Goal: Task Accomplishment & Management: Use online tool/utility

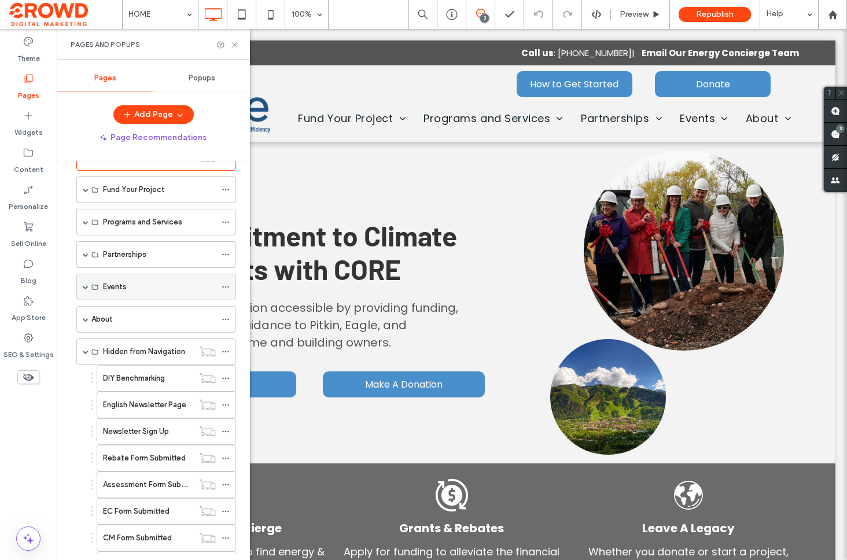
scroll to position [33, 0]
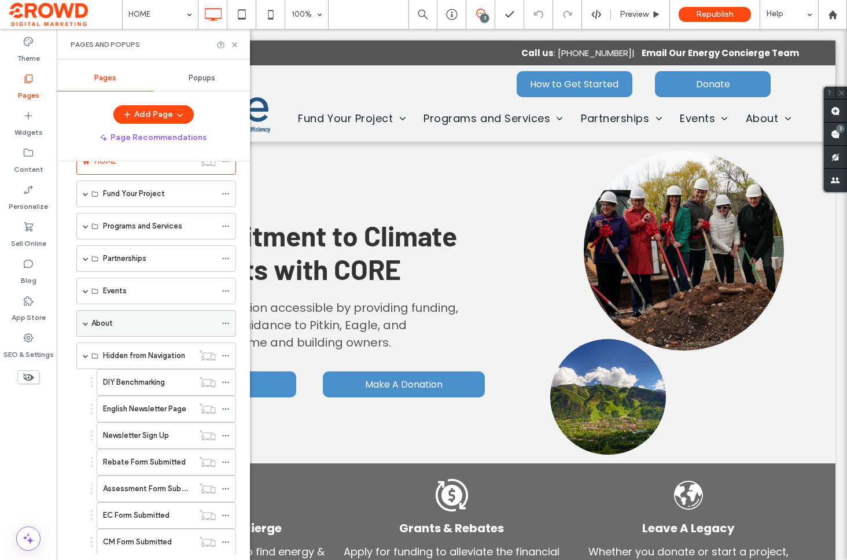
click at [85, 319] on span at bounding box center [86, 323] width 6 height 25
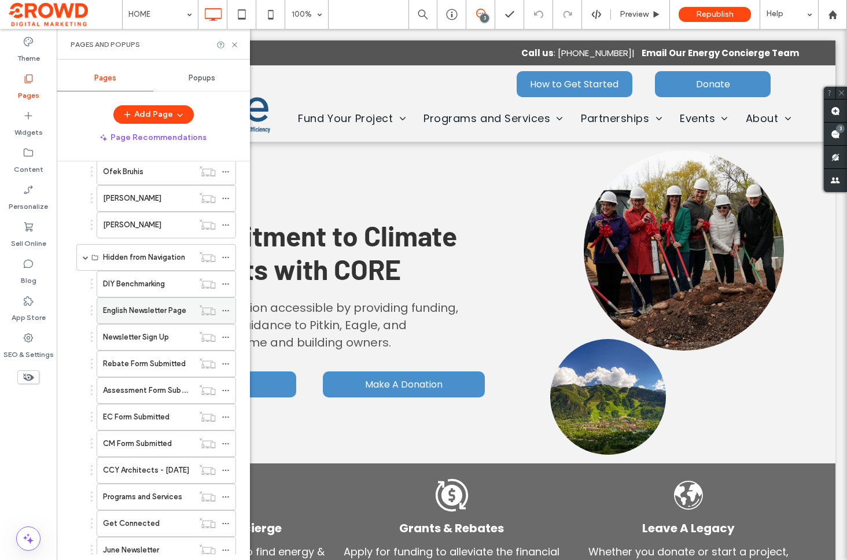
scroll to position [568, 0]
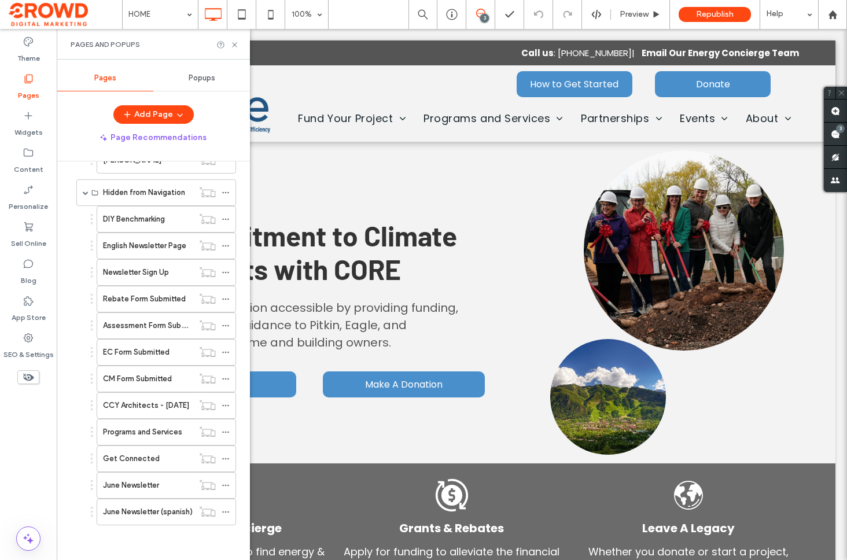
click at [144, 431] on label "Programs and Services" at bounding box center [142, 432] width 79 height 20
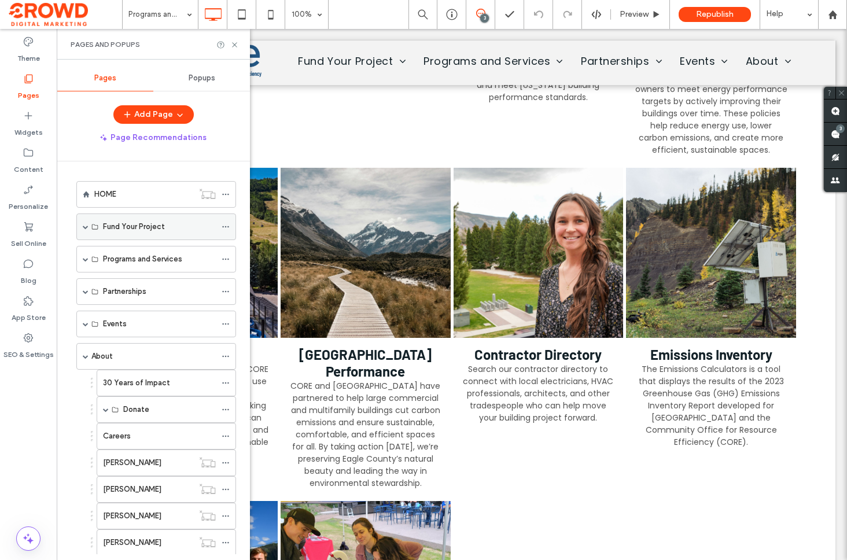
click at [87, 220] on span at bounding box center [86, 226] width 6 height 25
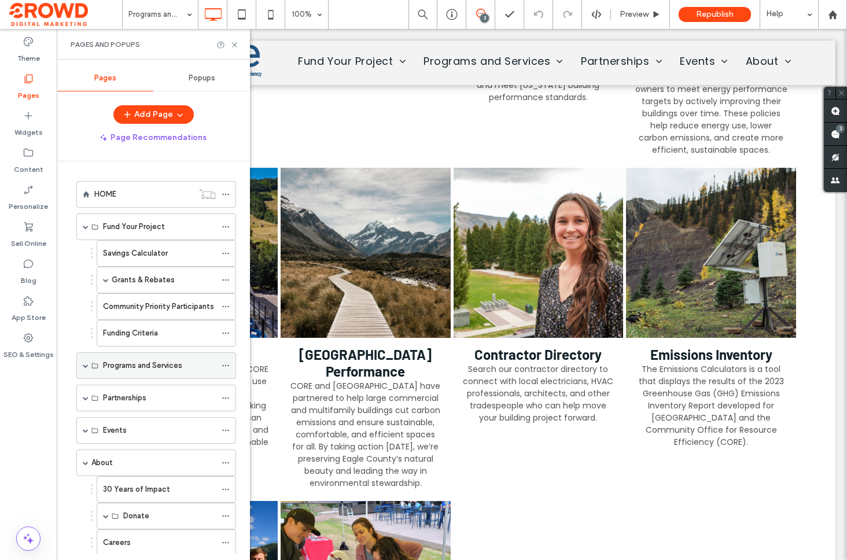
click at [85, 363] on span at bounding box center [86, 366] width 6 height 6
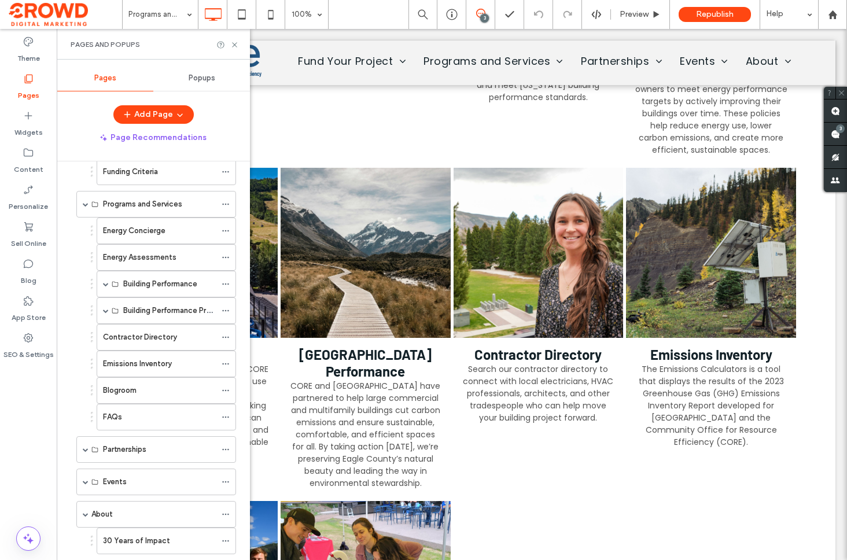
scroll to position [163, 0]
click at [86, 447] on span at bounding box center [86, 448] width 6 height 6
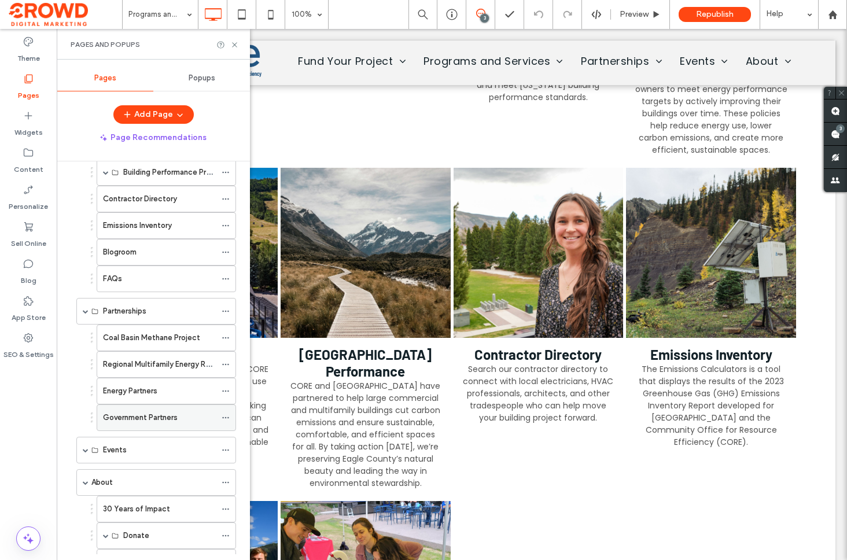
scroll to position [306, 0]
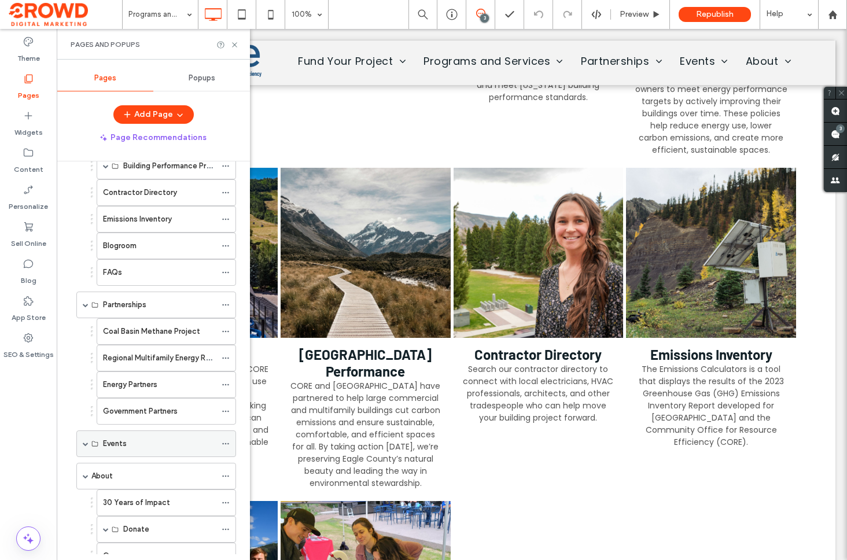
click at [83, 445] on span at bounding box center [86, 444] width 6 height 6
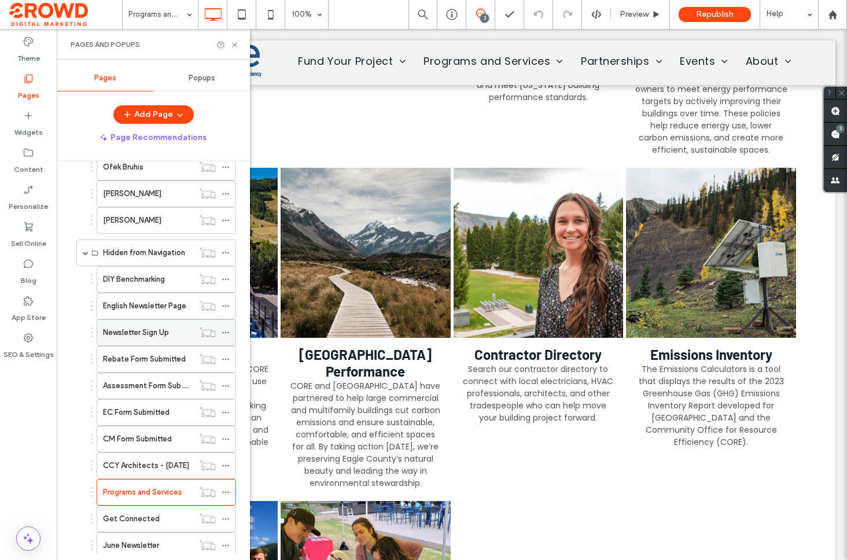
scroll to position [1047, 0]
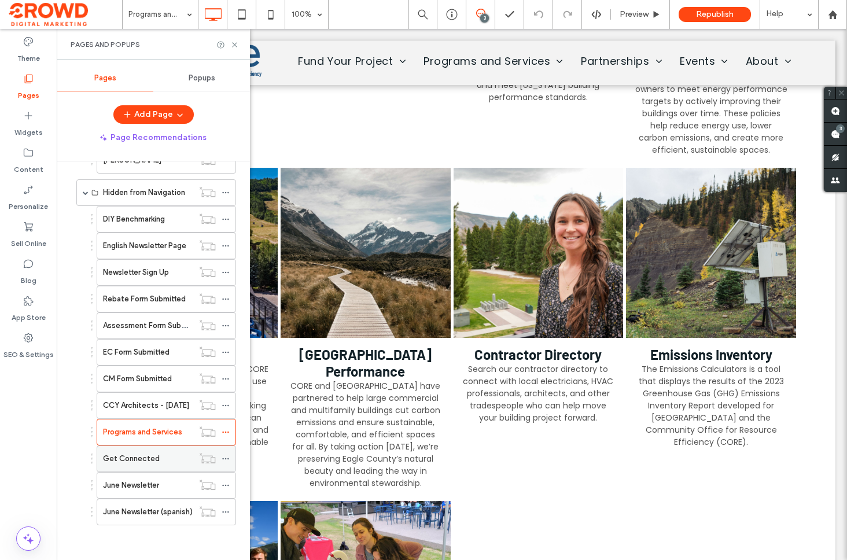
click at [122, 456] on label "Get Connected" at bounding box center [131, 458] width 57 height 20
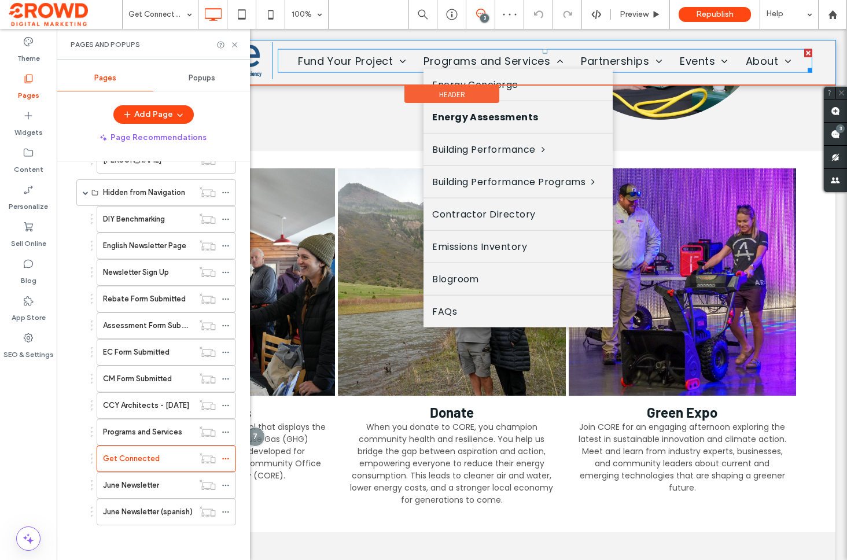
scroll to position [317, 0]
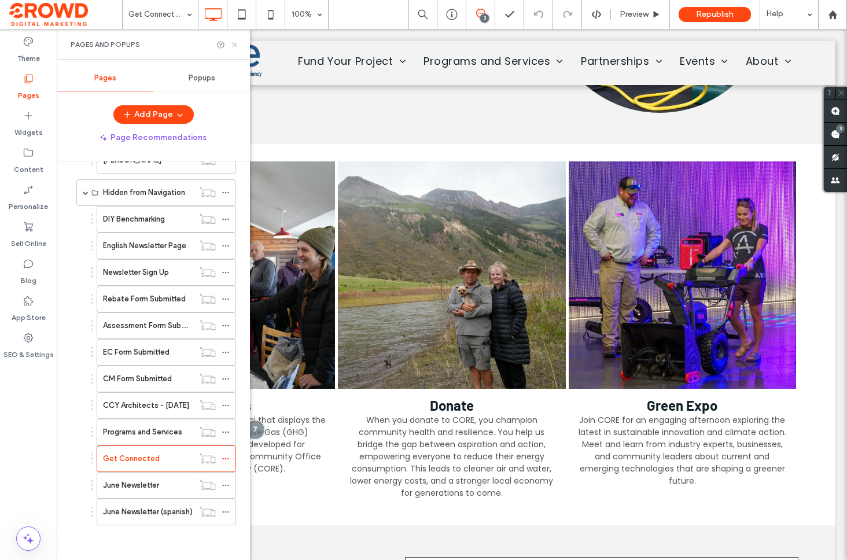
click at [235, 48] on icon at bounding box center [234, 44] width 9 height 9
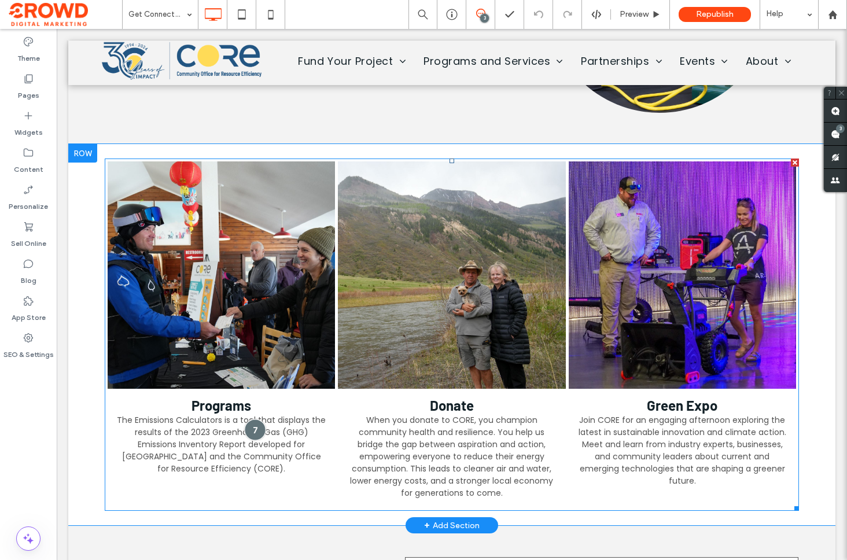
click at [247, 430] on div at bounding box center [255, 429] width 21 height 21
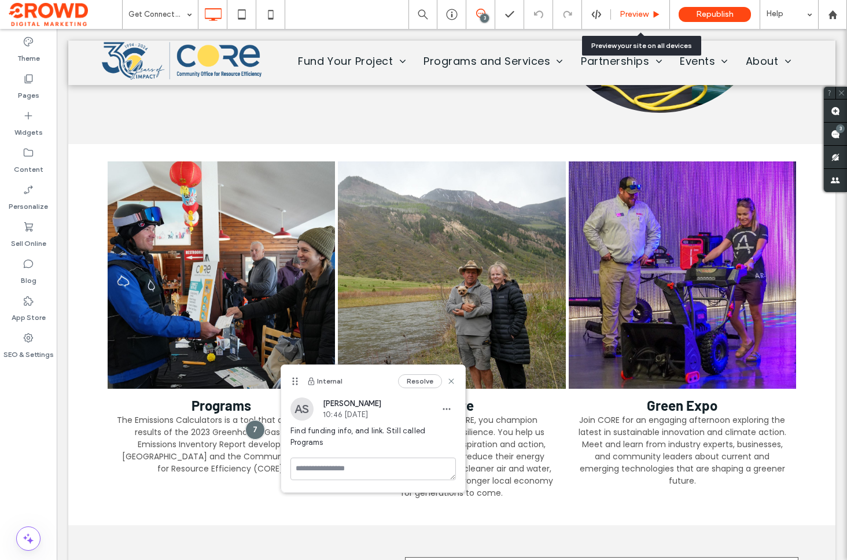
click at [647, 19] on div "Preview" at bounding box center [640, 14] width 59 height 29
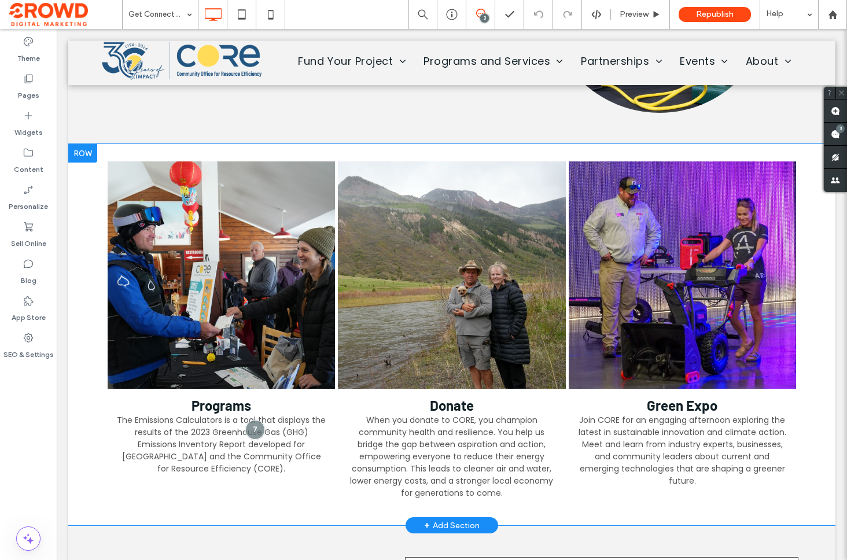
click at [542, 153] on div "Programs The Emissions Calculators is a tool that displays the results of the 2…" at bounding box center [452, 335] width 694 height 364
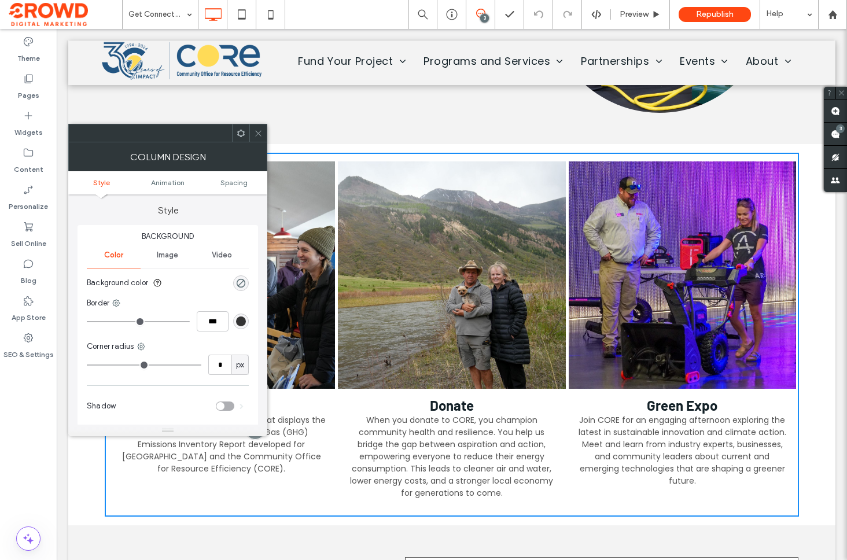
click at [260, 142] on div "Column Design" at bounding box center [167, 156] width 199 height 29
click at [259, 137] on icon at bounding box center [258, 133] width 9 height 9
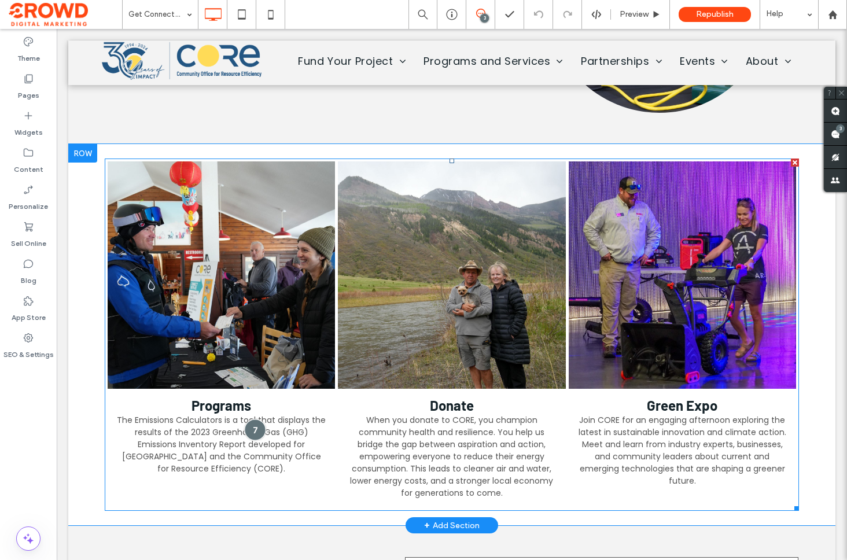
click at [254, 432] on div at bounding box center [255, 429] width 21 height 21
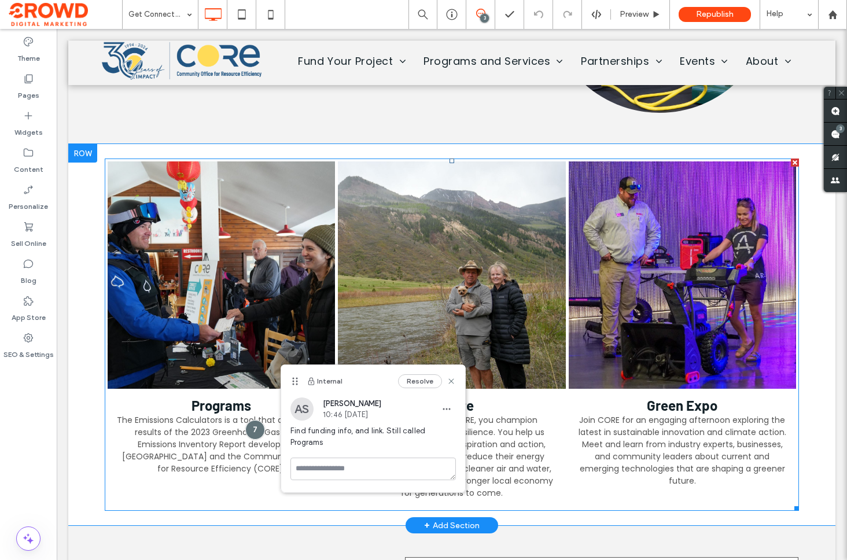
click at [227, 337] on link at bounding box center [221, 274] width 241 height 241
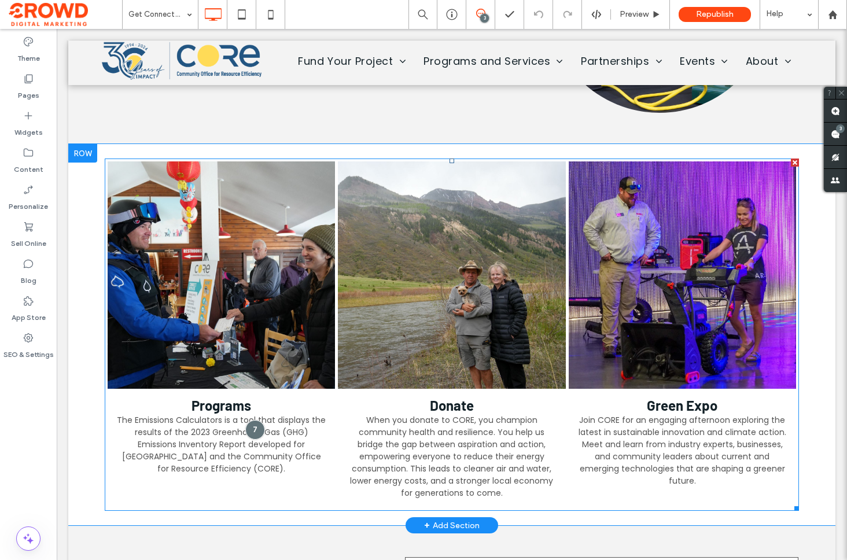
click at [227, 337] on link at bounding box center [221, 274] width 241 height 241
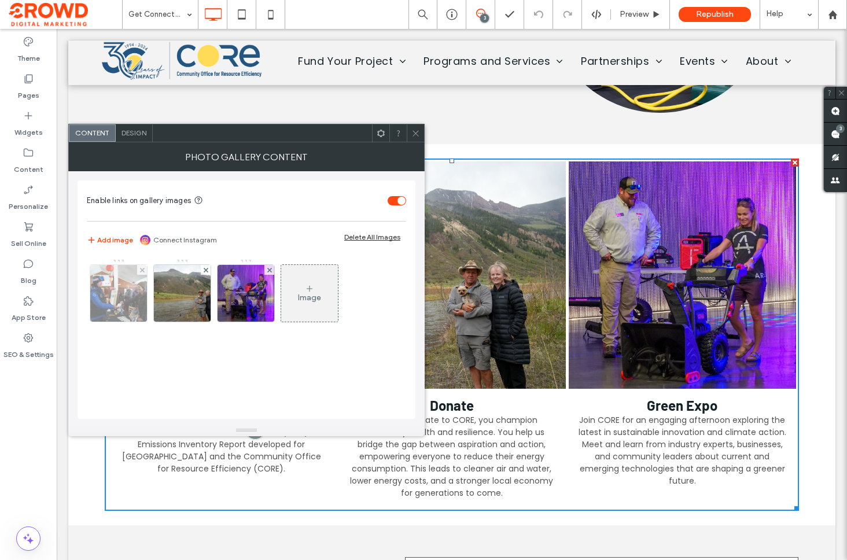
click at [137, 300] on img at bounding box center [118, 293] width 85 height 57
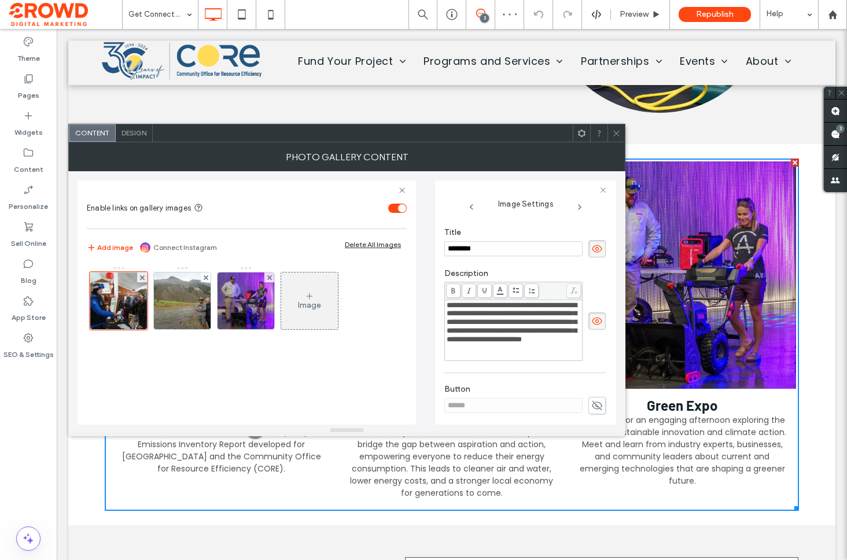
scroll to position [271, 0]
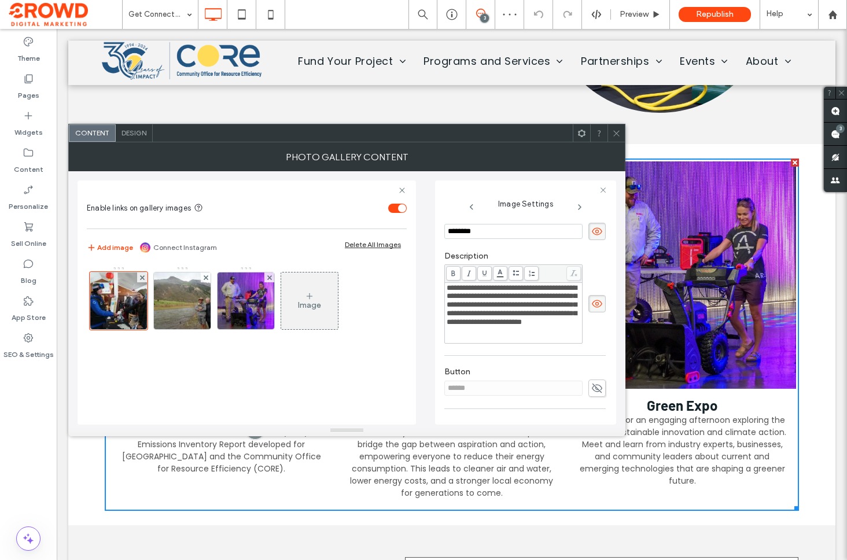
click at [516, 326] on span "**********" at bounding box center [511, 305] width 130 height 42
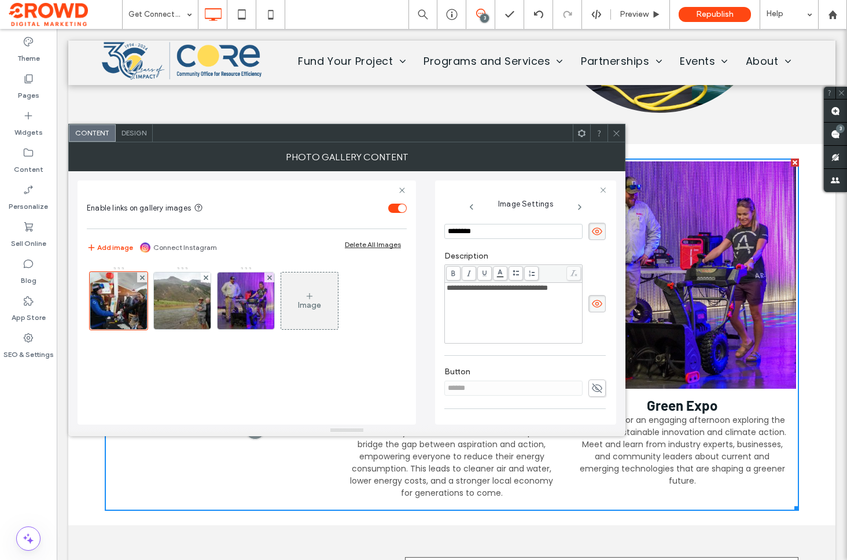
click at [490, 297] on div "**********" at bounding box center [513, 313] width 134 height 58
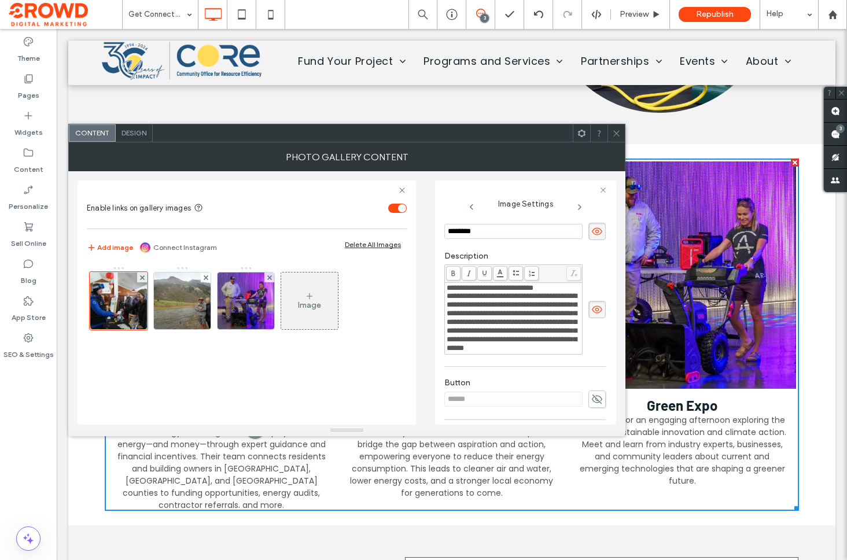
click at [585, 285] on div "**********" at bounding box center [524, 309] width 161 height 91
click at [615, 130] on icon at bounding box center [616, 133] width 9 height 9
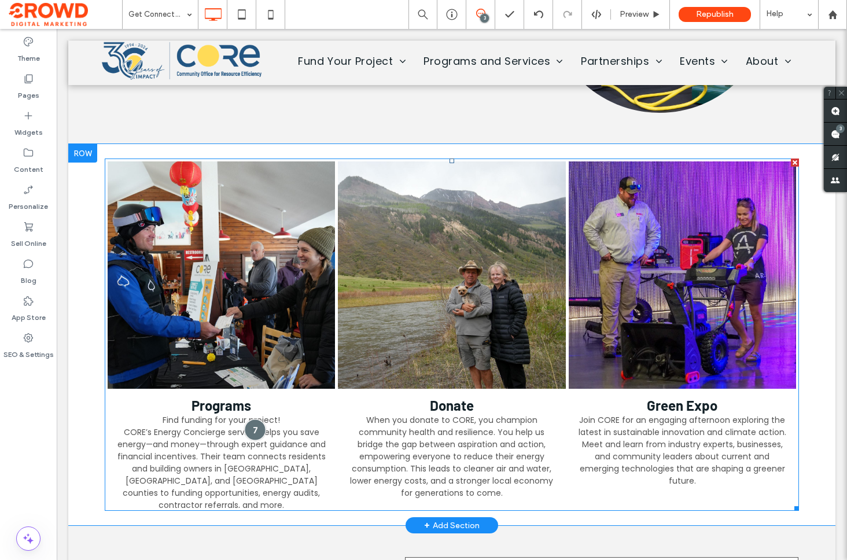
click at [257, 428] on div at bounding box center [255, 429] width 21 height 21
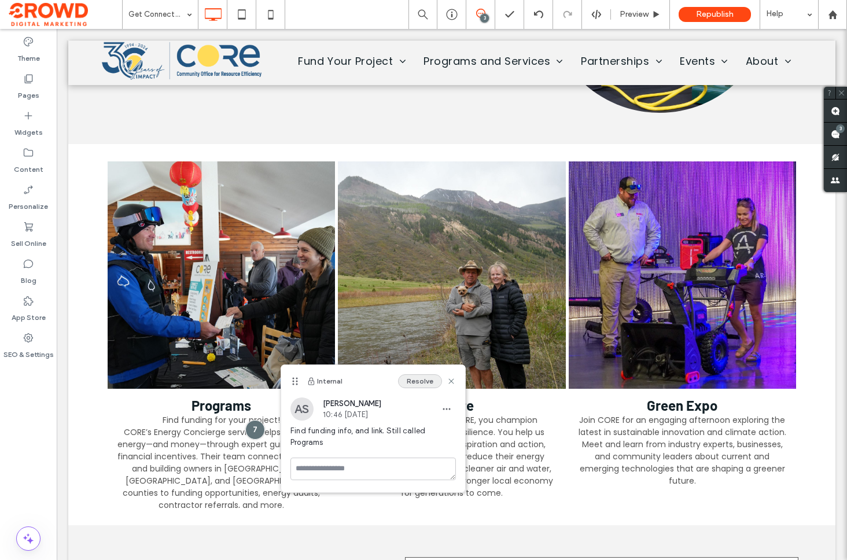
click at [422, 380] on button "Resolve" at bounding box center [420, 381] width 44 height 14
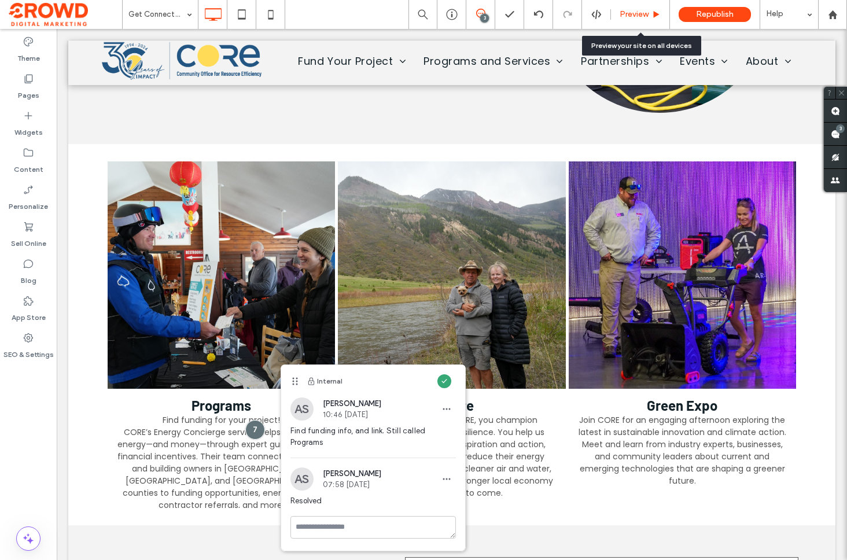
click at [640, 14] on span "Preview" at bounding box center [633, 14] width 29 height 9
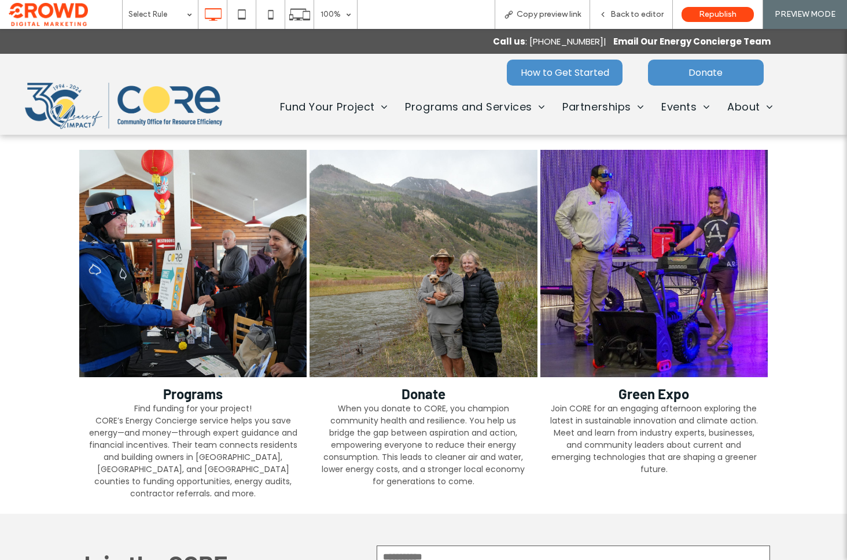
click at [149, 54] on div "How to Get Started Click To Paste" at bounding box center [317, 73] width 635 height 38
drag, startPoint x: 168, startPoint y: 99, endPoint x: 168, endPoint y: 128, distance: 28.9
click at [168, 99] on img at bounding box center [123, 106] width 197 height 46
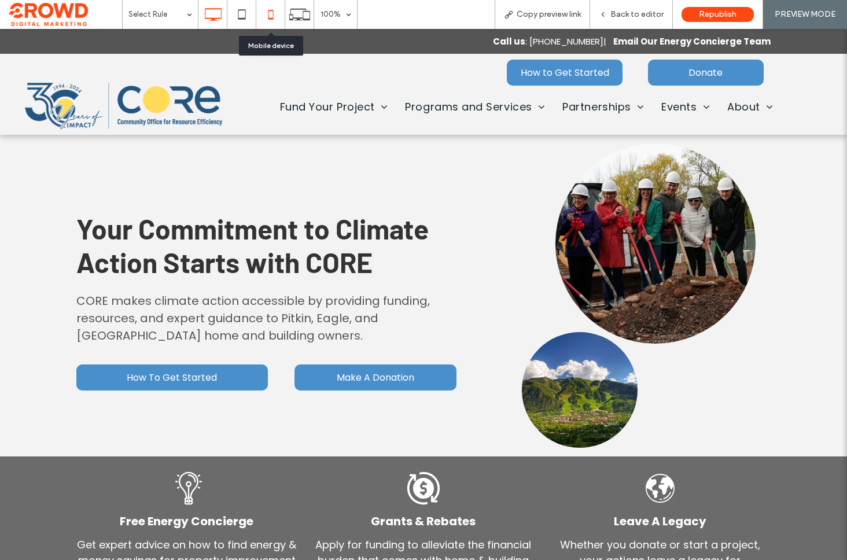
click at [272, 10] on use at bounding box center [270, 14] width 5 height 9
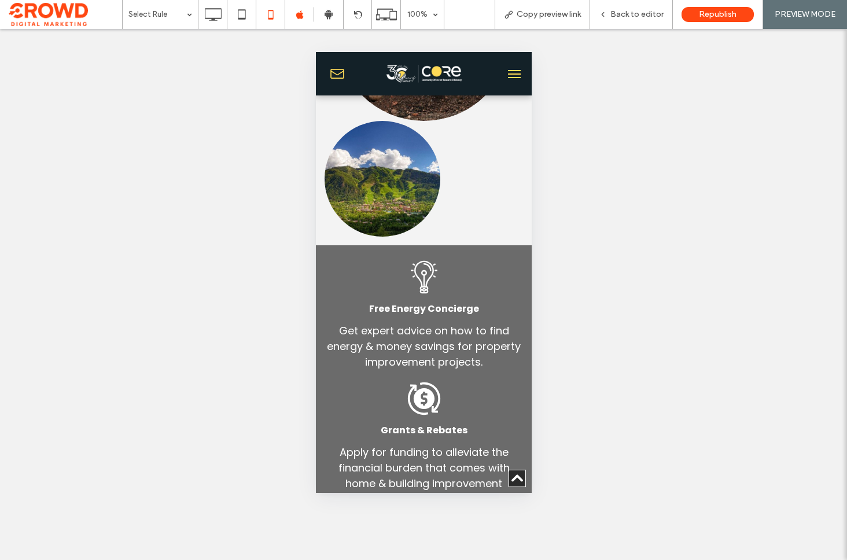
scroll to position [390, 0]
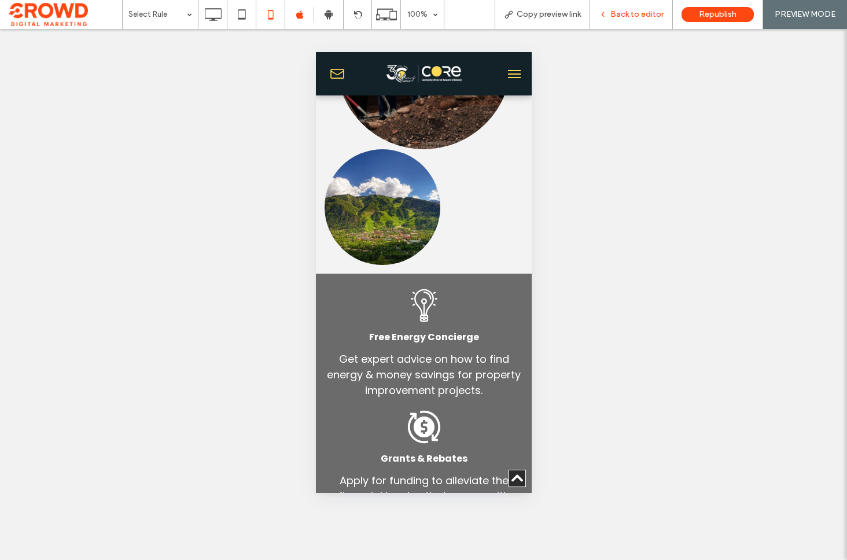
click at [628, 11] on span "Back to editor" at bounding box center [636, 14] width 53 height 9
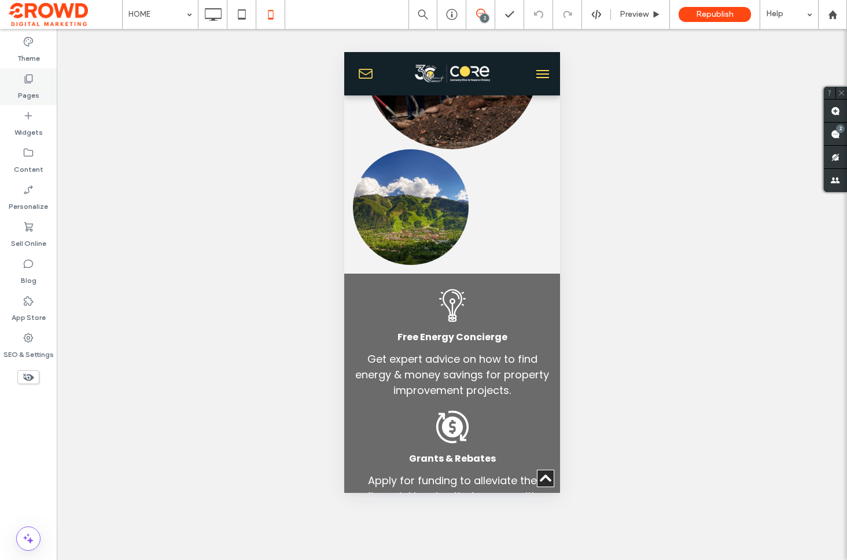
click at [39, 79] on div "Pages" at bounding box center [28, 86] width 57 height 37
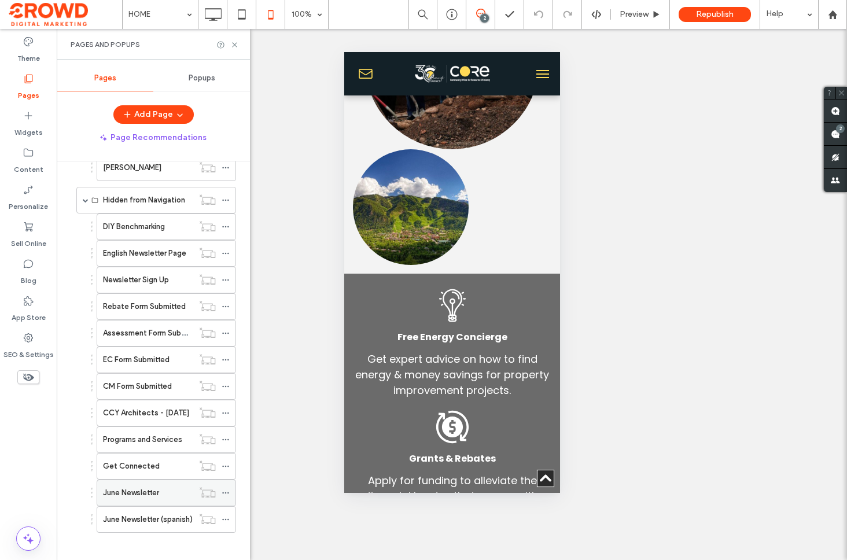
scroll to position [1041, 0]
click at [124, 468] on label "Get Connected" at bounding box center [131, 464] width 57 height 20
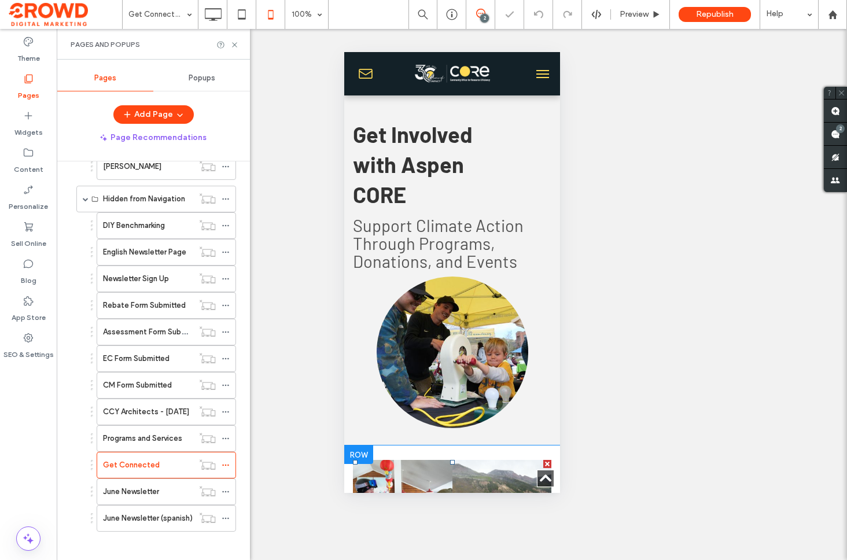
scroll to position [297, 0]
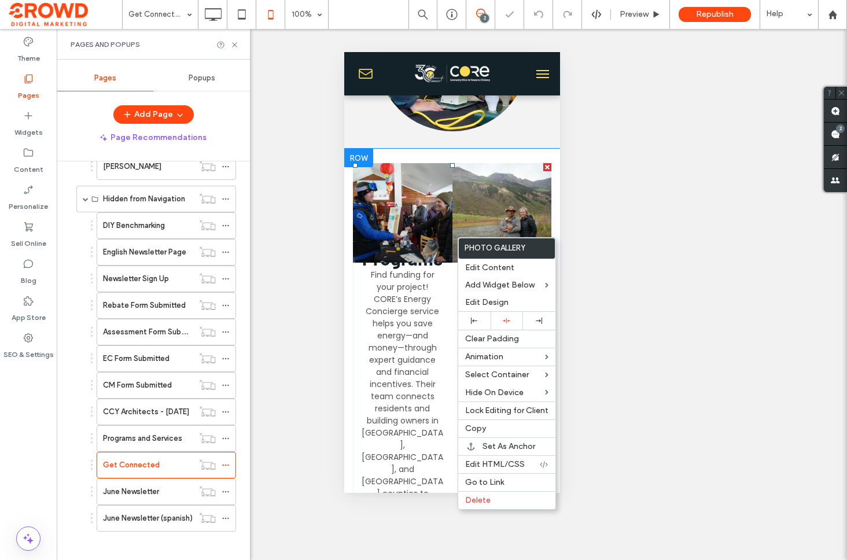
drag, startPoint x: 915, startPoint y: 205, endPoint x: 456, endPoint y: 237, distance: 460.2
click at [506, 296] on div "Edit Design" at bounding box center [506, 302] width 97 height 17
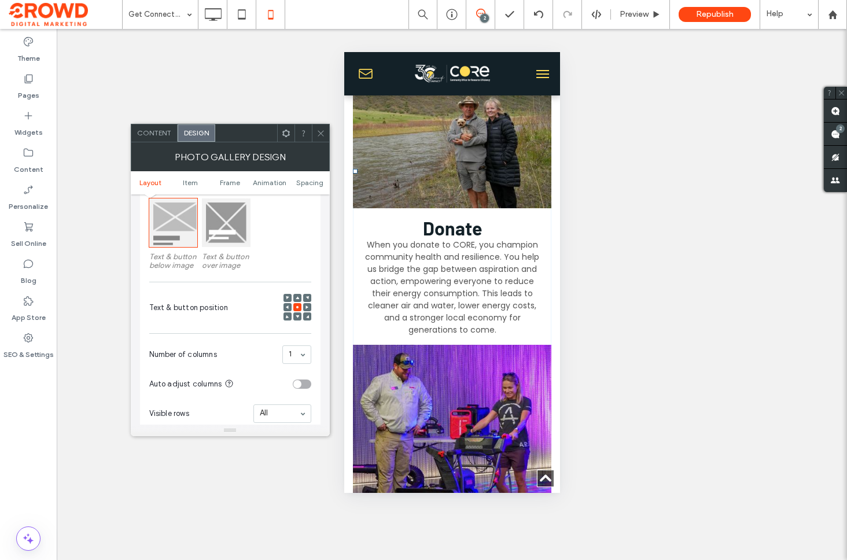
scroll to position [807, 0]
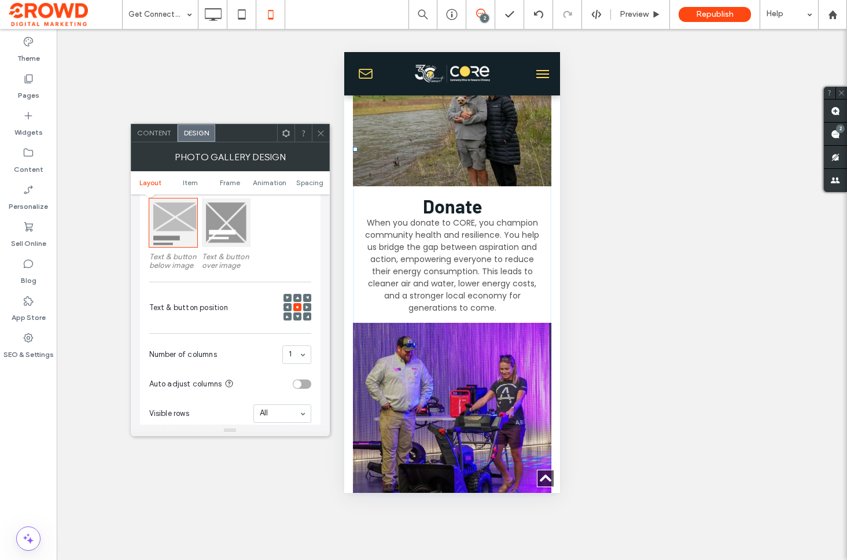
click at [323, 133] on icon at bounding box center [320, 133] width 9 height 9
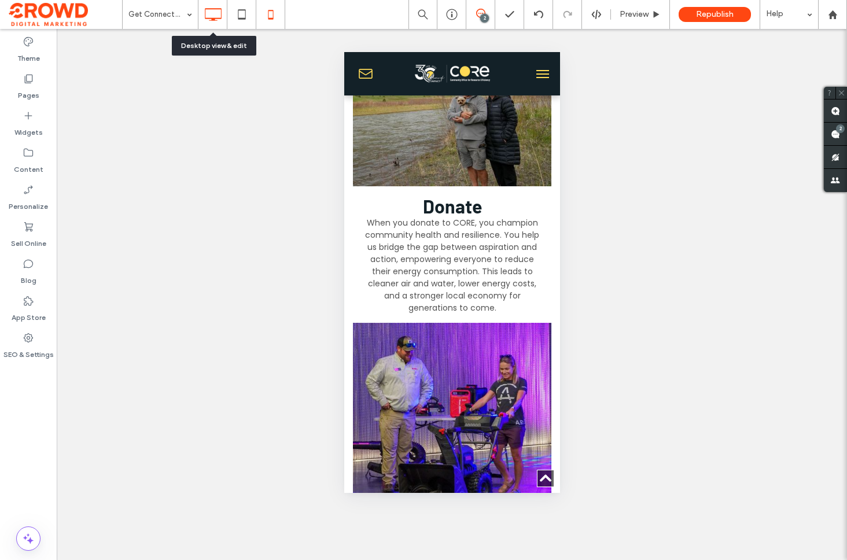
click at [205, 16] on icon at bounding box center [212, 14] width 23 height 23
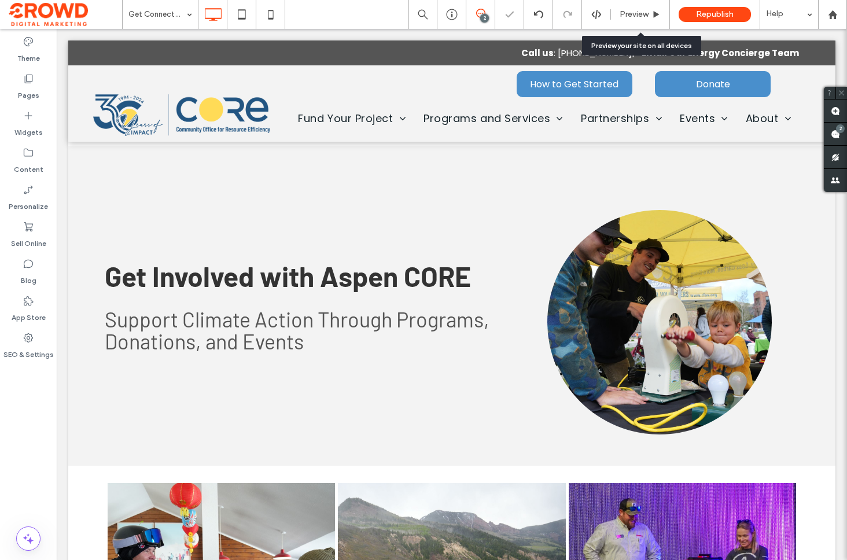
scroll to position [0, 0]
click at [639, 16] on span "Preview" at bounding box center [633, 14] width 29 height 9
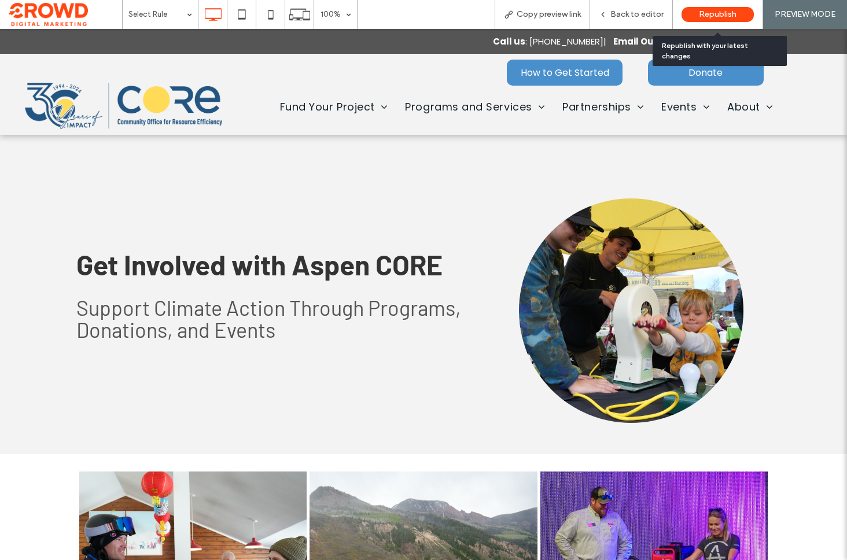
click at [707, 13] on span "Republish" at bounding box center [717, 14] width 38 height 9
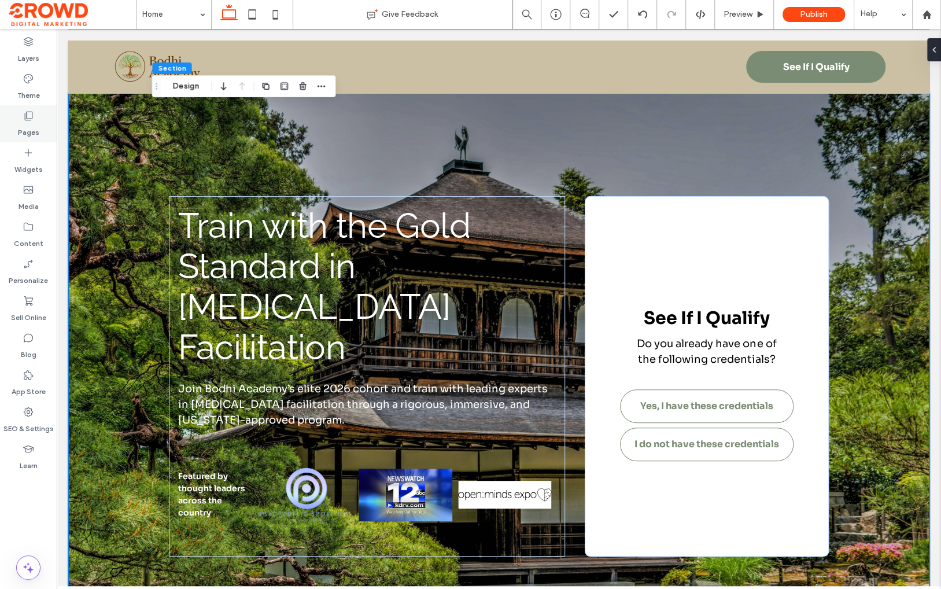
click at [30, 126] on label "Pages" at bounding box center [28, 129] width 21 height 16
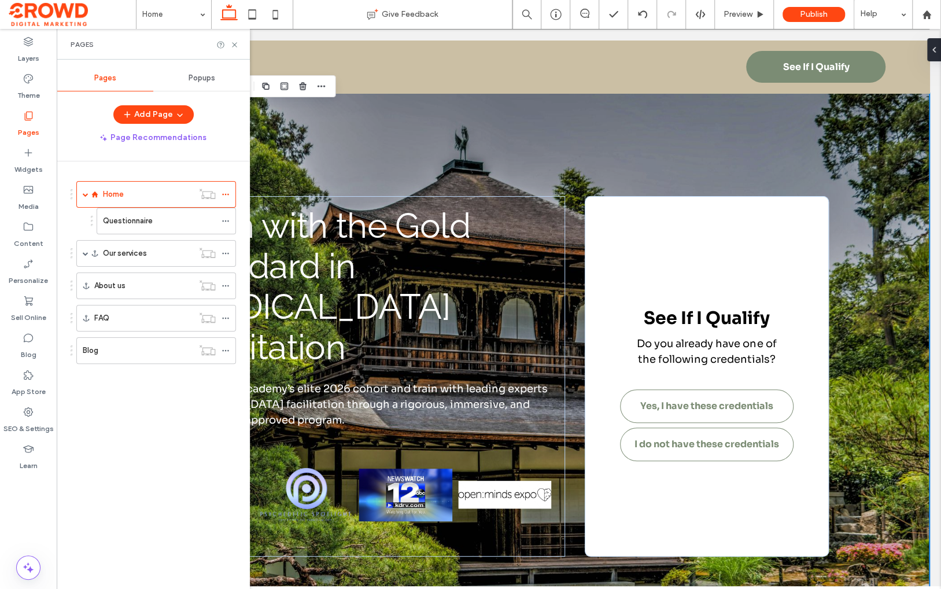
click at [133, 221] on label "Questionnaire" at bounding box center [128, 220] width 50 height 20
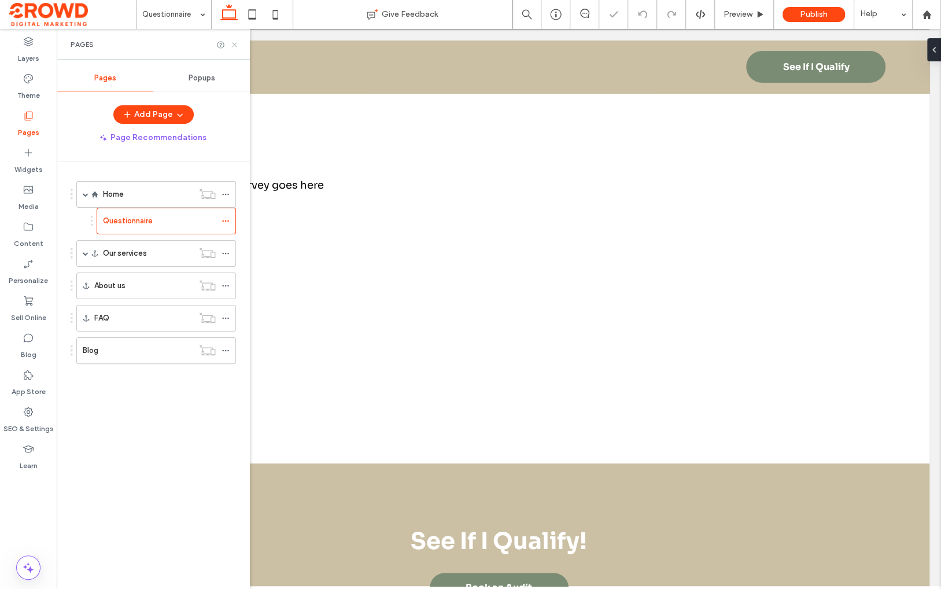
click at [234, 43] on icon at bounding box center [234, 44] width 9 height 9
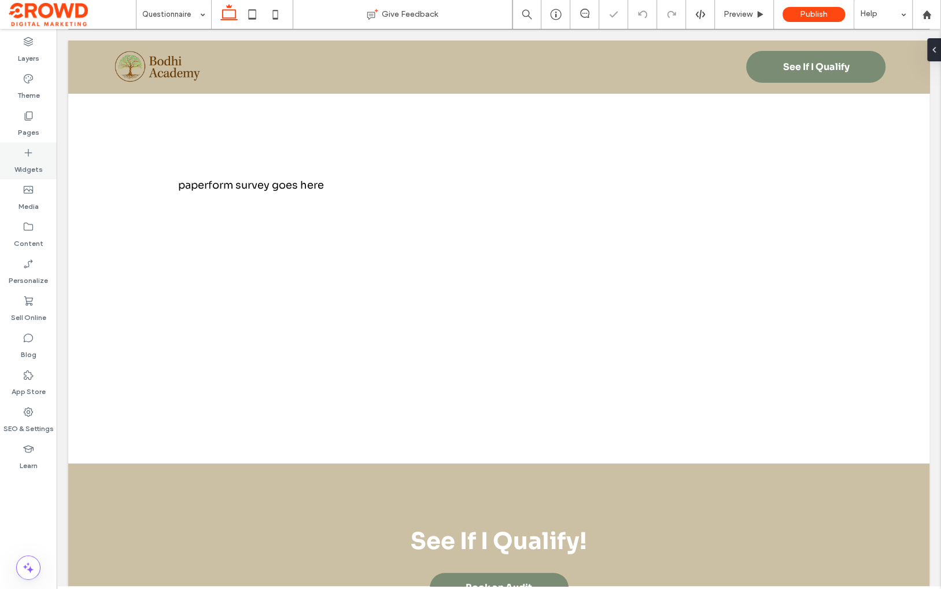
click at [29, 154] on icon at bounding box center [29, 153] width 12 height 12
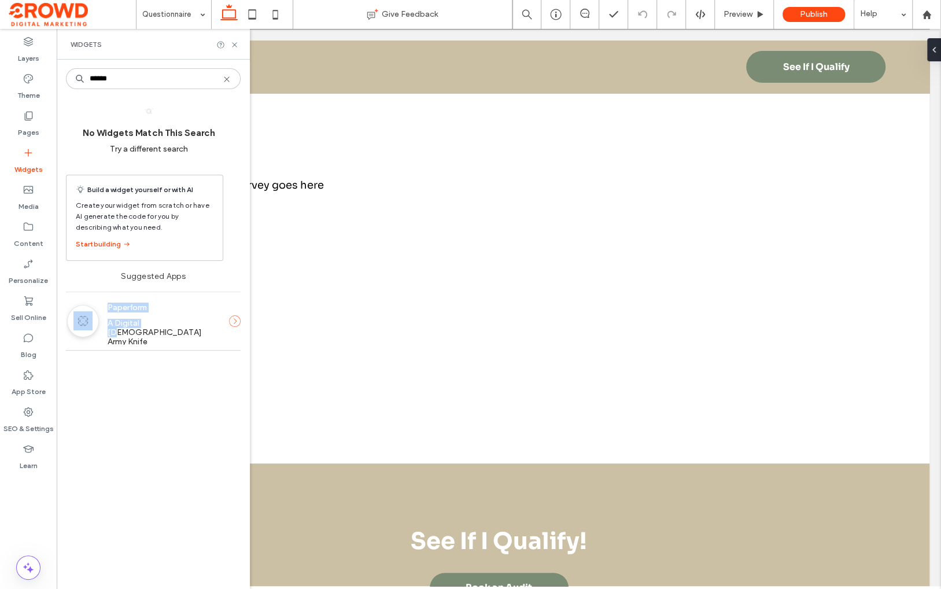
drag, startPoint x: 153, startPoint y: 321, endPoint x: 191, endPoint y: 279, distance: 56.1
click at [191, 279] on div "Suggested Apps Paperform A Digital Swiss Army Knife" at bounding box center [153, 312] width 175 height 90
click at [187, 81] on input "******" at bounding box center [153, 78] width 175 height 21
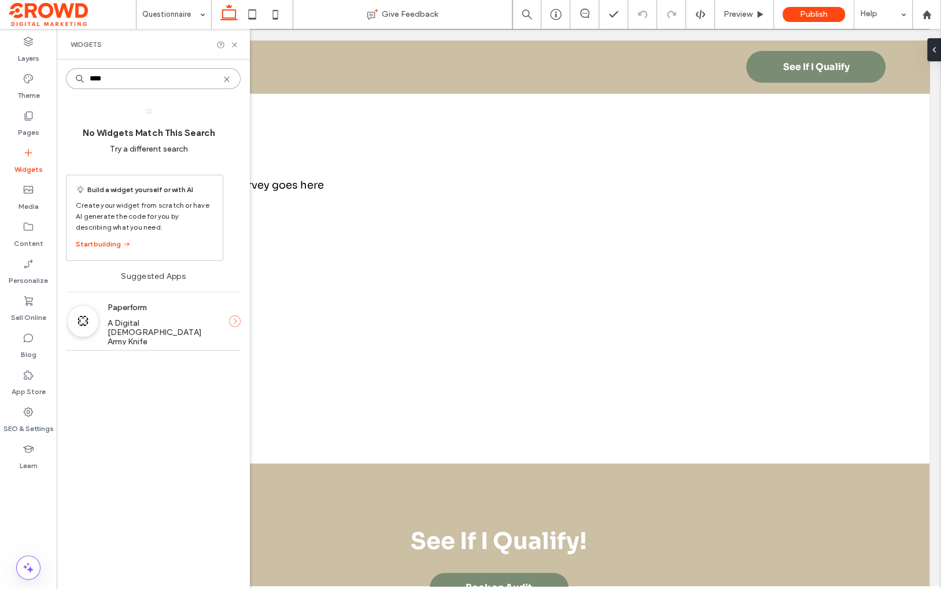
type input "*****"
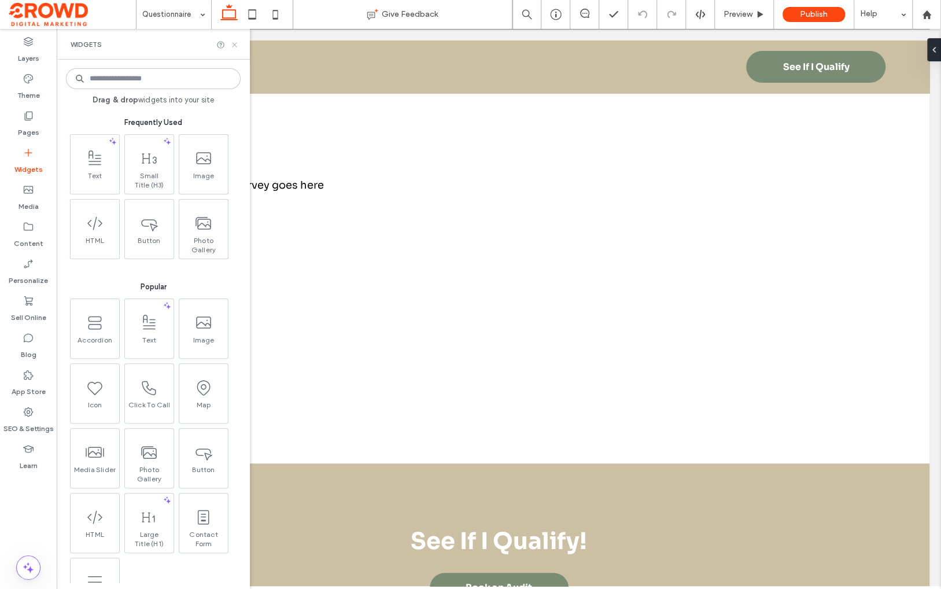
drag, startPoint x: 236, startPoint y: 43, endPoint x: 318, endPoint y: 173, distance: 153.8
click at [236, 43] on use at bounding box center [234, 44] width 5 height 5
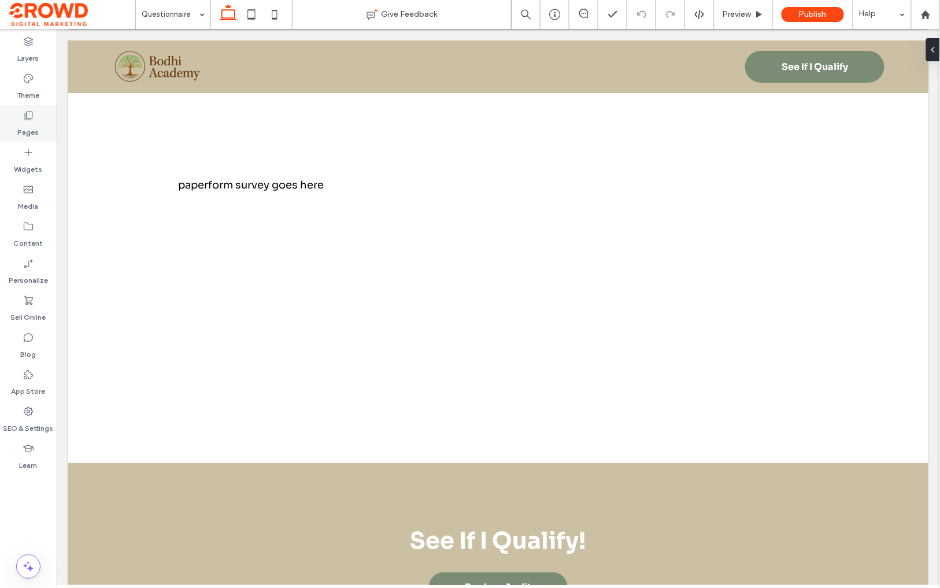
click at [34, 116] on icon at bounding box center [29, 116] width 12 height 12
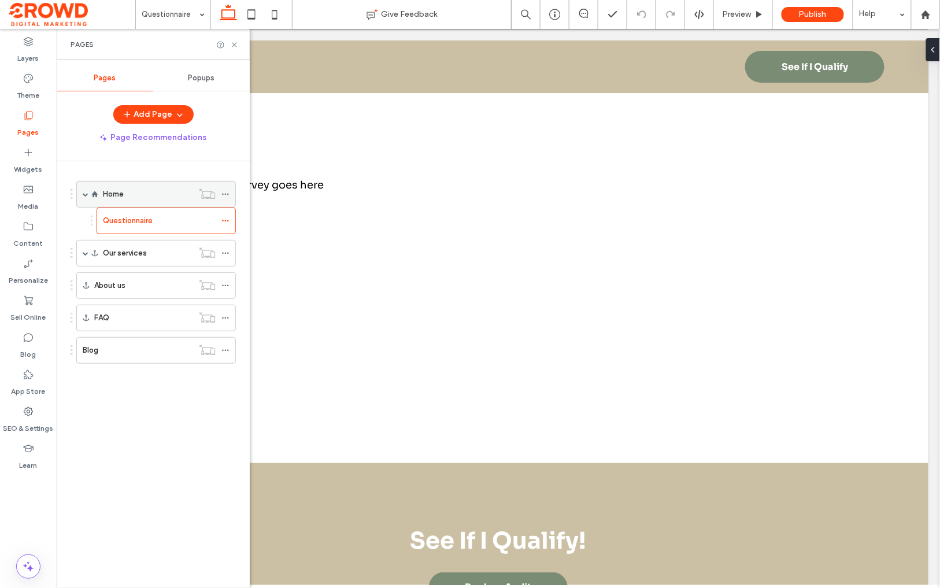
click at [149, 190] on div "Home" at bounding box center [148, 194] width 90 height 12
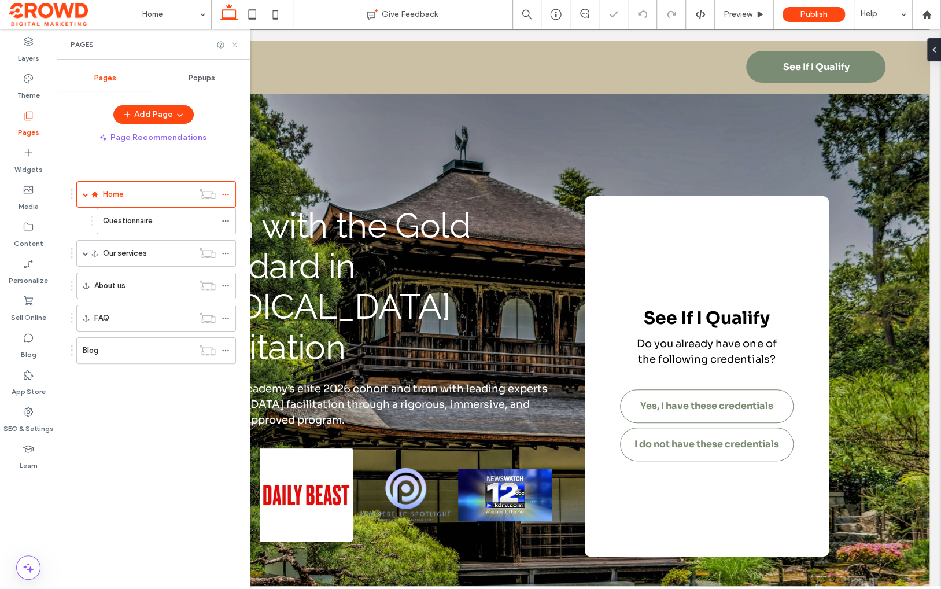
click at [234, 44] on use at bounding box center [234, 44] width 5 height 5
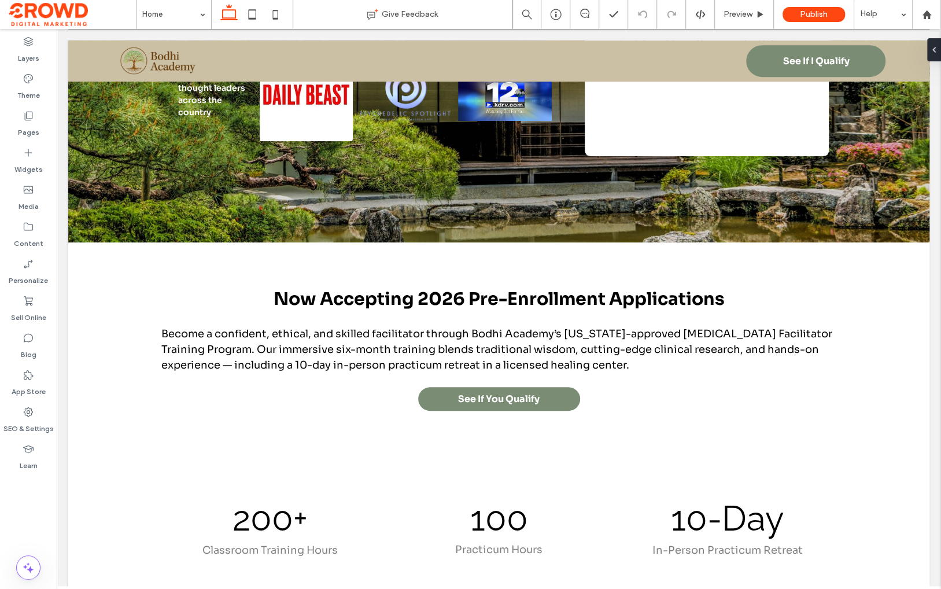
scroll to position [388, 0]
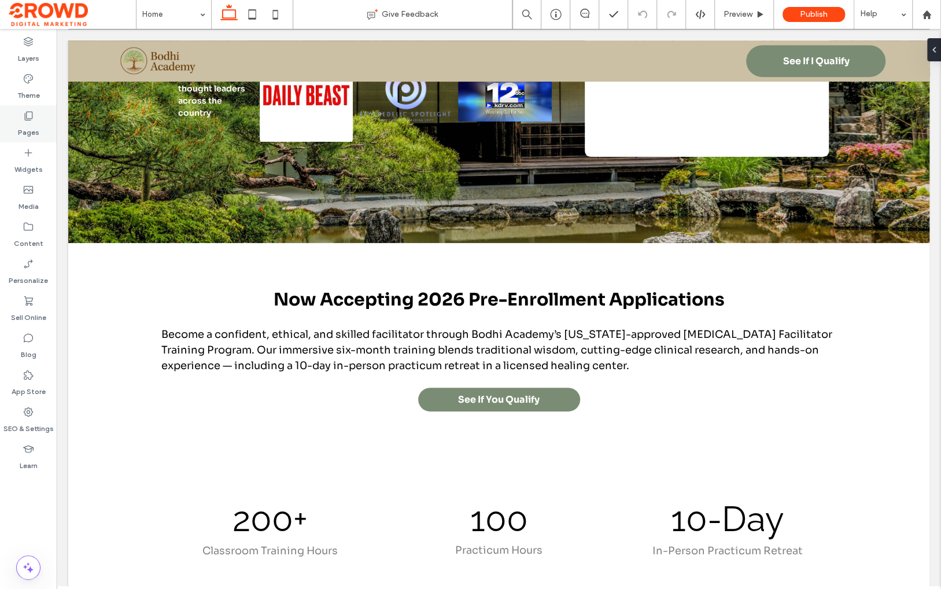
click at [21, 127] on label "Pages" at bounding box center [28, 129] width 21 height 16
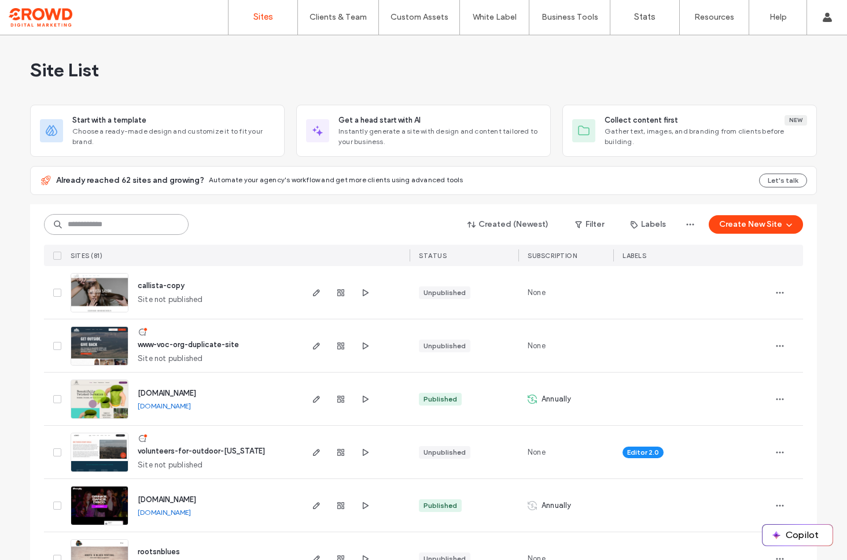
click at [136, 224] on input at bounding box center [116, 224] width 145 height 21
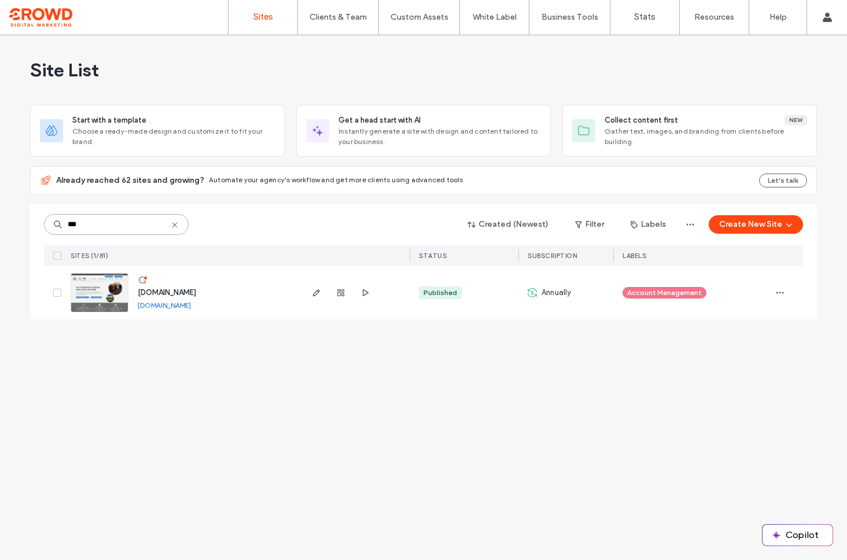
type input "***"
click at [108, 288] on img at bounding box center [99, 312] width 57 height 79
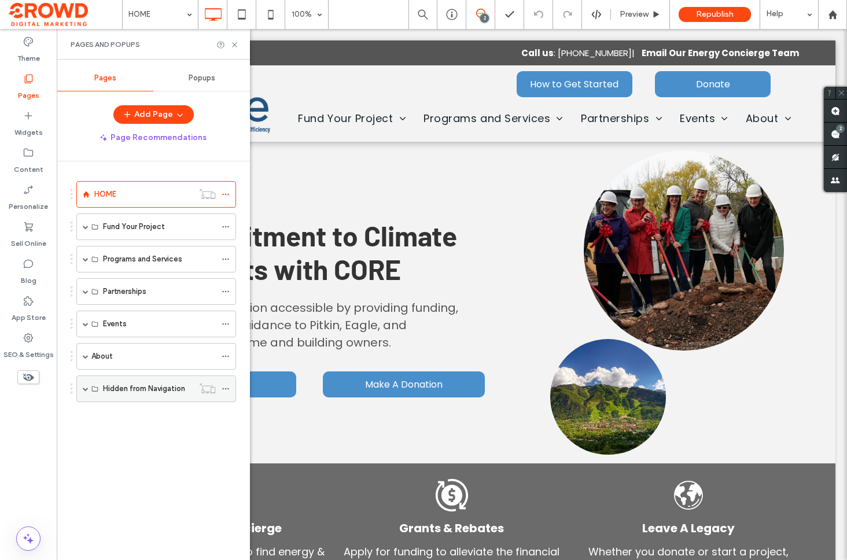
click at [83, 387] on span at bounding box center [86, 389] width 6 height 6
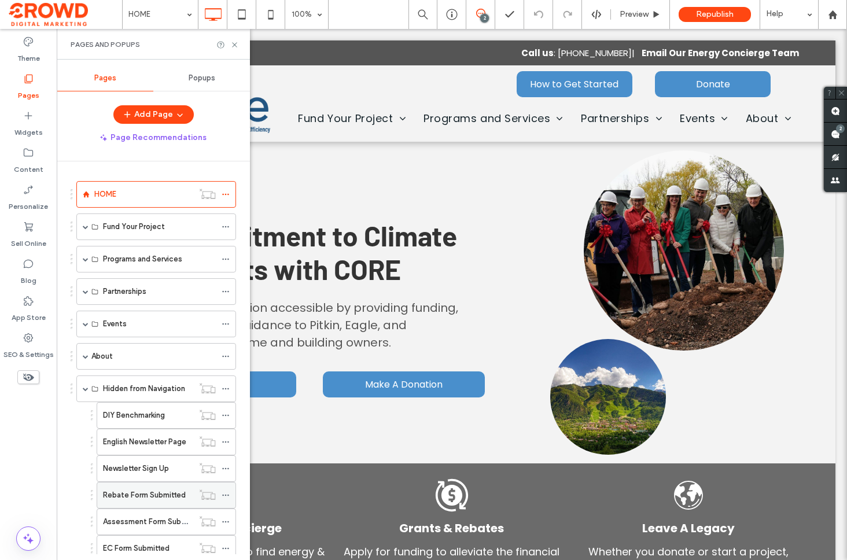
scroll to position [196, 0]
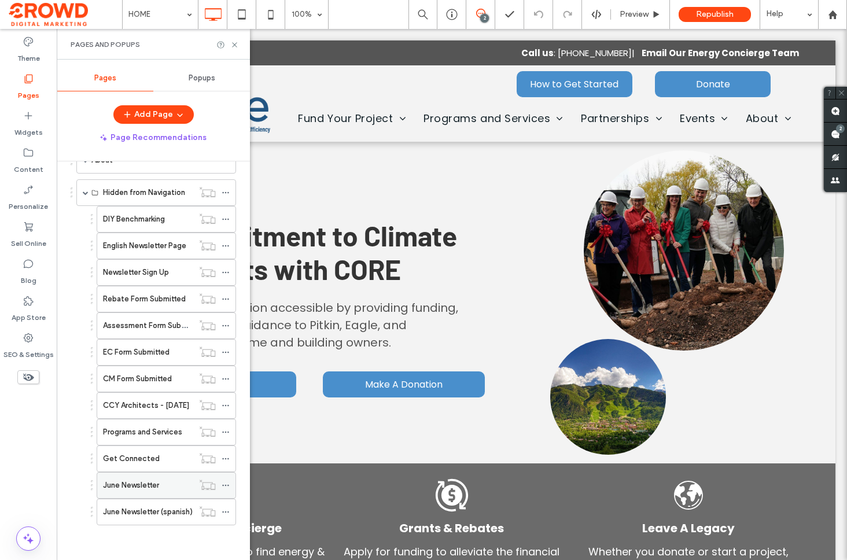
click at [141, 486] on label "June Newsletter" at bounding box center [131, 485] width 56 height 20
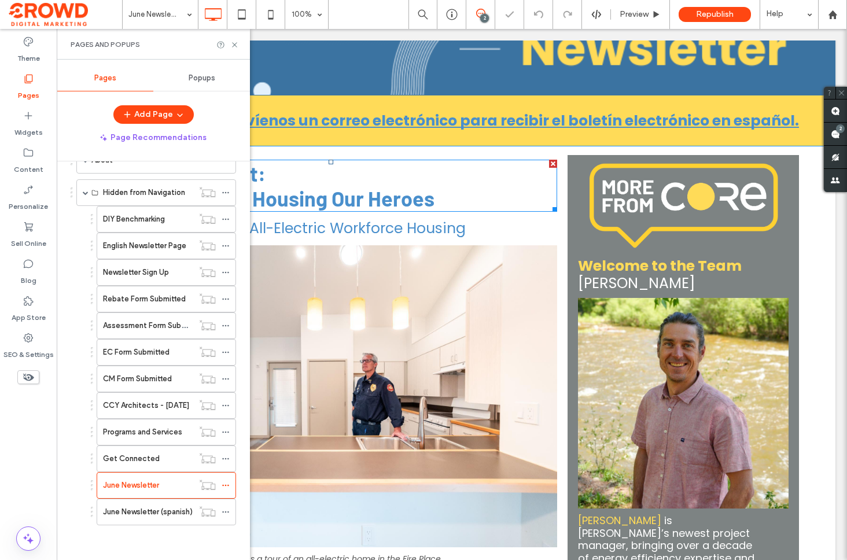
scroll to position [211, 0]
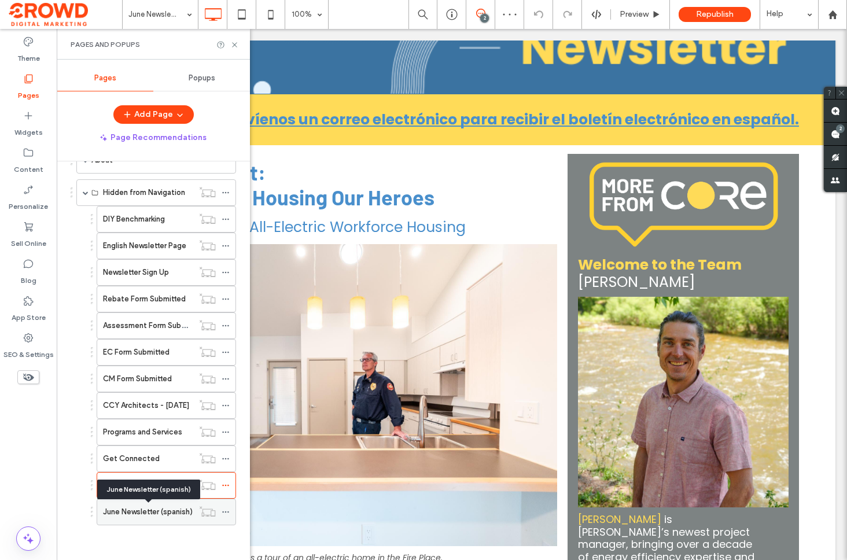
click at [158, 507] on label "June Newsletter (spanish)" at bounding box center [148, 511] width 90 height 20
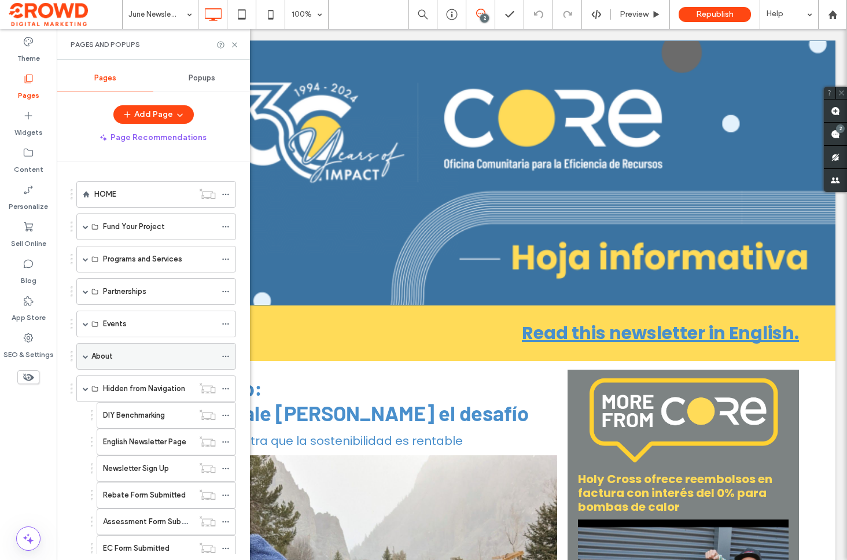
click at [84, 358] on span at bounding box center [86, 356] width 6 height 6
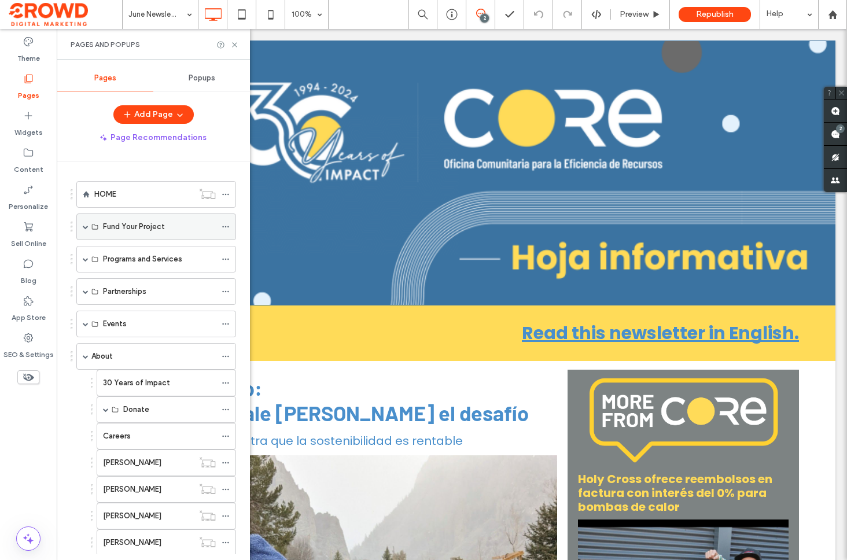
click at [86, 226] on span at bounding box center [86, 227] width 6 height 6
click at [87, 262] on span at bounding box center [86, 258] width 6 height 25
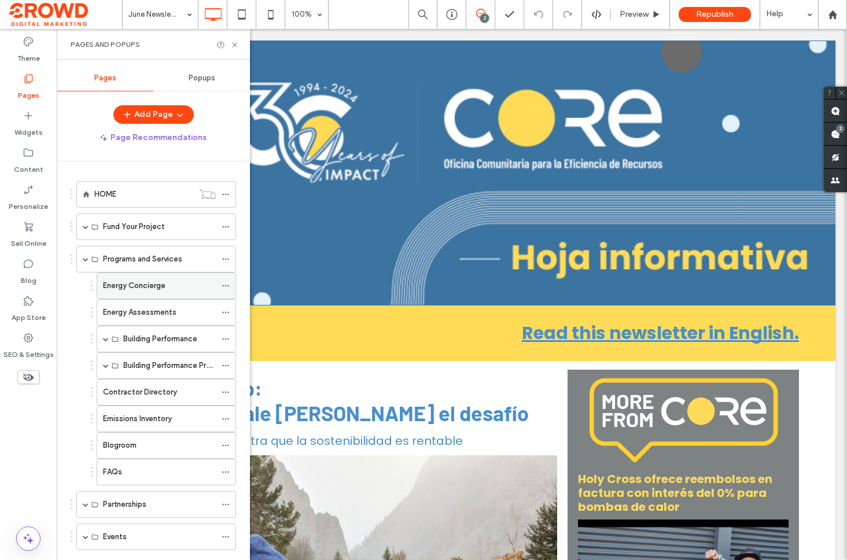
click at [132, 283] on label "Energy Concierge" at bounding box center [134, 285] width 62 height 20
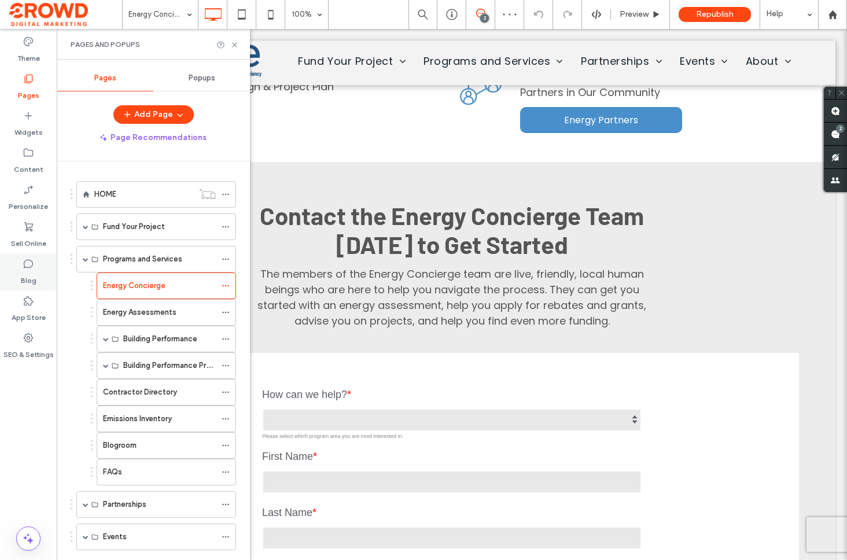
scroll to position [1145, 0]
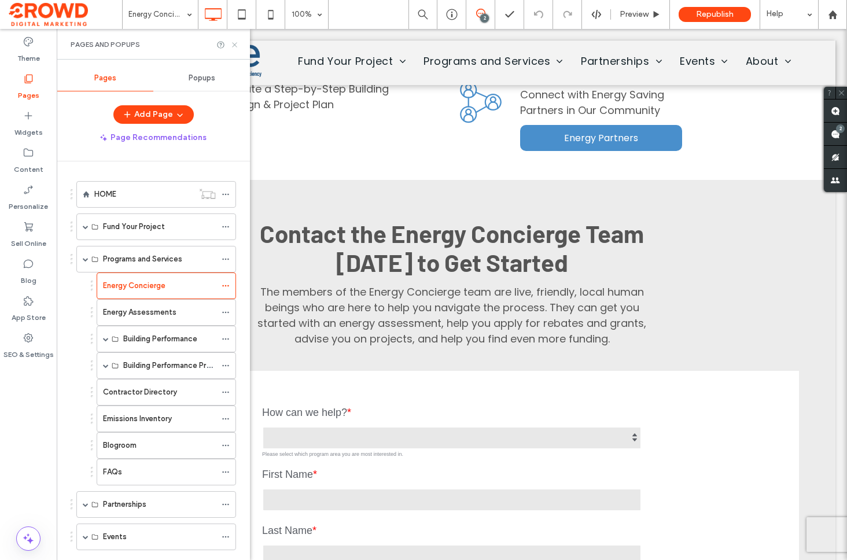
click at [232, 44] on icon at bounding box center [234, 44] width 9 height 9
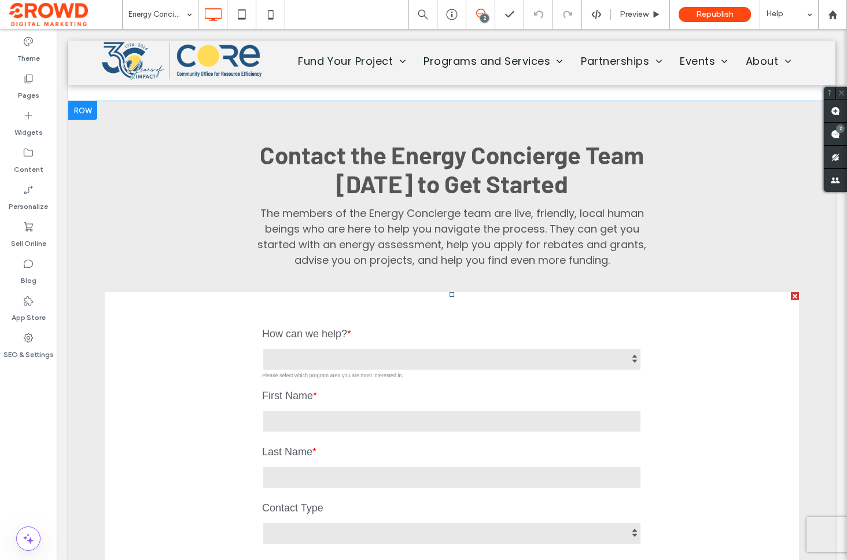
scroll to position [1228, 0]
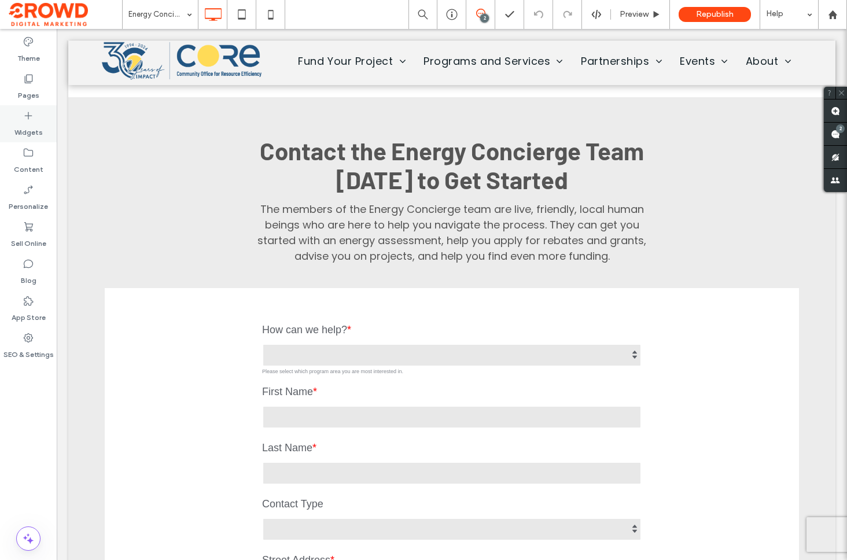
click at [31, 130] on label "Widgets" at bounding box center [28, 129] width 28 height 16
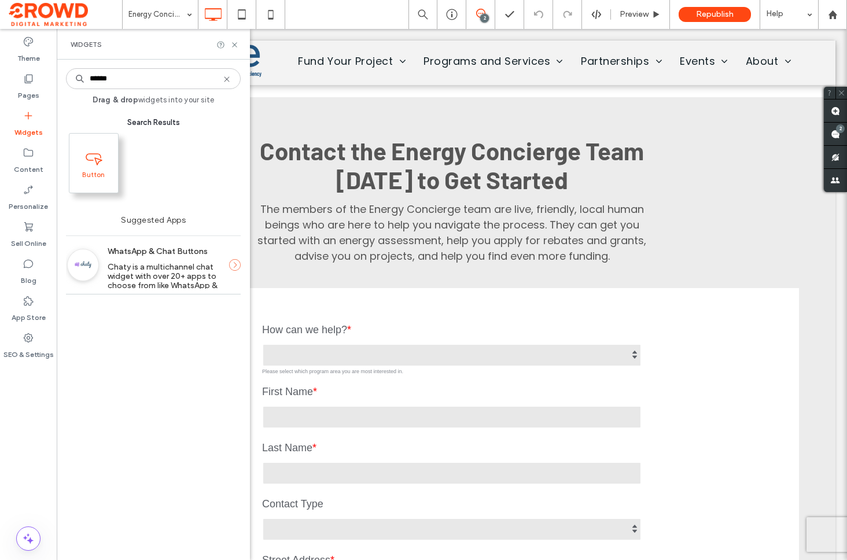
type input "******"
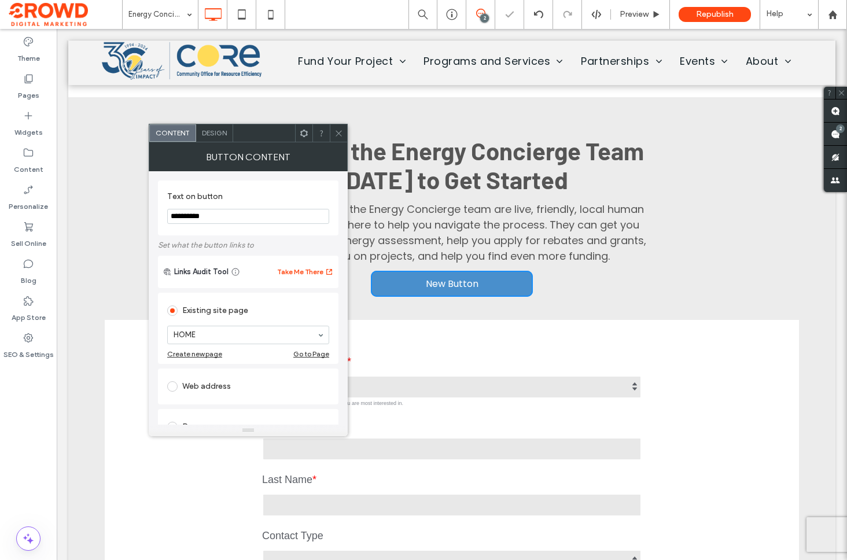
click at [243, 215] on input "**********" at bounding box center [248, 216] width 162 height 15
type input "**********"
click at [224, 395] on div "Web address" at bounding box center [248, 386] width 162 height 19
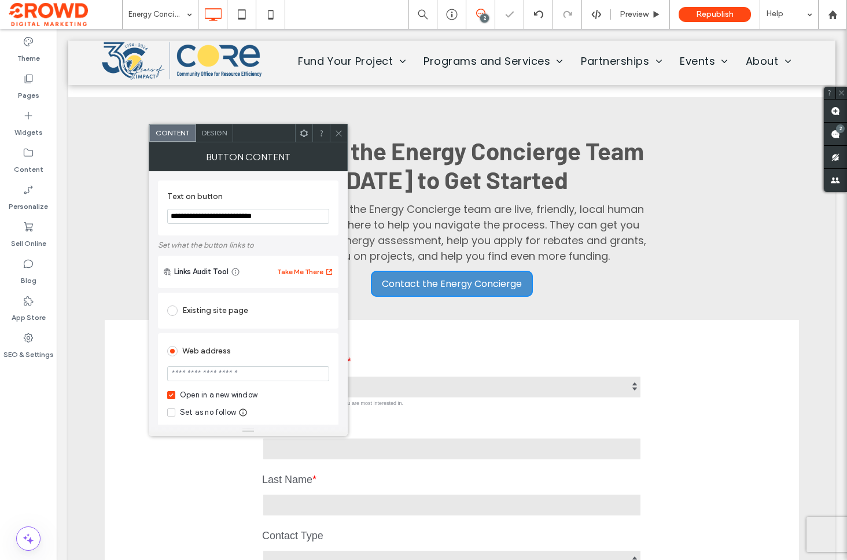
click at [230, 378] on input "url" at bounding box center [248, 373] width 162 height 15
paste input "**********"
type input "**********"
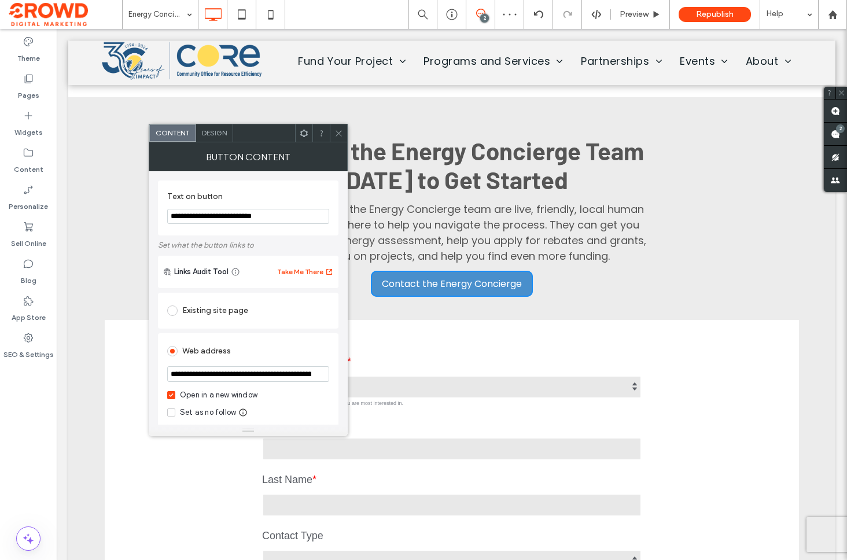
click at [336, 329] on div "**********" at bounding box center [248, 501] width 180 height 423
click at [341, 131] on use at bounding box center [338, 133] width 6 height 6
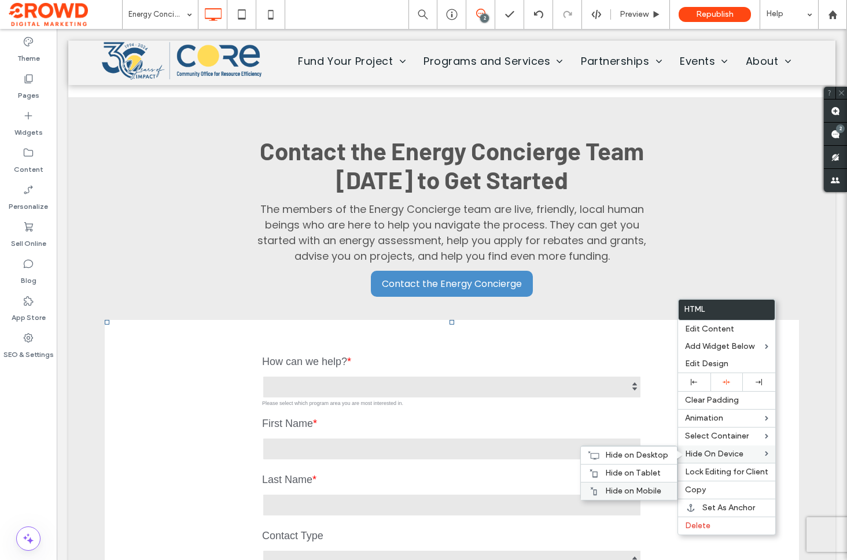
click at [660, 485] on div "Hide on Mobile" at bounding box center [629, 491] width 96 height 18
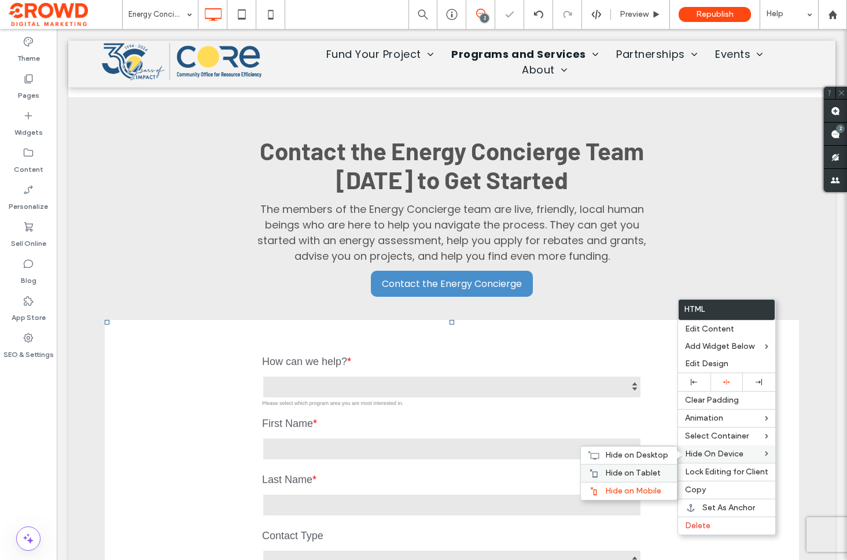
click at [656, 471] on span "Hide on Tablet" at bounding box center [633, 473] width 56 height 10
click at [657, 454] on span "Hide on Desktop" at bounding box center [636, 455] width 63 height 10
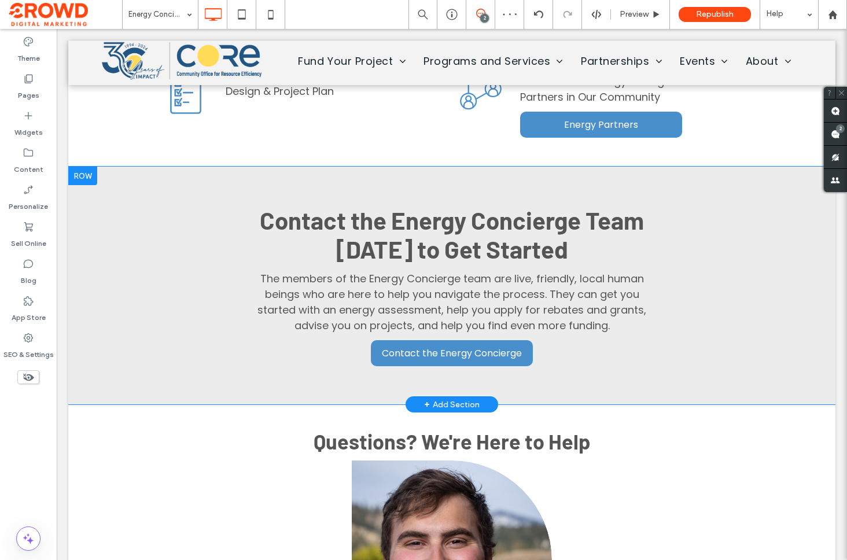
scroll to position [1156, 0]
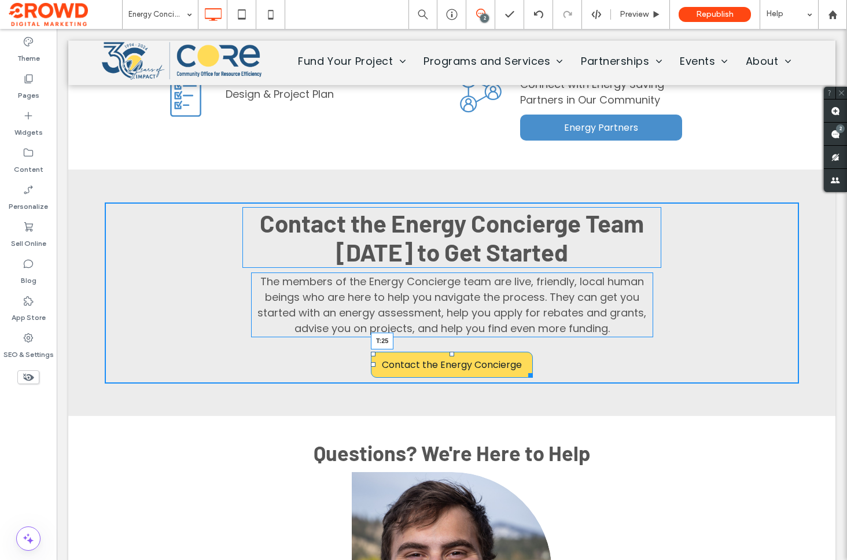
click at [450, 352] on div at bounding box center [451, 354] width 5 height 5
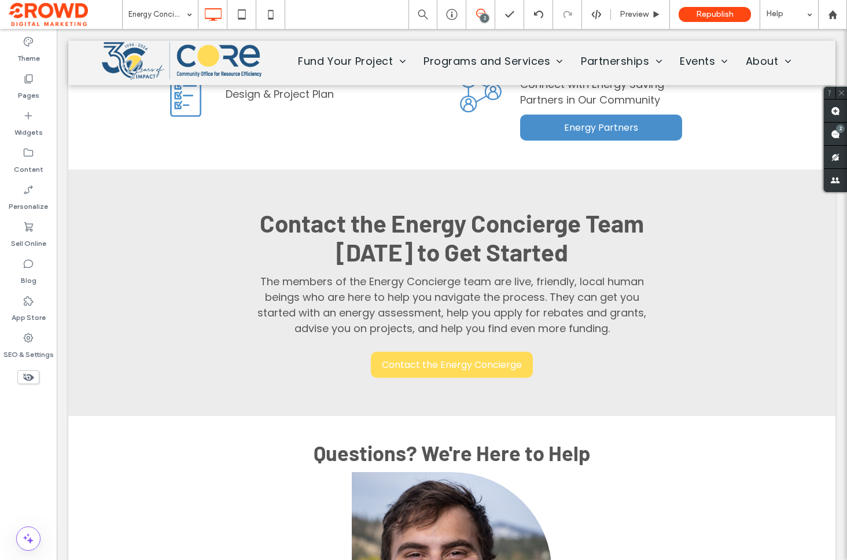
scroll to position [1158, 0]
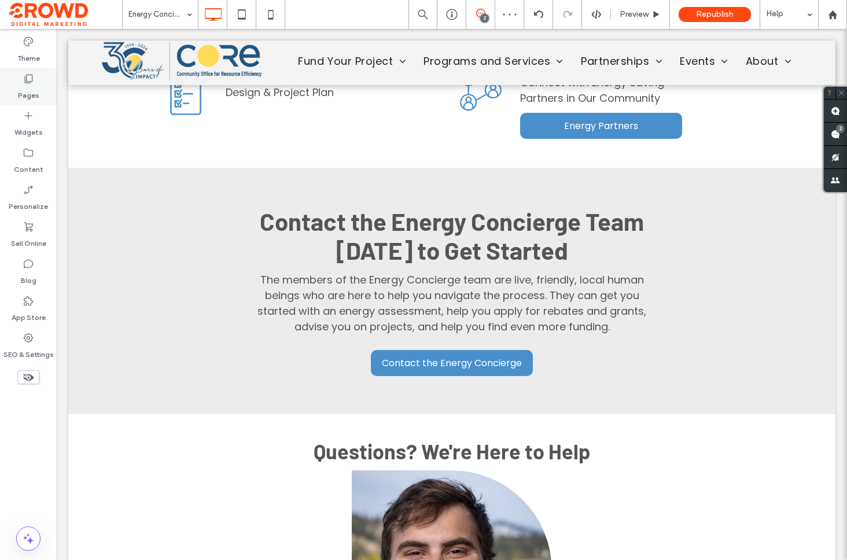
click at [27, 90] on label "Pages" at bounding box center [28, 92] width 21 height 16
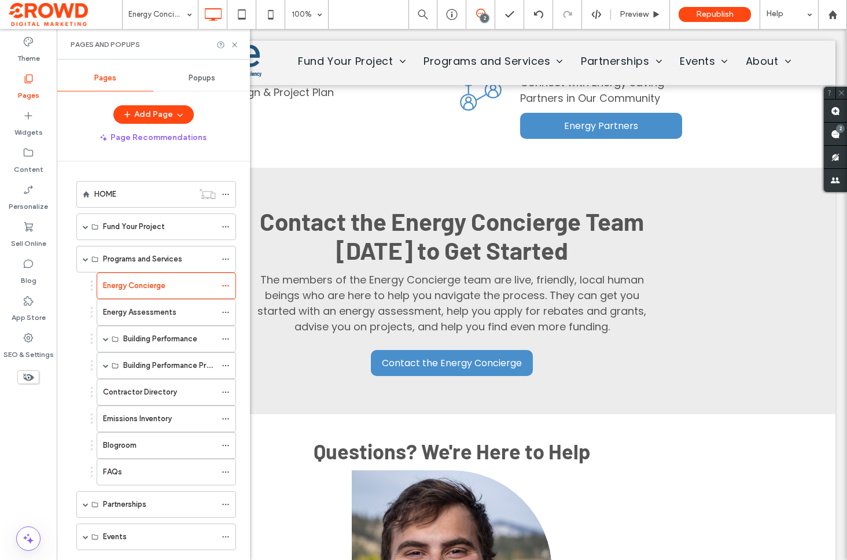
click at [168, 310] on label "Energy Assessments" at bounding box center [139, 312] width 73 height 20
click at [236, 45] on div at bounding box center [423, 280] width 847 height 560
click at [238, 45] on icon at bounding box center [234, 44] width 9 height 9
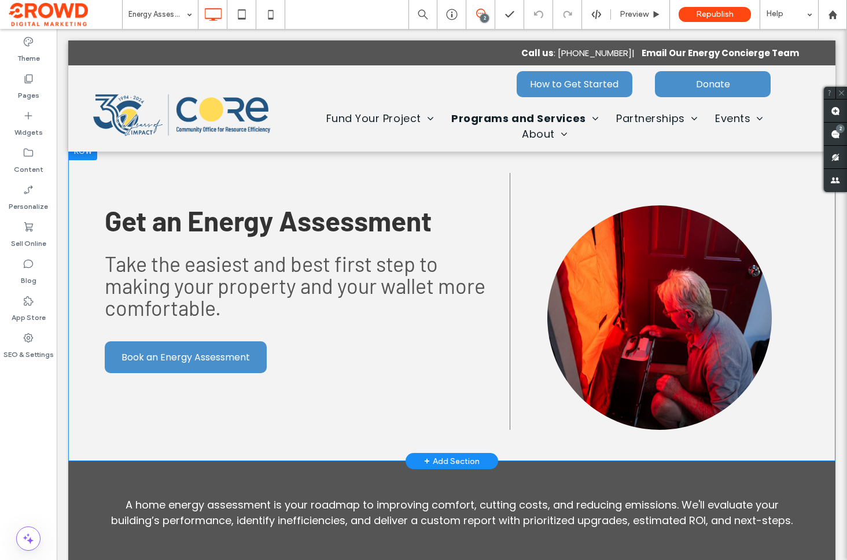
click at [505, 142] on div "Get an Energy Assessment Take the easiest and best first step to making your pr…" at bounding box center [451, 301] width 767 height 319
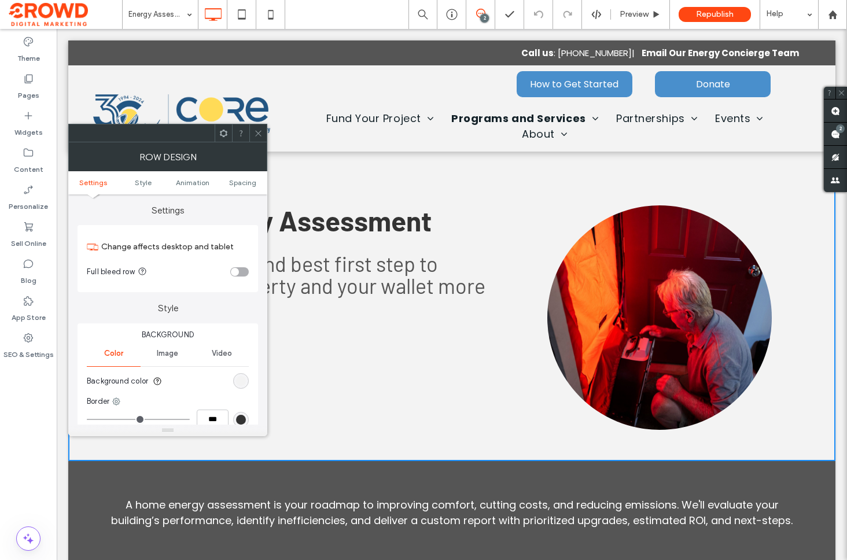
click at [255, 131] on icon at bounding box center [258, 133] width 9 height 9
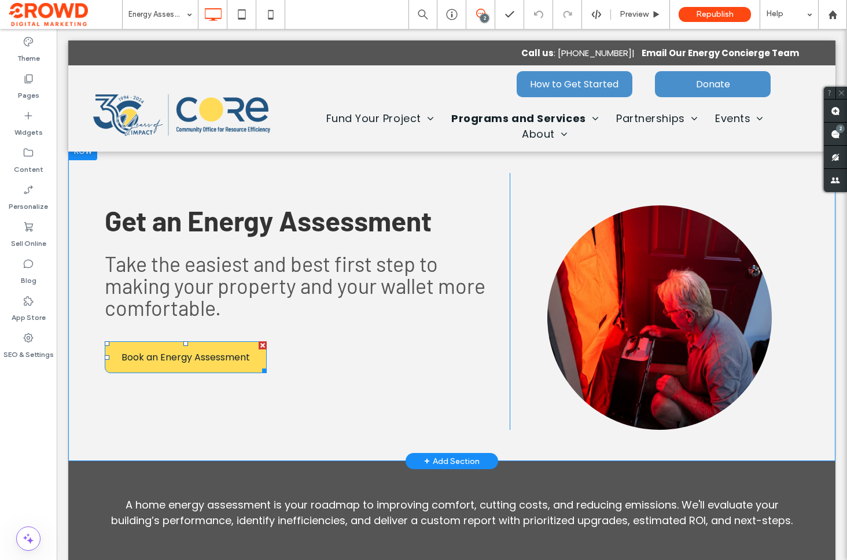
click at [223, 352] on span "Book an Energy Assessment" at bounding box center [185, 357] width 128 height 14
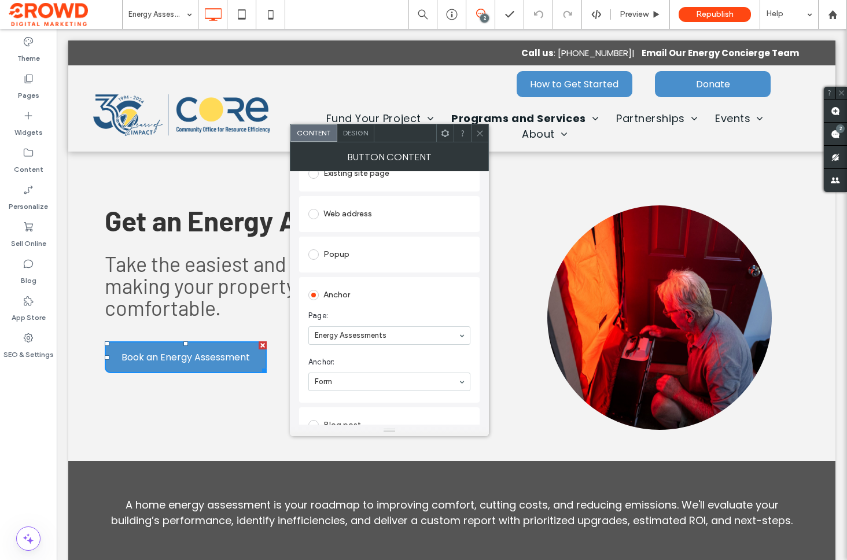
scroll to position [171, 0]
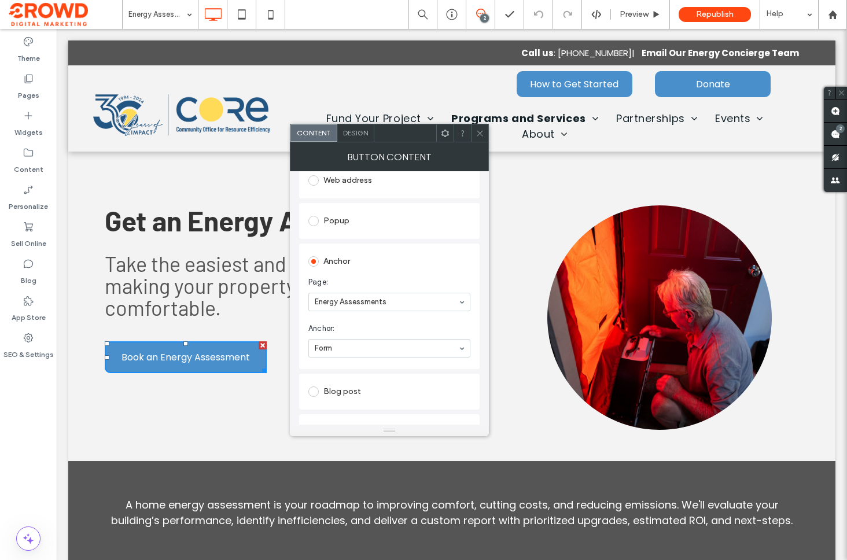
click at [475, 133] on icon at bounding box center [479, 133] width 9 height 9
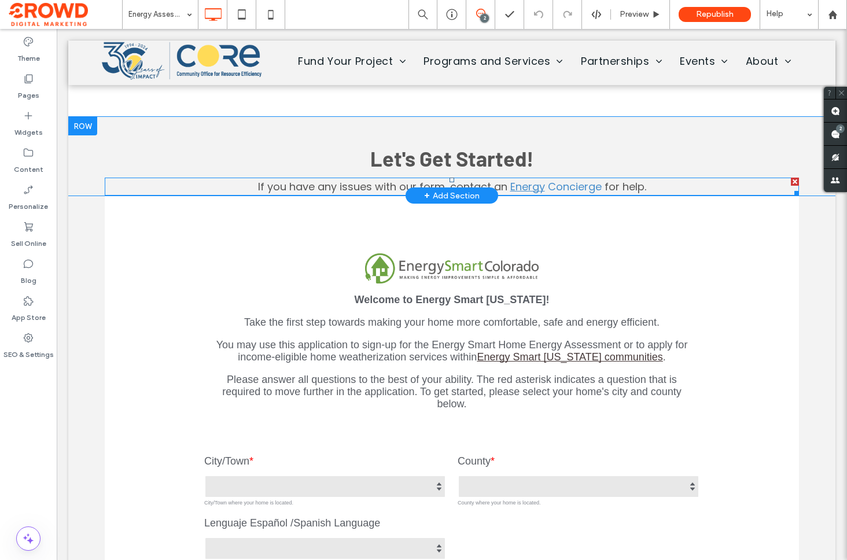
scroll to position [1491, 0]
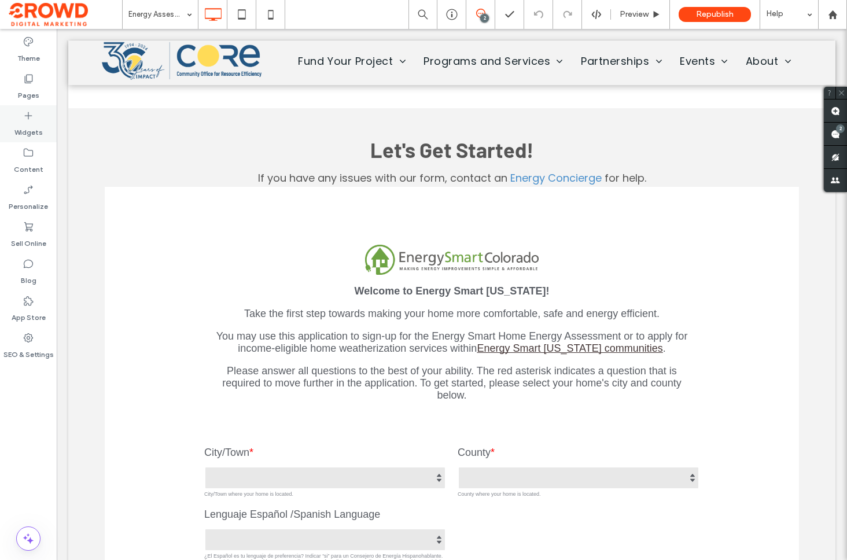
click at [31, 130] on label "Widgets" at bounding box center [28, 129] width 28 height 16
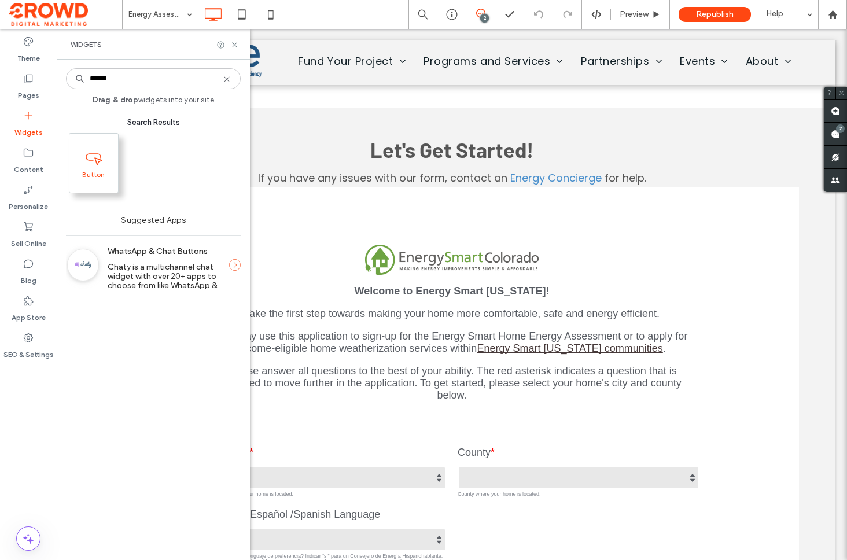
type input "******"
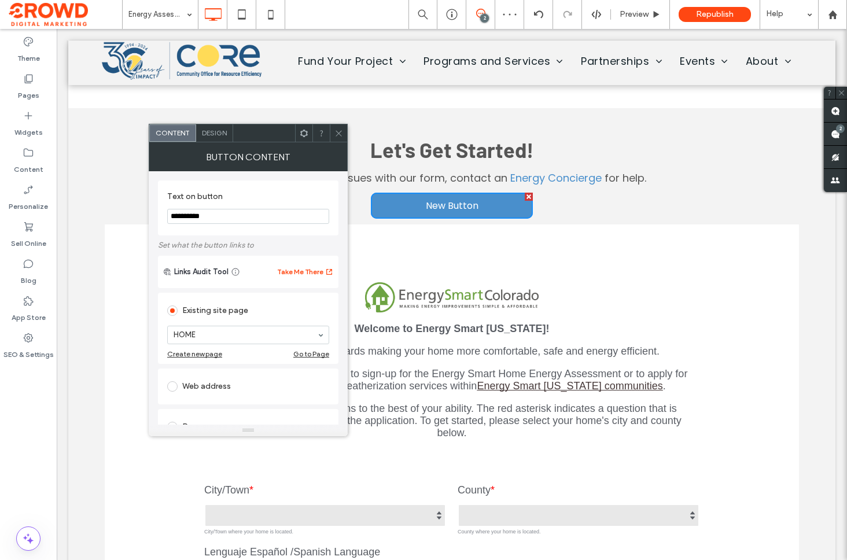
click at [246, 210] on input "**********" at bounding box center [248, 216] width 162 height 15
click at [230, 219] on input "**********" at bounding box center [248, 216] width 162 height 15
type input "**********"
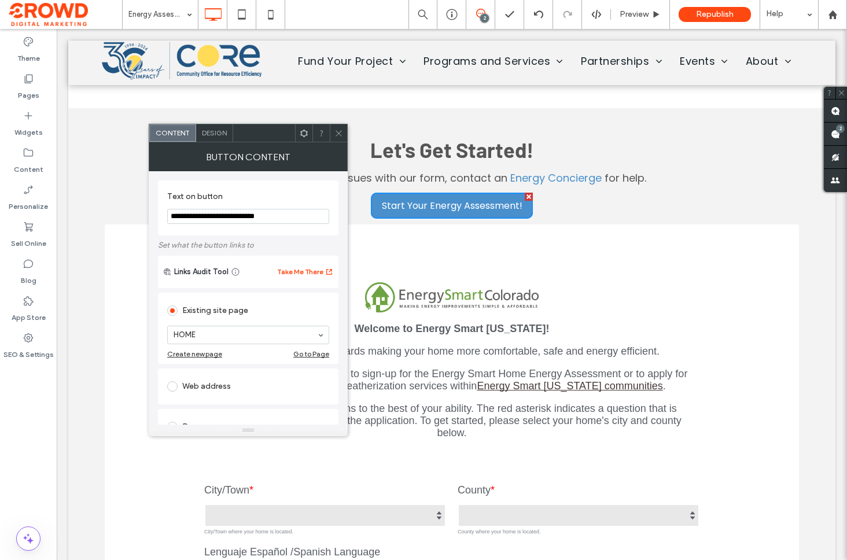
click at [335, 133] on icon at bounding box center [338, 133] width 9 height 9
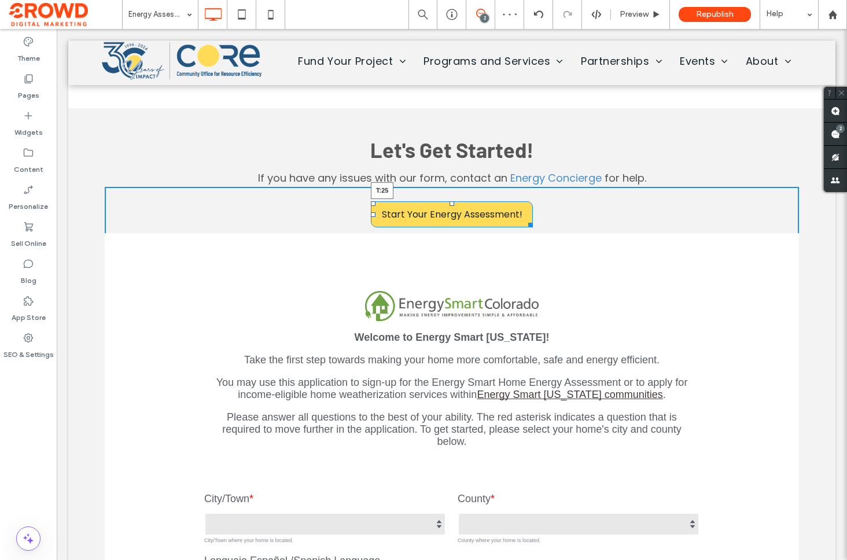
drag, startPoint x: 452, startPoint y: 195, endPoint x: 452, endPoint y: 202, distance: 7.5
click at [452, 202] on div at bounding box center [451, 203] width 5 height 5
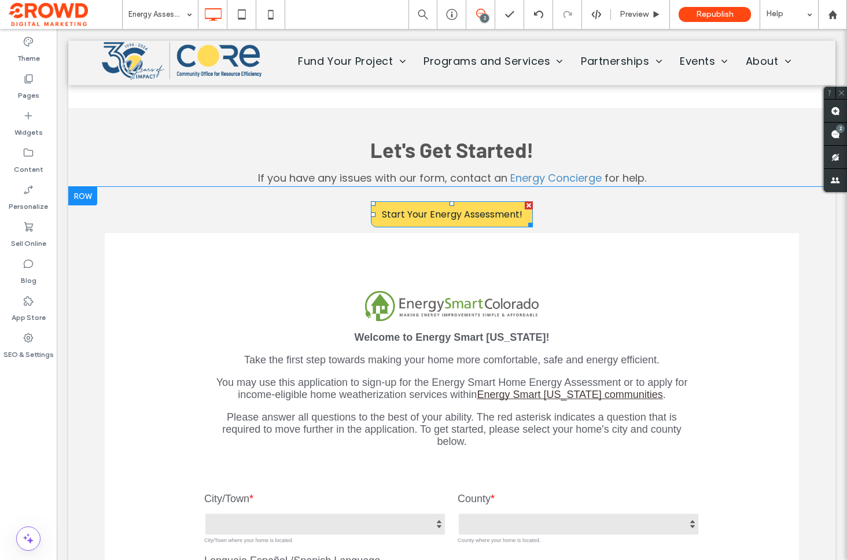
click at [430, 217] on span "Start Your Energy Assessment!" at bounding box center [452, 214] width 141 height 14
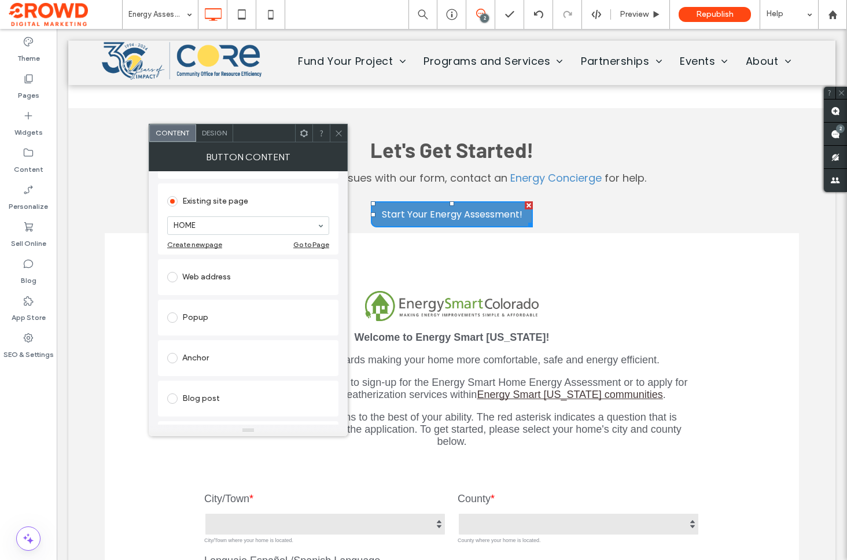
scroll to position [136, 0]
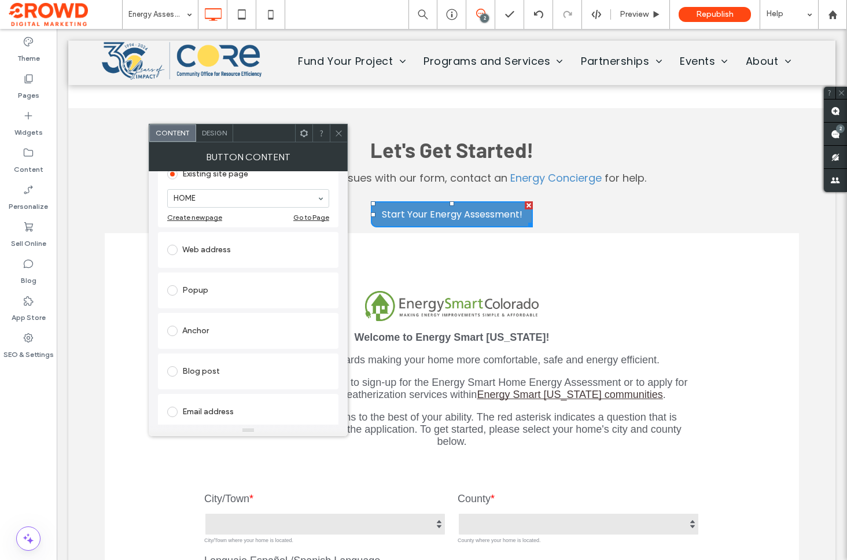
click at [249, 252] on div "Web address" at bounding box center [248, 250] width 162 height 19
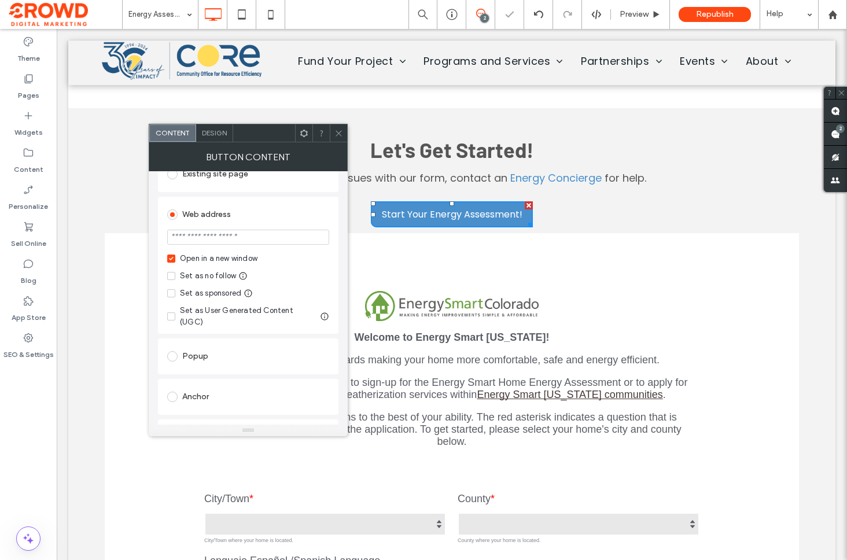
click at [254, 245] on section at bounding box center [248, 238] width 162 height 29
paste input "**********"
type input "**********"
click at [280, 209] on div "Web address" at bounding box center [248, 214] width 162 height 19
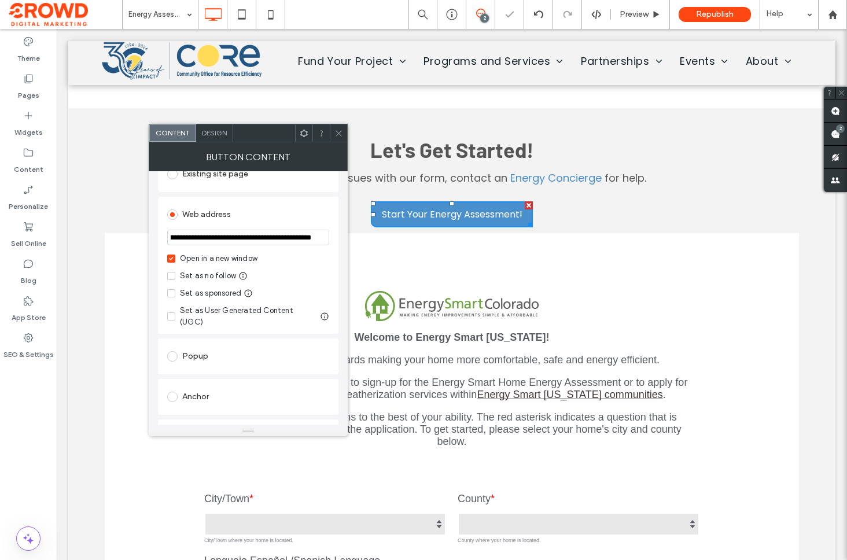
scroll to position [0, 0]
click at [338, 136] on icon at bounding box center [338, 133] width 9 height 9
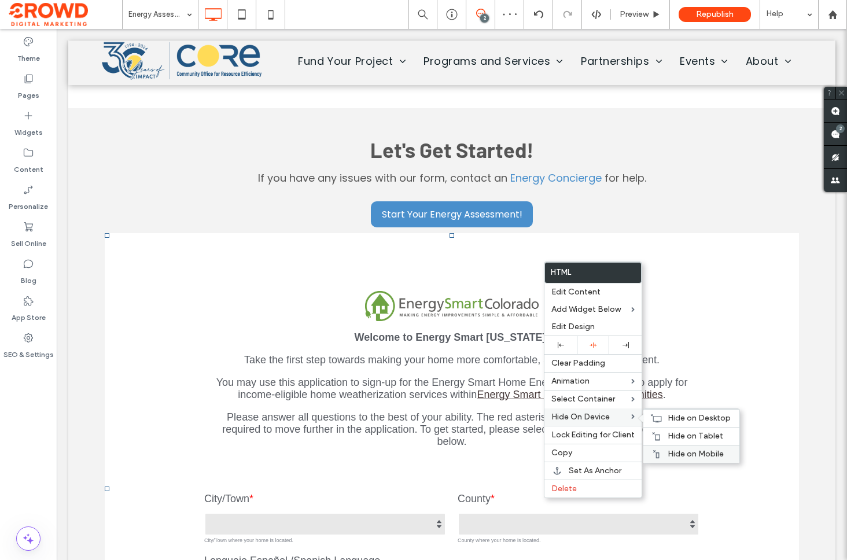
click at [668, 452] on span "Hide on Mobile" at bounding box center [695, 454] width 56 height 10
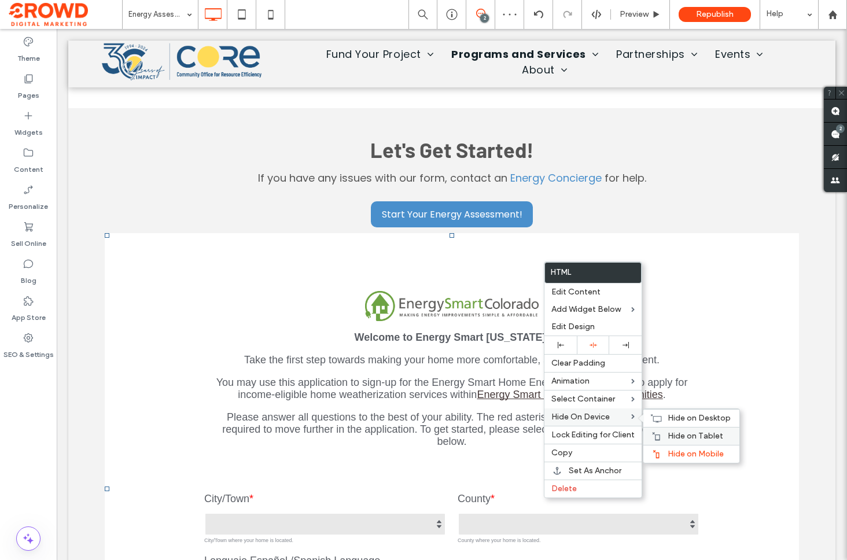
click at [668, 439] on span "Hide on Tablet" at bounding box center [695, 436] width 56 height 10
click at [658, 417] on icon at bounding box center [656, 417] width 12 height 9
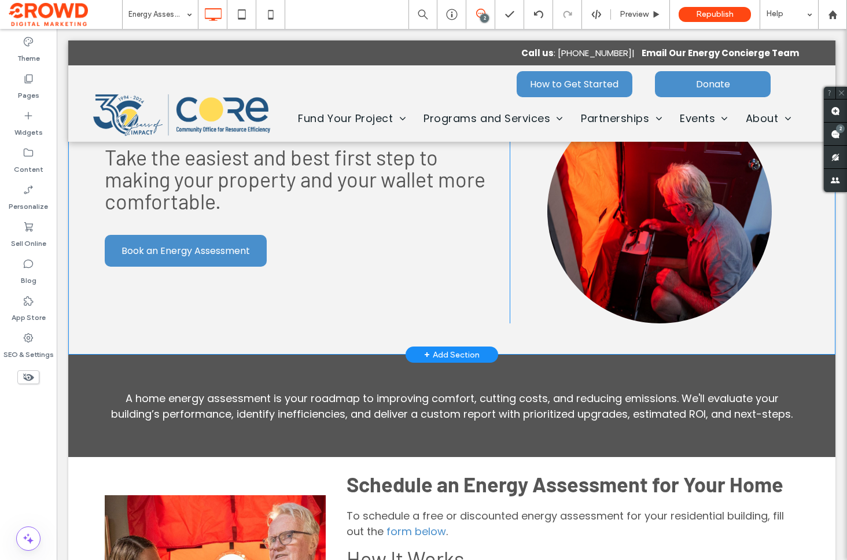
scroll to position [113, 0]
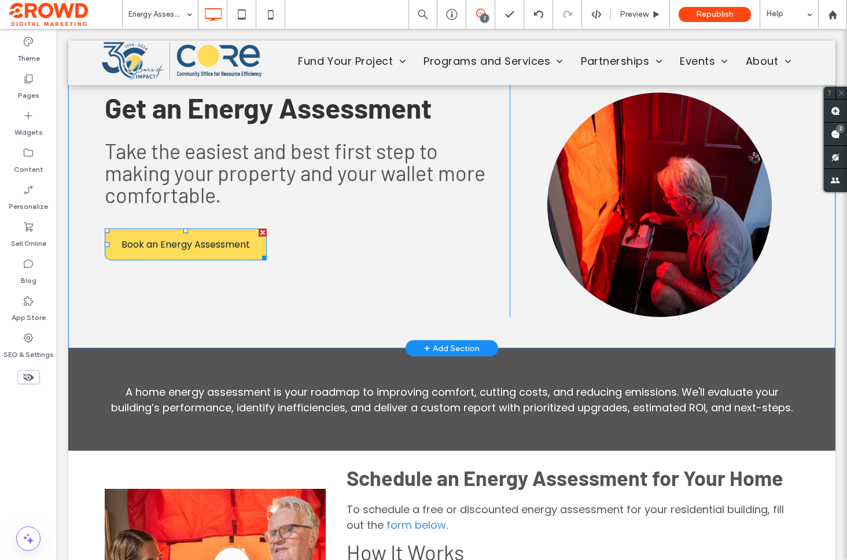
click at [202, 245] on span "Book an Energy Assessment" at bounding box center [185, 244] width 128 height 14
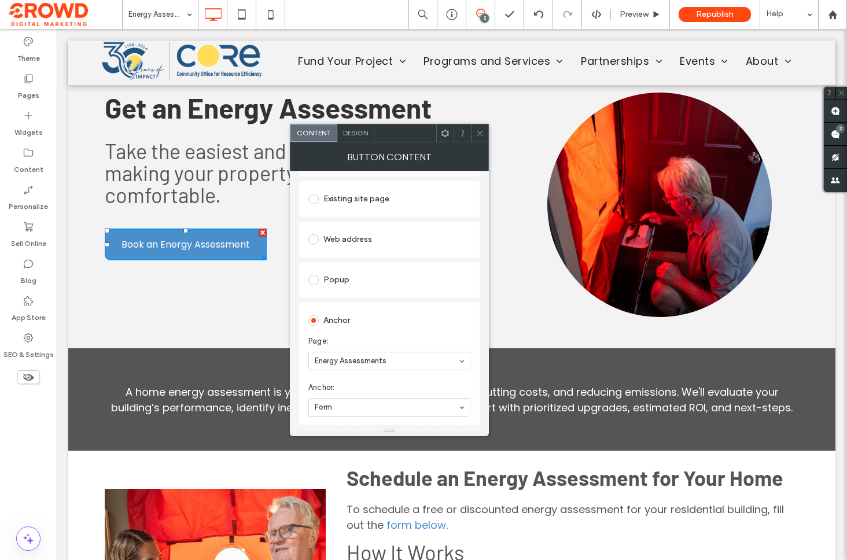
scroll to position [114, 0]
click at [345, 246] on div "Web address" at bounding box center [389, 236] width 162 height 19
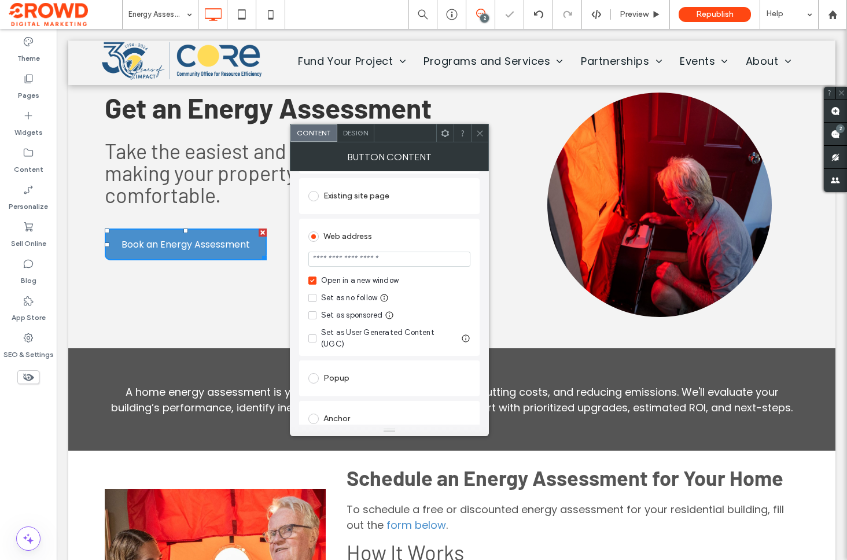
click at [354, 267] on input "url" at bounding box center [389, 259] width 162 height 15
paste input "**********"
type input "**********"
click at [425, 242] on div "Web address" at bounding box center [389, 236] width 162 height 19
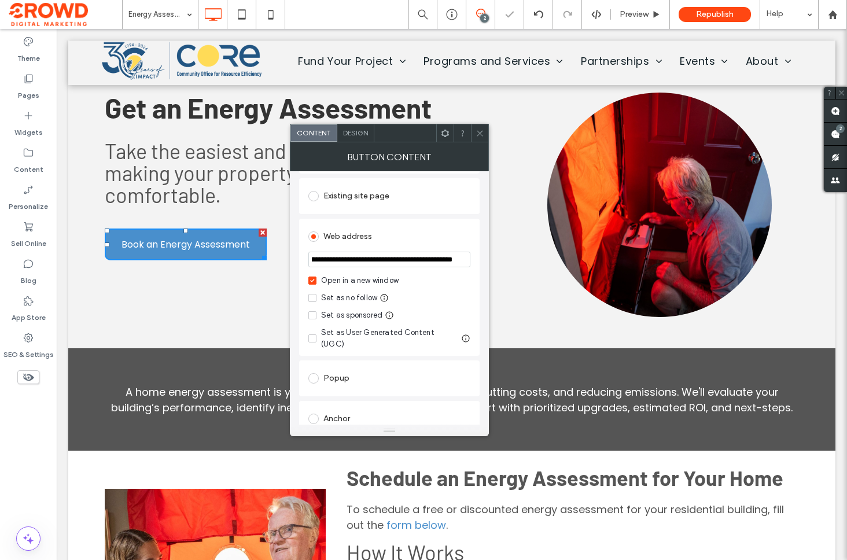
scroll to position [0, 0]
click at [481, 137] on icon at bounding box center [479, 133] width 9 height 9
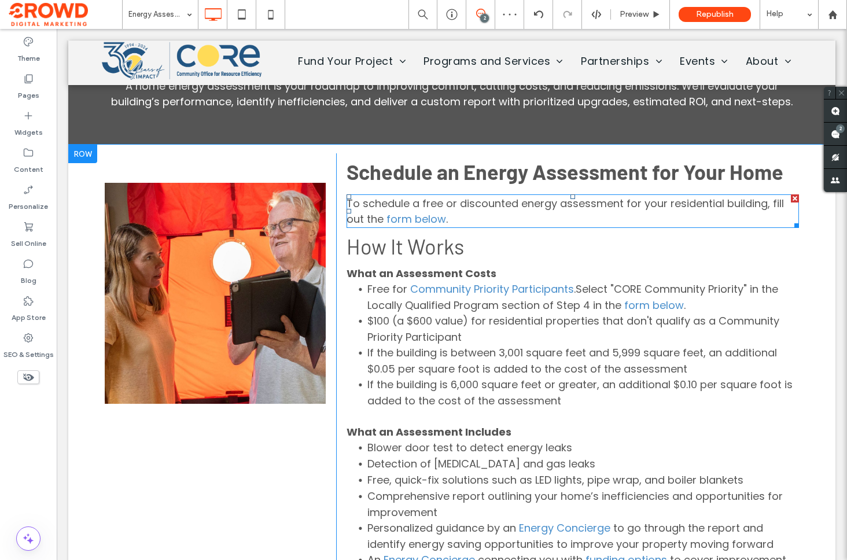
scroll to position [422, 0]
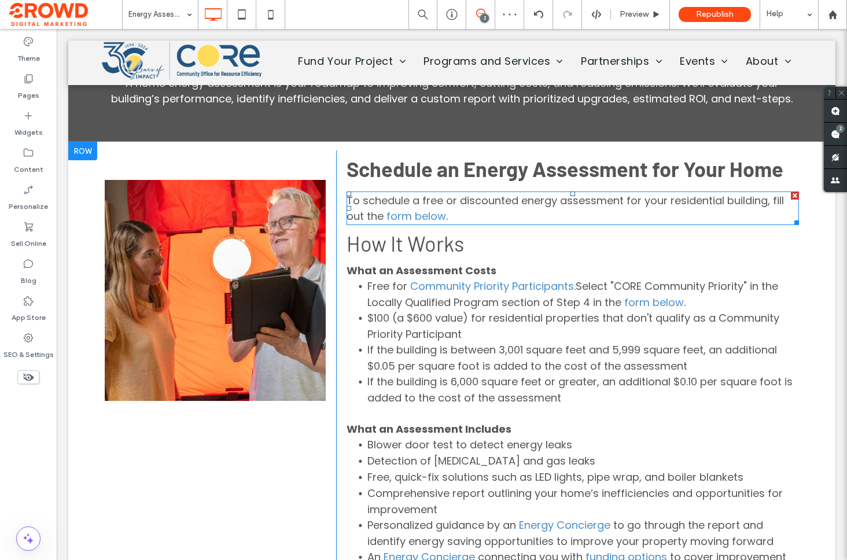
click at [477, 215] on p "To schedule a free or discounted energy assessment for your residential buildin…" at bounding box center [572, 208] width 452 height 31
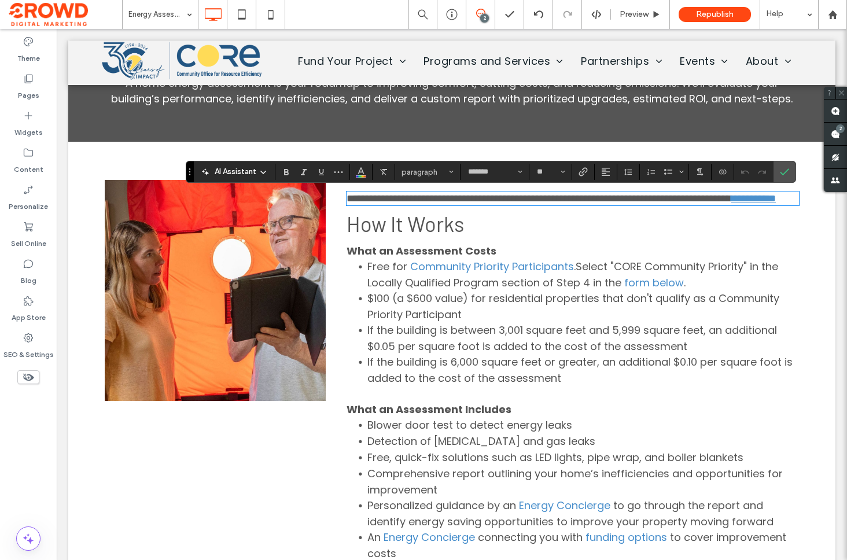
click at [731, 204] on link "**********" at bounding box center [753, 198] width 45 height 10
drag, startPoint x: 443, startPoint y: 215, endPoint x: 411, endPoint y: 217, distance: 32.5
click at [411, 204] on p "**********" at bounding box center [572, 199] width 452 height 12
drag, startPoint x: 409, startPoint y: 216, endPoint x: 394, endPoint y: 216, distance: 14.5
click at [731, 204] on link "****" at bounding box center [741, 198] width 20 height 10
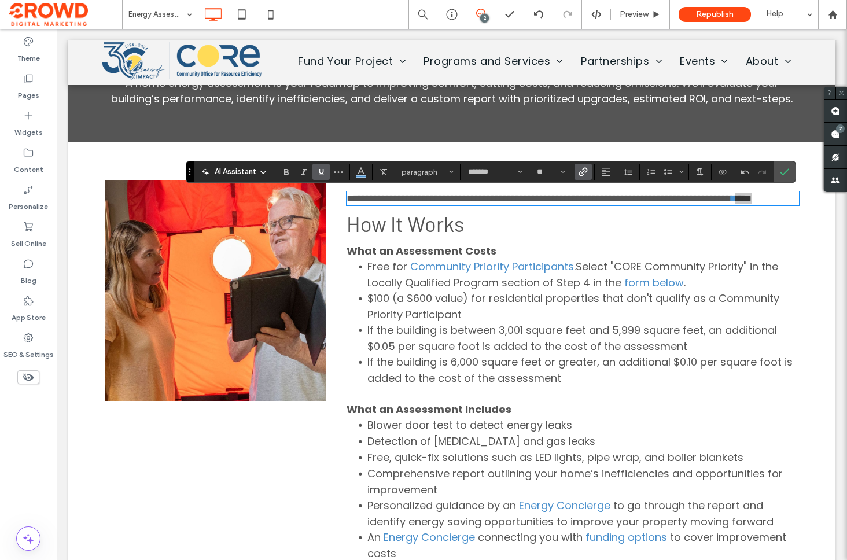
click at [581, 176] on span "Link" at bounding box center [580, 172] width 5 height 16
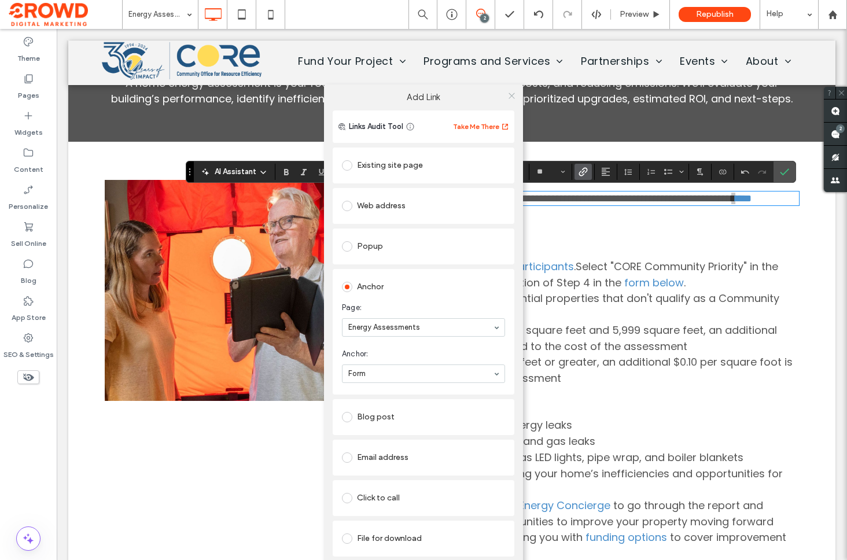
drag, startPoint x: 513, startPoint y: 97, endPoint x: 489, endPoint y: 131, distance: 42.3
click at [513, 97] on icon at bounding box center [511, 95] width 9 height 9
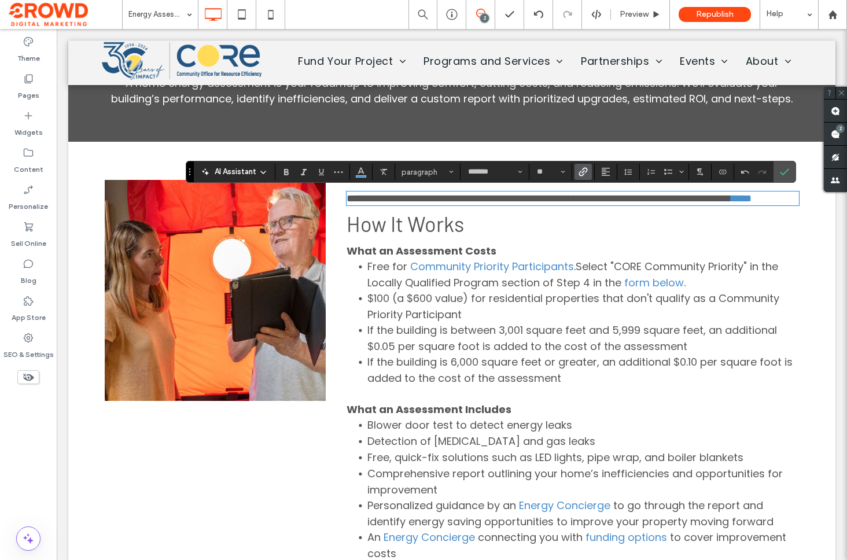
click at [428, 204] on p "**********" at bounding box center [572, 199] width 452 height 12
drag, startPoint x: 421, startPoint y: 216, endPoint x: 405, endPoint y: 211, distance: 16.3
click at [386, 204] on p "**********" at bounding box center [572, 199] width 452 height 12
click at [585, 172] on icon "Link" at bounding box center [582, 171] width 9 height 9
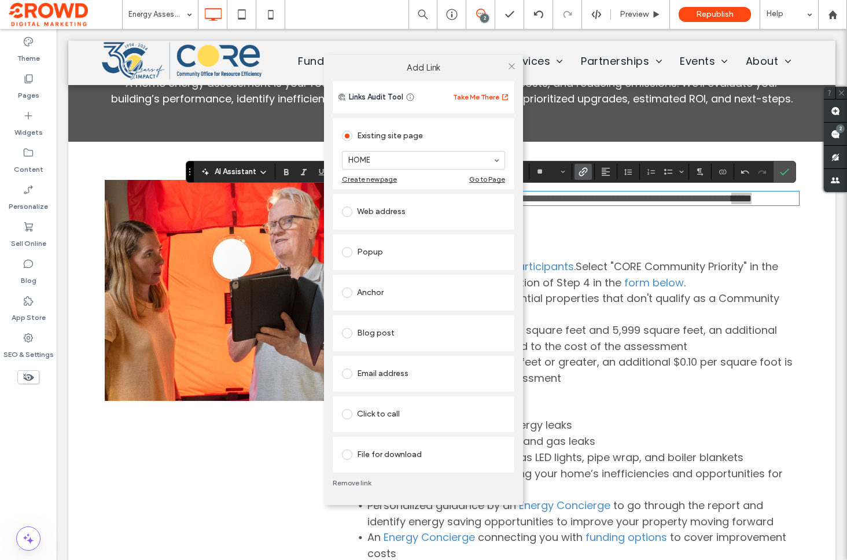
click at [373, 220] on div "Web address" at bounding box center [423, 211] width 163 height 19
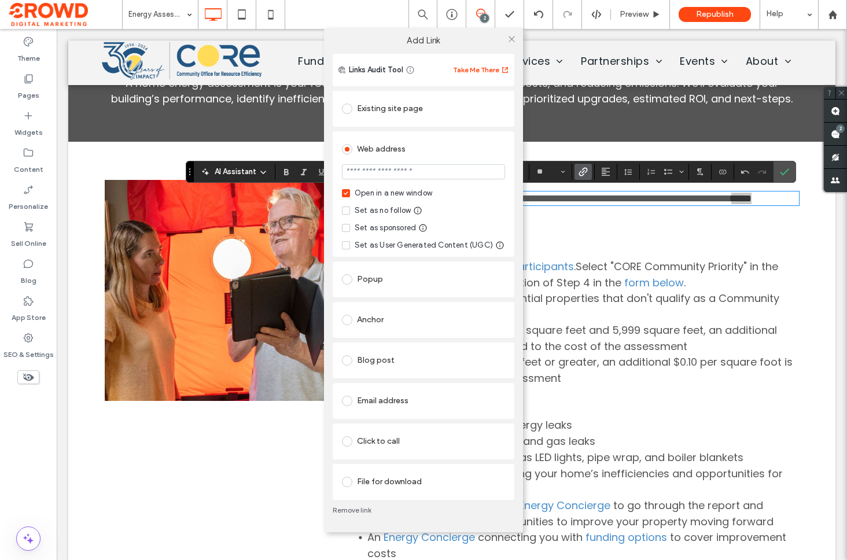
click at [381, 171] on input "url" at bounding box center [423, 171] width 163 height 15
type input "**********"
click at [455, 153] on div "Web address" at bounding box center [423, 149] width 163 height 19
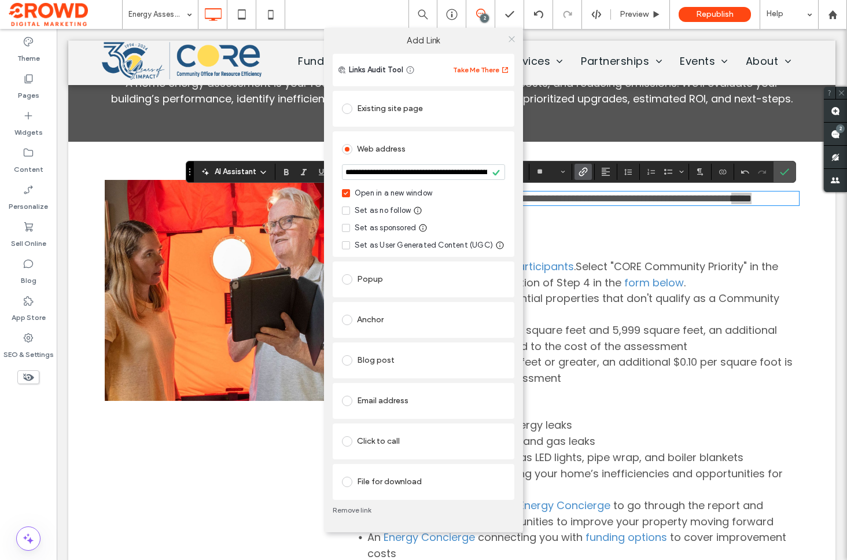
click at [511, 35] on icon at bounding box center [511, 39] width 9 height 9
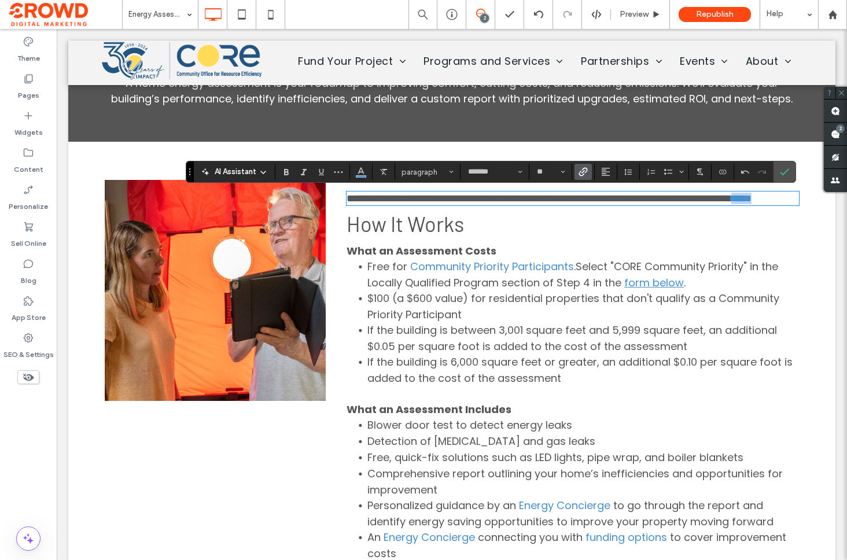
click at [652, 290] on link "form below" at bounding box center [654, 282] width 60 height 14
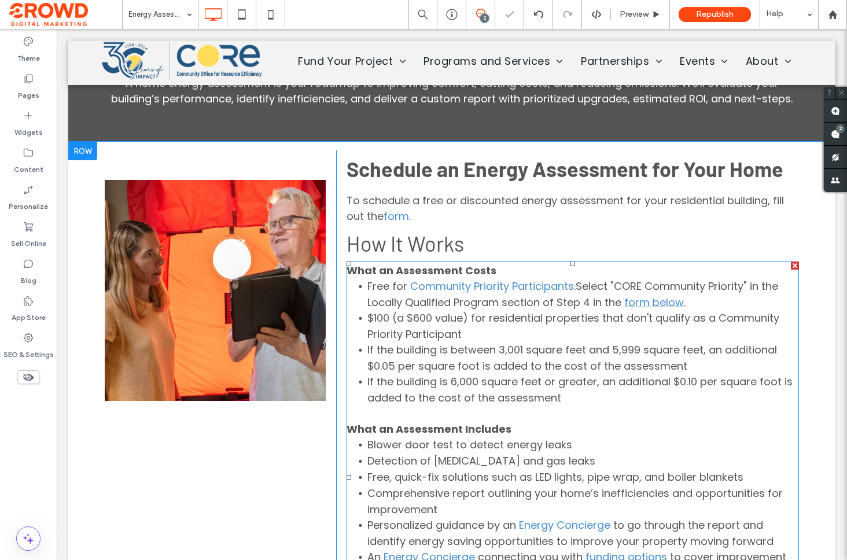
click at [664, 303] on link "form below" at bounding box center [654, 302] width 60 height 14
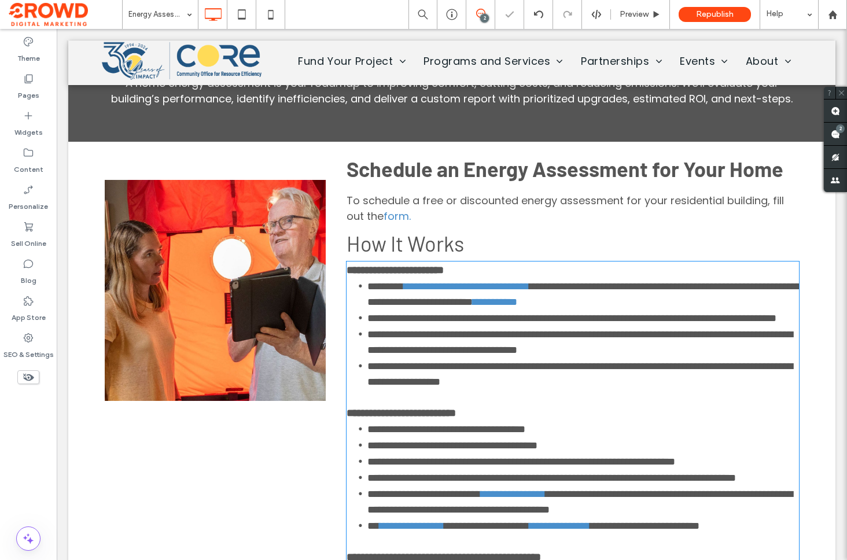
type input "*******"
type input "**"
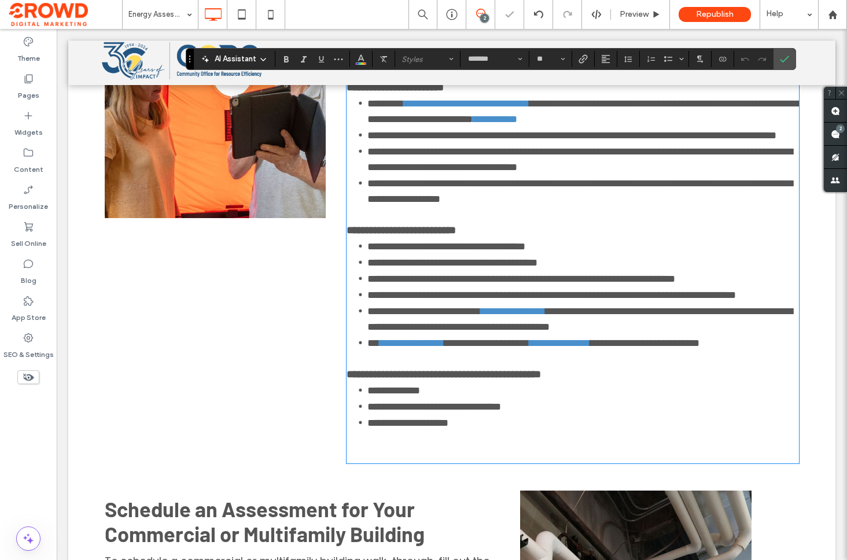
drag, startPoint x: 660, startPoint y: 193, endPoint x: 659, endPoint y: 170, distance: 22.6
click at [659, 193] on span "**********" at bounding box center [579, 191] width 425 height 26
click at [517, 122] on link "**********" at bounding box center [494, 119] width 45 height 10
drag, startPoint x: 642, startPoint y: 120, endPoint x: 623, endPoint y: 121, distance: 19.2
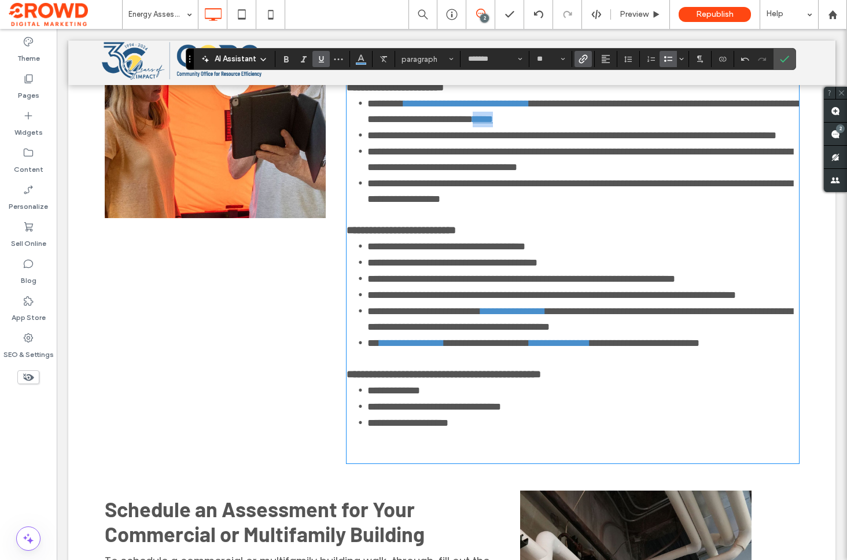
click at [493, 121] on link "****" at bounding box center [482, 119] width 20 height 10
click at [583, 64] on span "Link" at bounding box center [580, 59] width 5 height 16
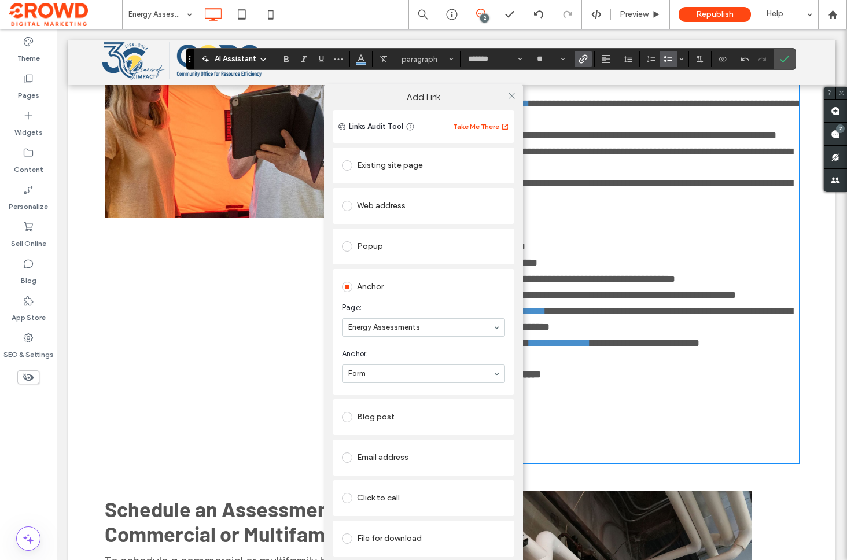
drag, startPoint x: 388, startPoint y: 199, endPoint x: 391, endPoint y: 210, distance: 11.4
click at [387, 199] on div "Web address" at bounding box center [423, 206] width 163 height 19
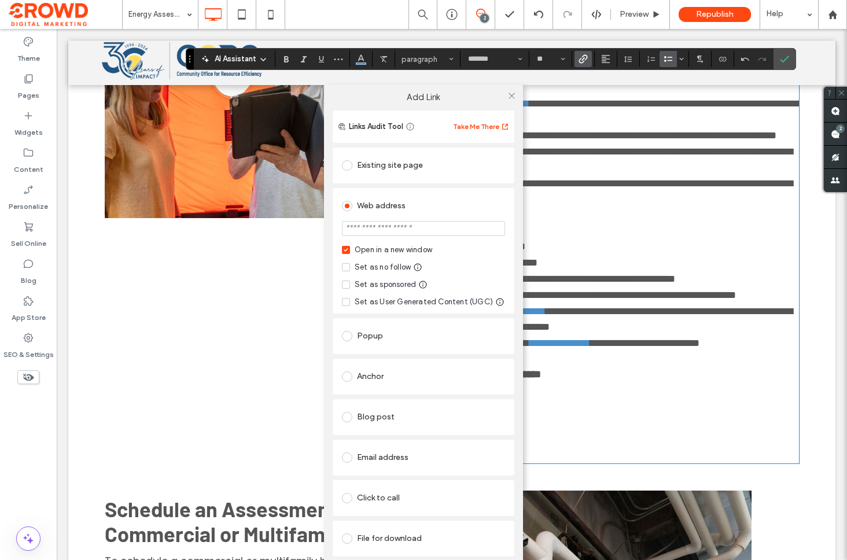
click at [392, 231] on input "url" at bounding box center [423, 228] width 163 height 15
type input "**********"
click at [448, 208] on div "Web address" at bounding box center [423, 206] width 163 height 19
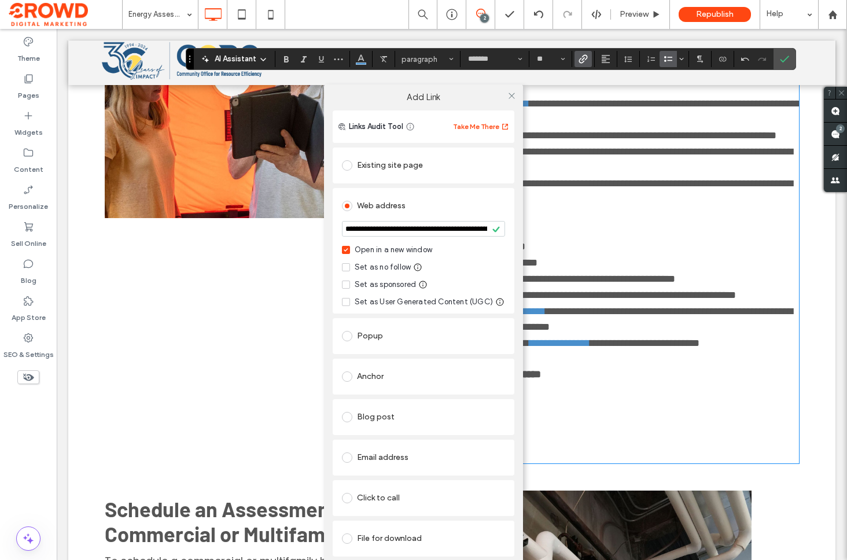
drag, startPoint x: 511, startPoint y: 95, endPoint x: 538, endPoint y: 139, distance: 51.9
click at [512, 95] on icon at bounding box center [511, 95] width 9 height 9
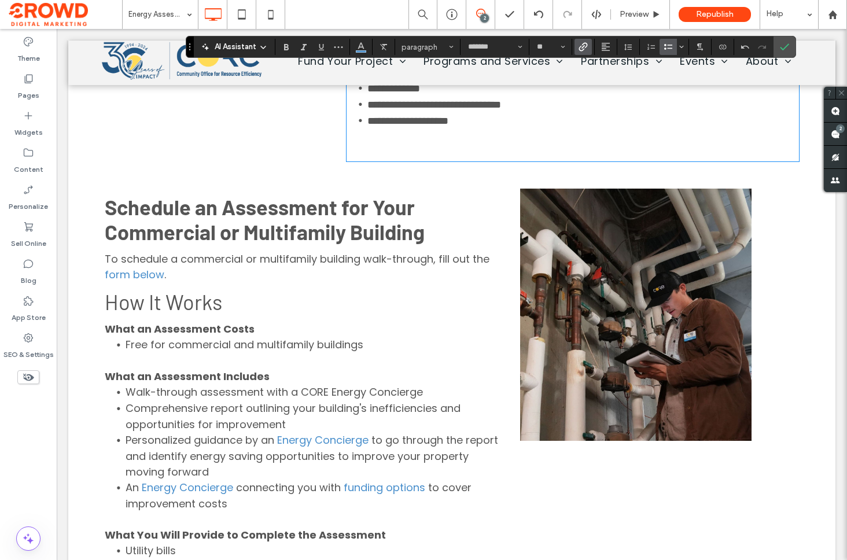
scroll to position [908, 0]
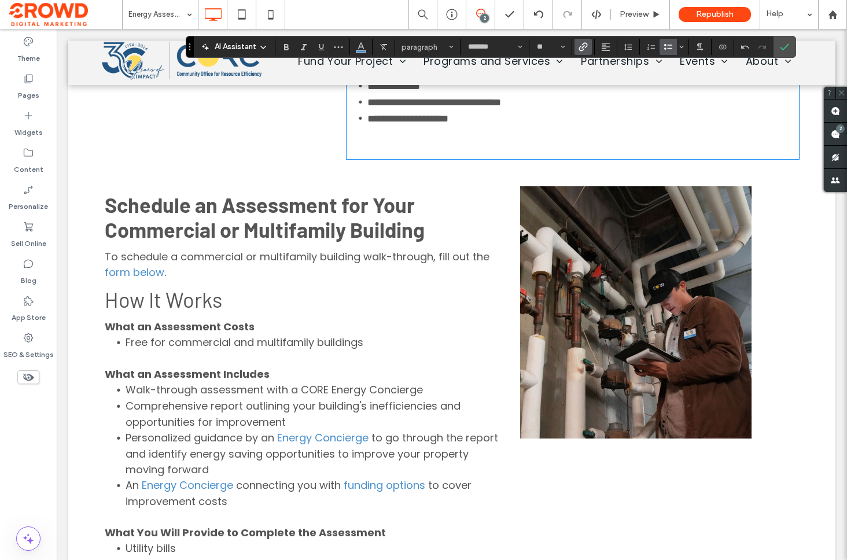
click at [205, 330] on div "Schedule an Assessment for Your Commercial or Multifamily Building To schedule …" at bounding box center [307, 405] width 405 height 439
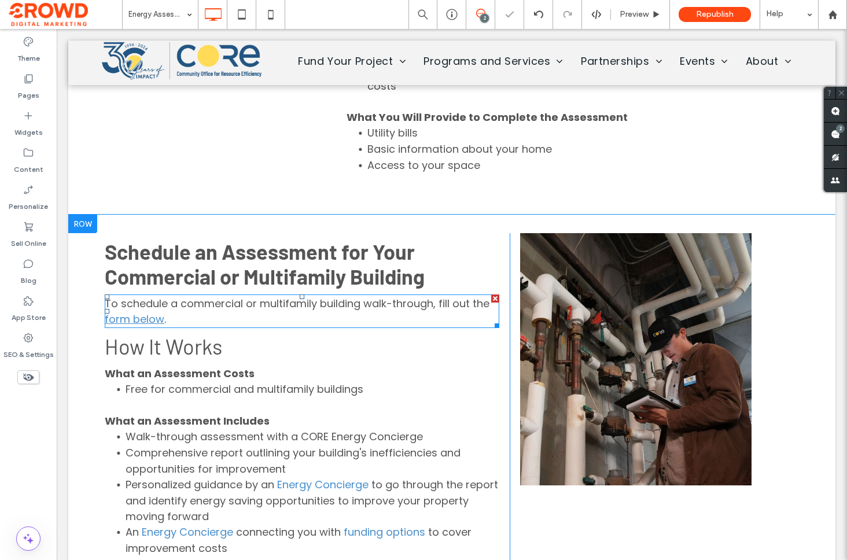
click at [145, 319] on link "form below" at bounding box center [135, 319] width 60 height 14
type input "*******"
type input "**"
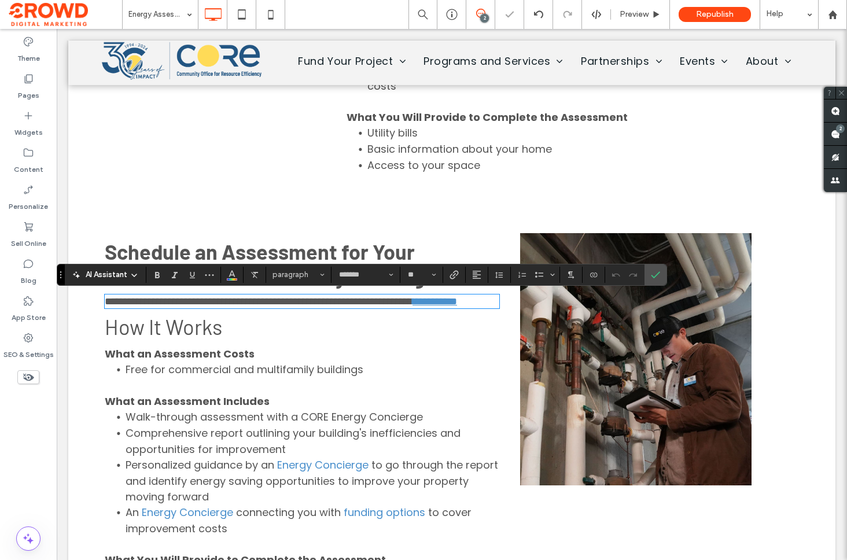
click at [412, 306] on link "**********" at bounding box center [434, 301] width 45 height 10
drag, startPoint x: 152, startPoint y: 320, endPoint x: 130, endPoint y: 323, distance: 22.7
click at [412, 306] on link "**********" at bounding box center [434, 301] width 45 height 10
drag, startPoint x: 119, startPoint y: 322, endPoint x: 263, endPoint y: 293, distance: 146.9
click at [95, 322] on div "**********" at bounding box center [451, 443] width 767 height 456
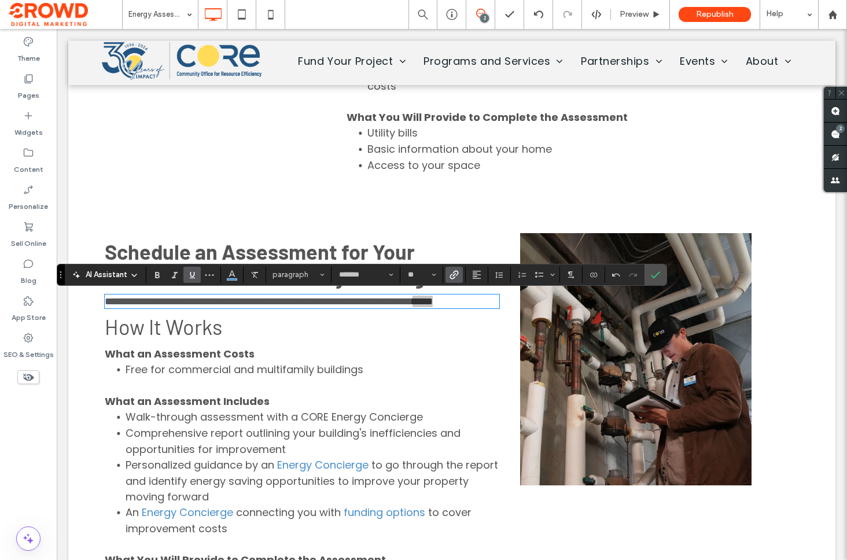
click at [449, 275] on icon "Link" at bounding box center [453, 274] width 9 height 9
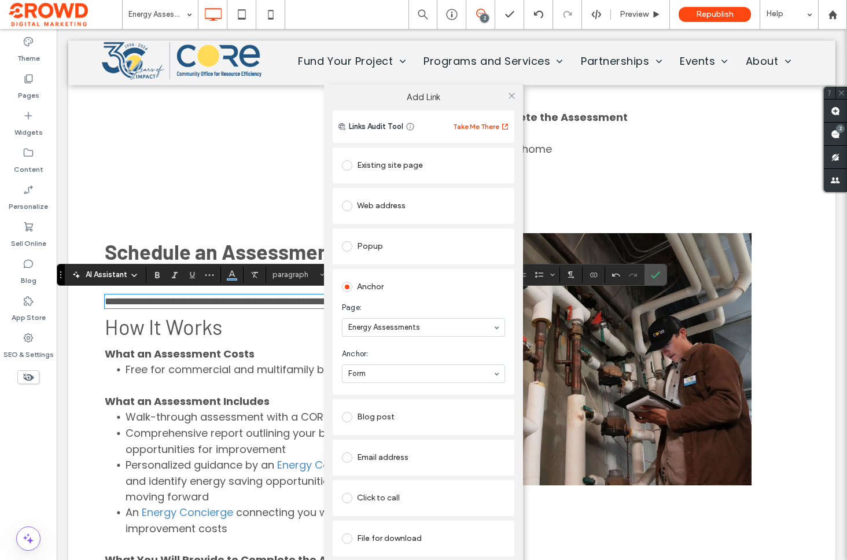
click at [396, 205] on div "Web address" at bounding box center [423, 206] width 163 height 19
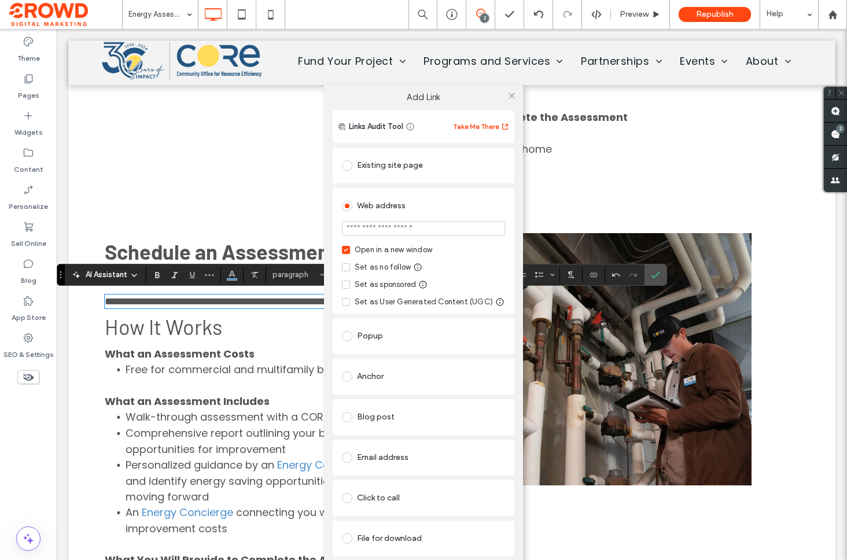
click at [408, 226] on input "url" at bounding box center [423, 228] width 163 height 15
paste input "**********"
type input "**********"
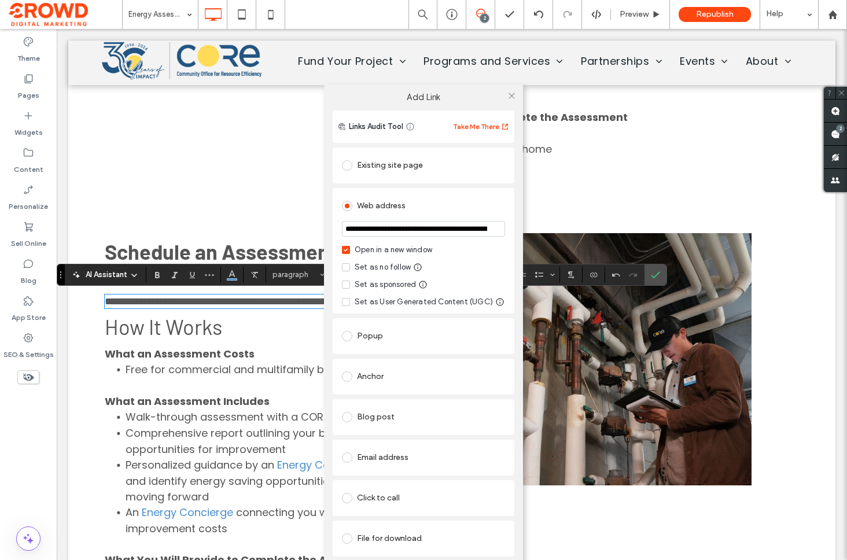
click at [442, 205] on div "Web address" at bounding box center [423, 206] width 163 height 19
click at [510, 92] on icon at bounding box center [511, 95] width 9 height 9
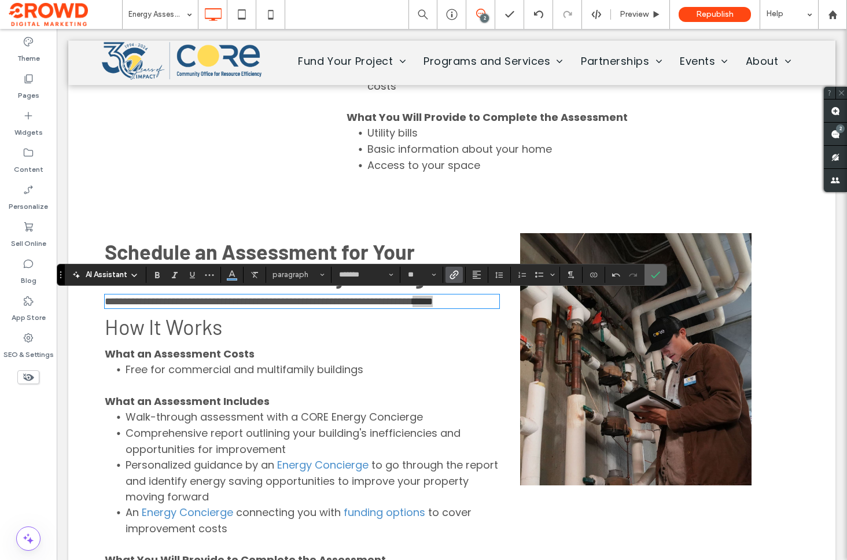
drag, startPoint x: 653, startPoint y: 269, endPoint x: 596, endPoint y: 240, distance: 63.9
click at [653, 270] on icon "Confirm" at bounding box center [654, 274] width 9 height 9
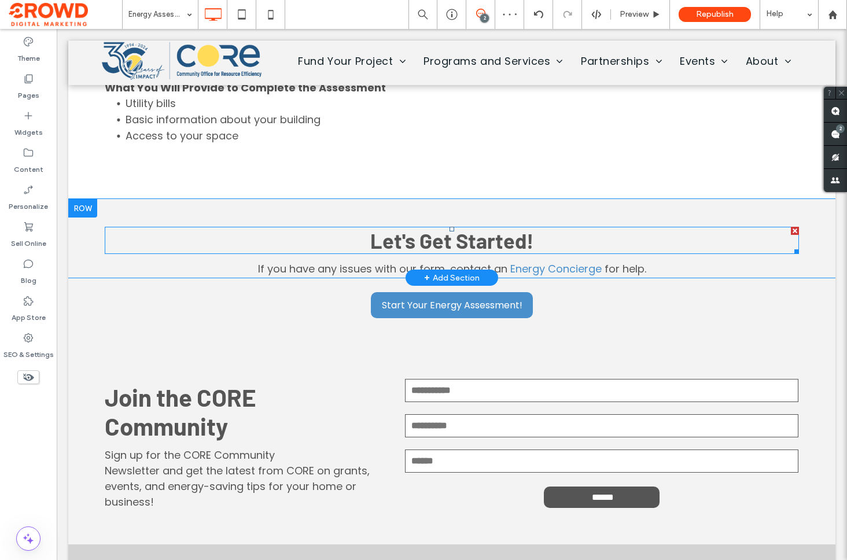
scroll to position [1400, 0]
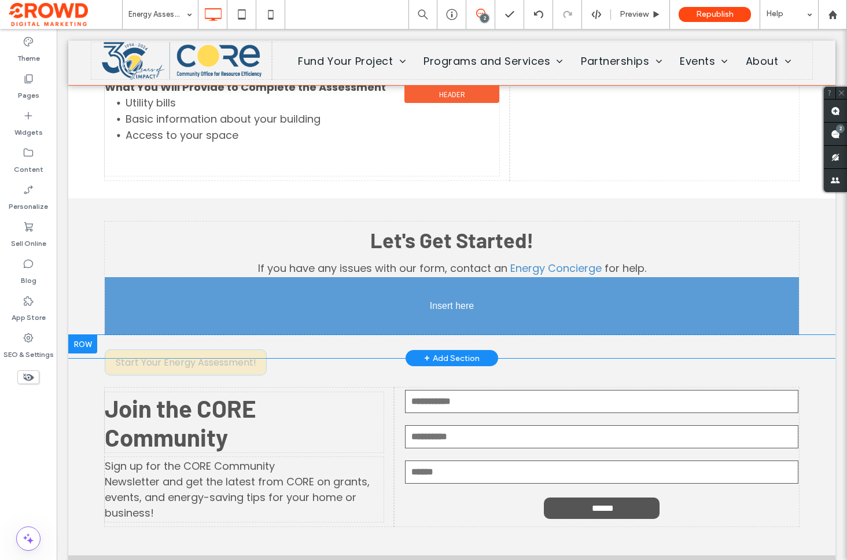
drag, startPoint x: 426, startPoint y: 302, endPoint x: 430, endPoint y: 326, distance: 24.7
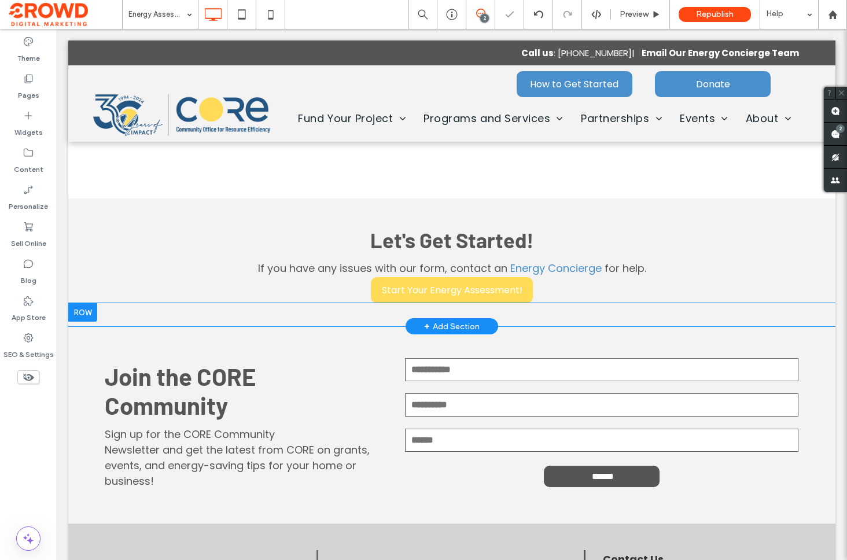
scroll to position [1401, 0]
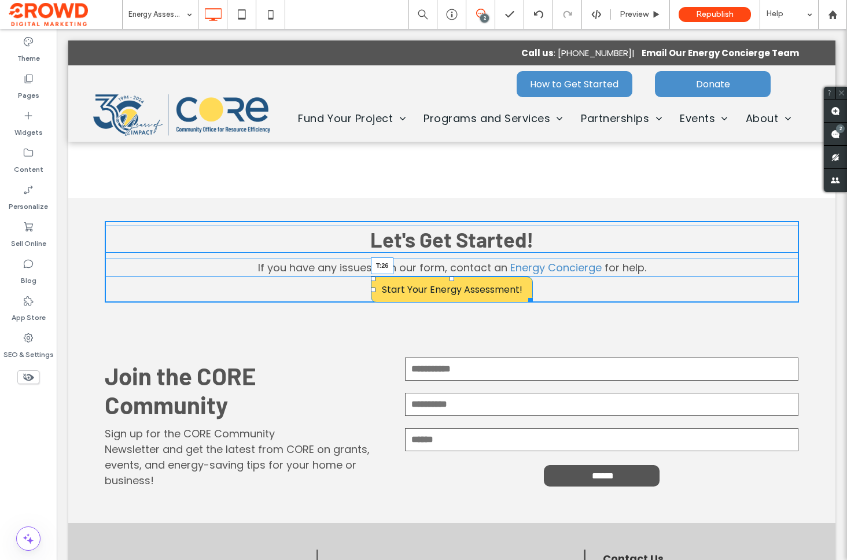
drag, startPoint x: 451, startPoint y: 278, endPoint x: 453, endPoint y: 293, distance: 14.6
click at [453, 281] on div at bounding box center [451, 278] width 5 height 5
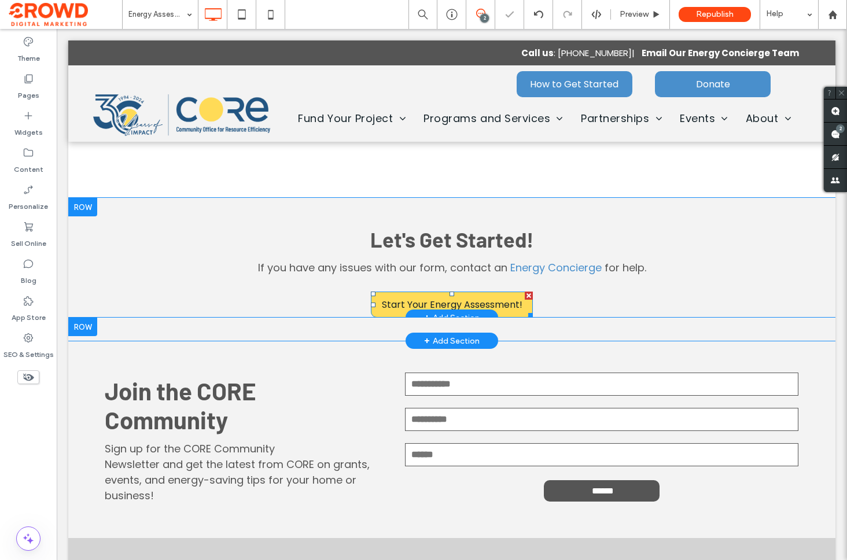
click at [456, 300] on span "Start Your Energy Assessment!" at bounding box center [452, 304] width 141 height 14
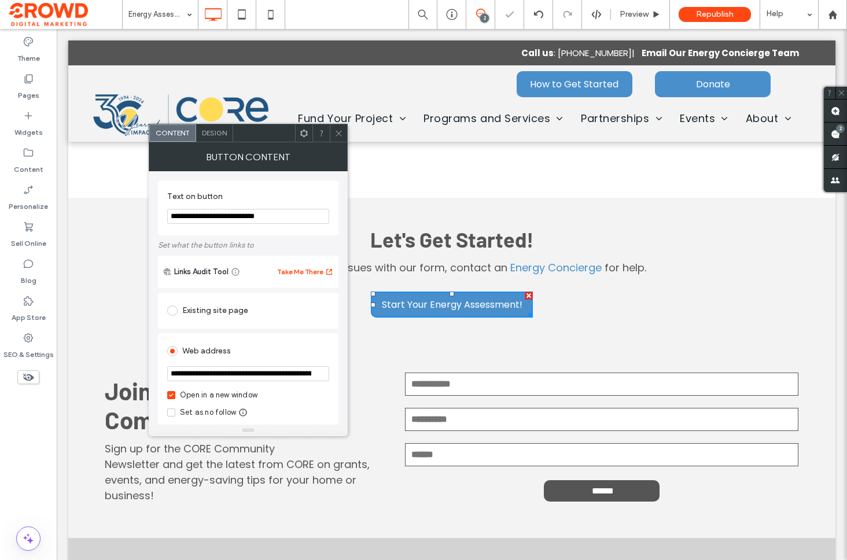
click at [210, 137] on div "Design" at bounding box center [214, 132] width 37 height 17
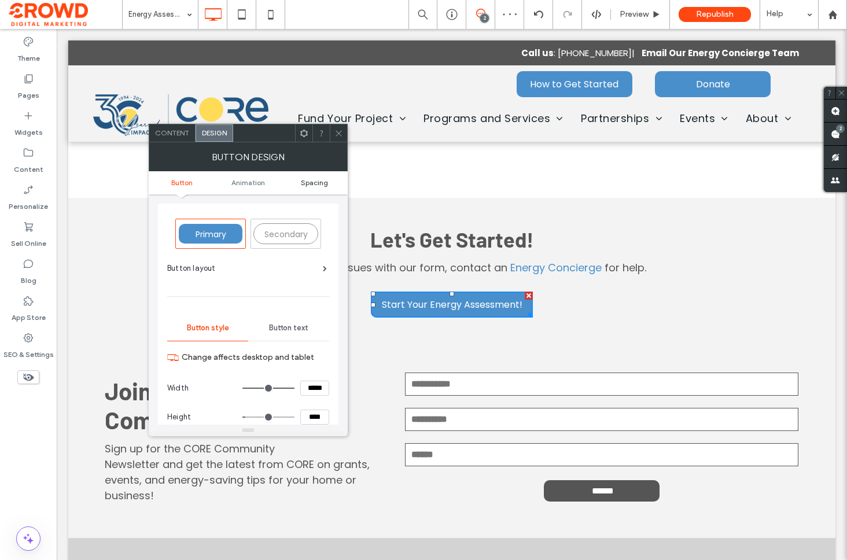
click at [306, 184] on span "Spacing" at bounding box center [314, 183] width 27 height 8
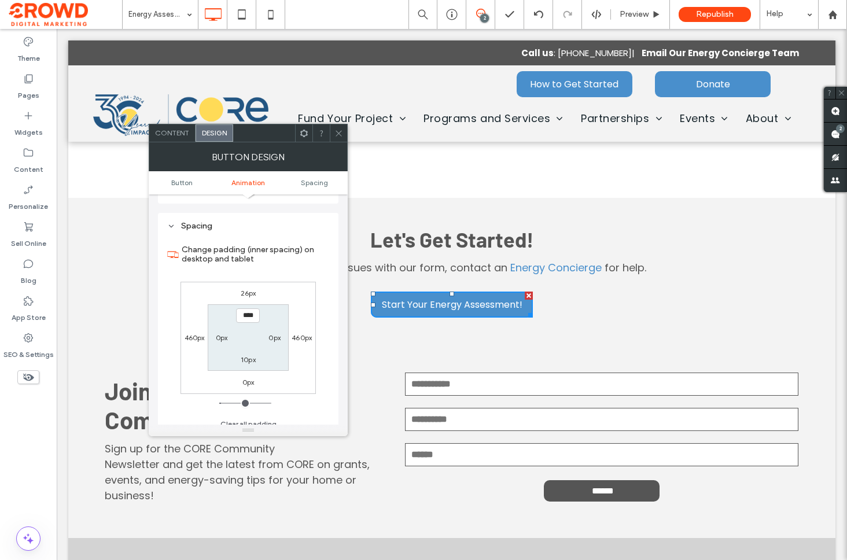
scroll to position [536, 0]
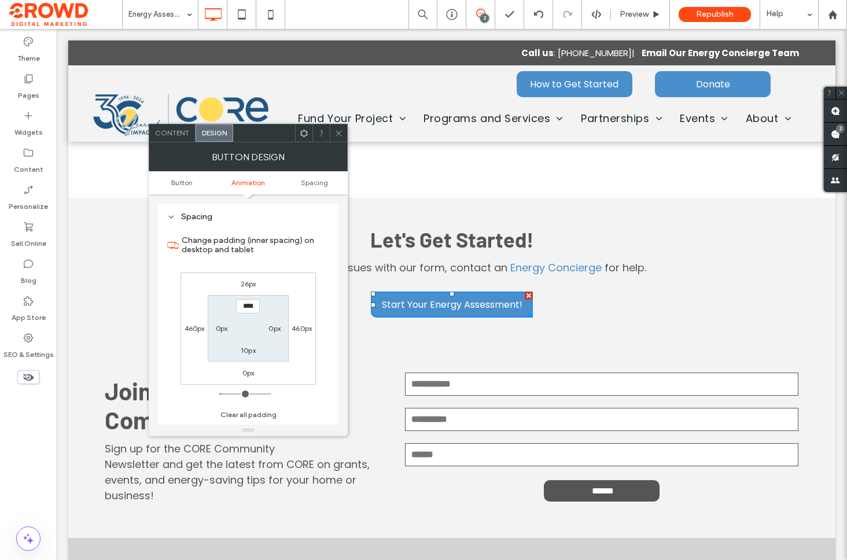
click at [246, 286] on label "26px" at bounding box center [249, 283] width 16 height 9
type input "**"
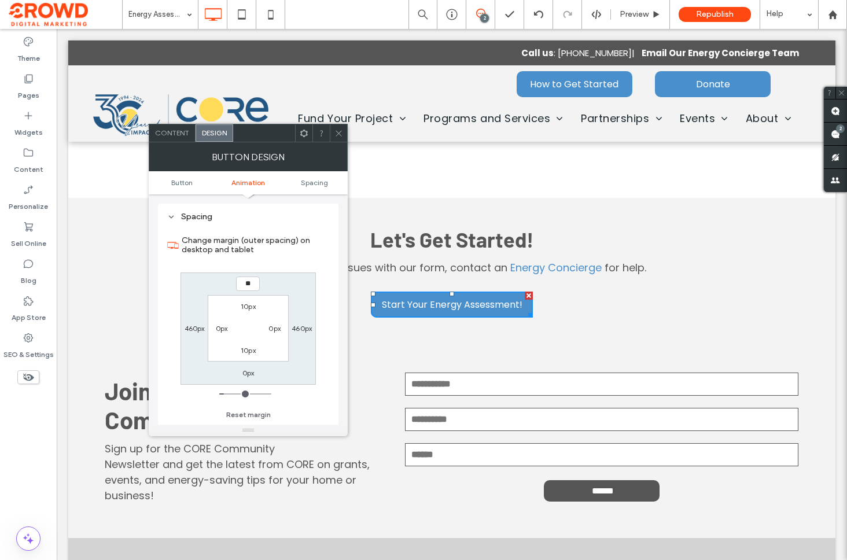
type input "**"
type input "****"
click at [331, 128] on div at bounding box center [338, 132] width 17 height 17
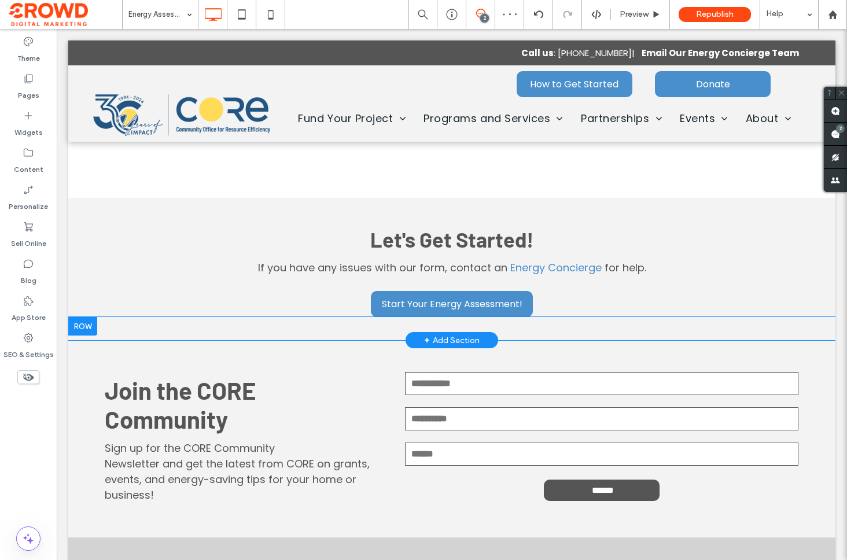
click at [82, 323] on div at bounding box center [82, 326] width 29 height 19
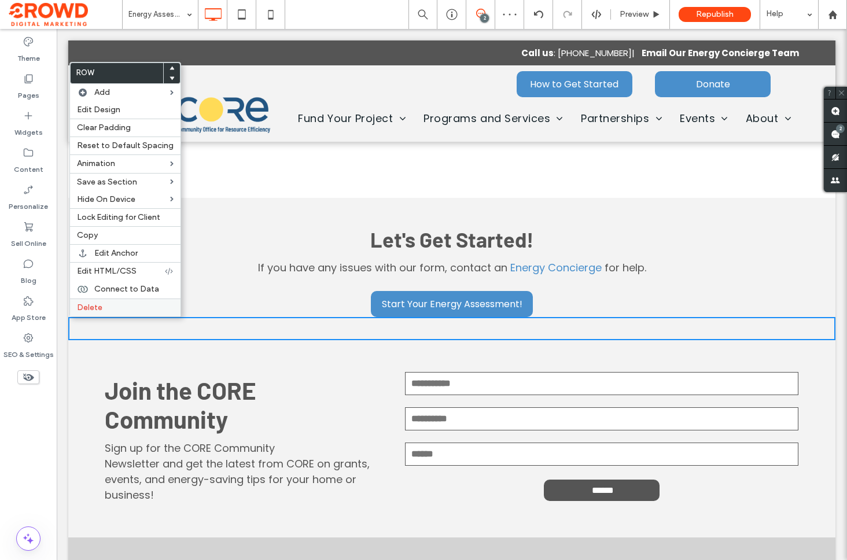
click at [101, 314] on div "Delete" at bounding box center [125, 307] width 110 height 18
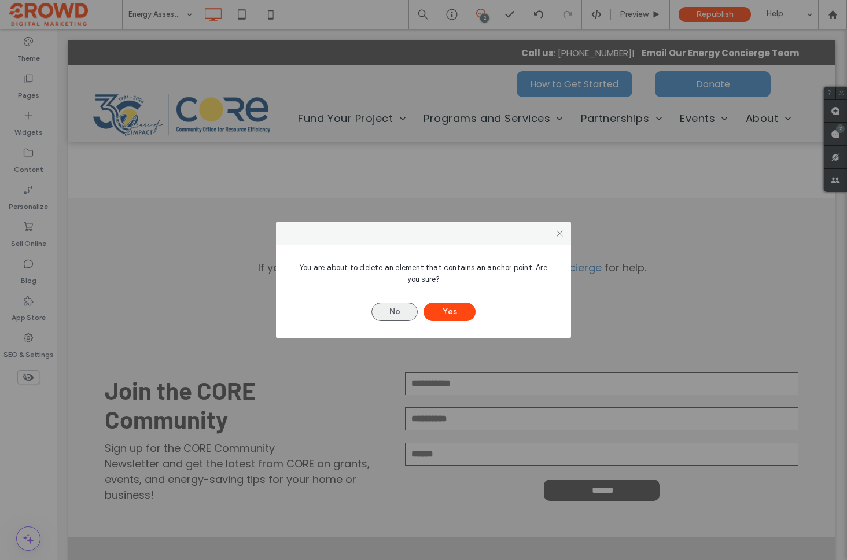
click at [390, 309] on button "No" at bounding box center [394, 311] width 46 height 19
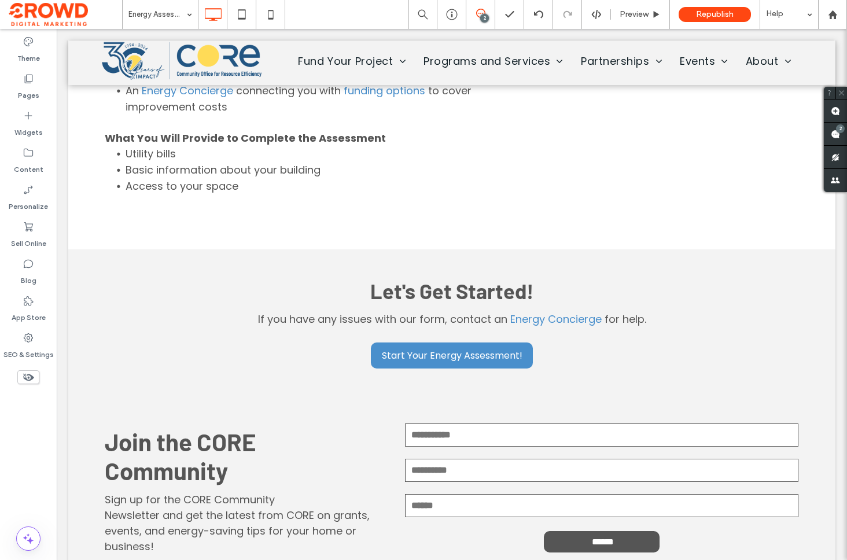
scroll to position [1339, 0]
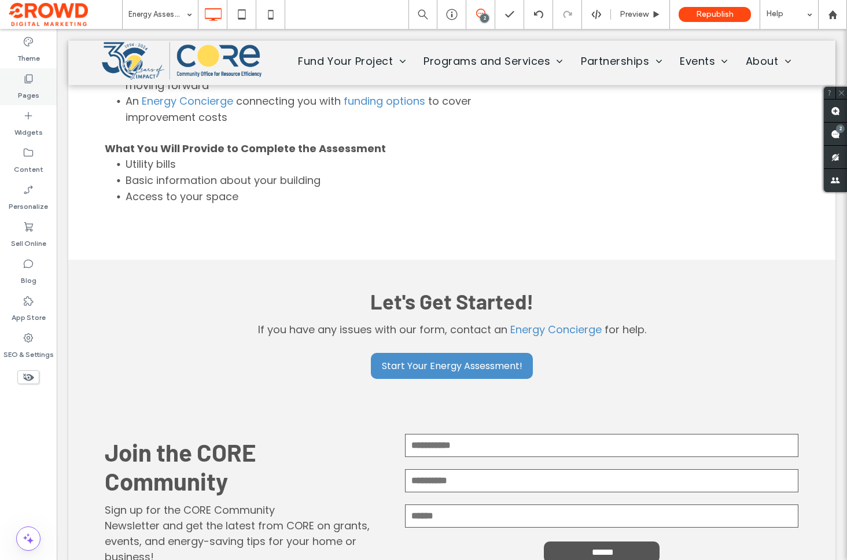
click at [27, 79] on icon at bounding box center [29, 79] width 12 height 12
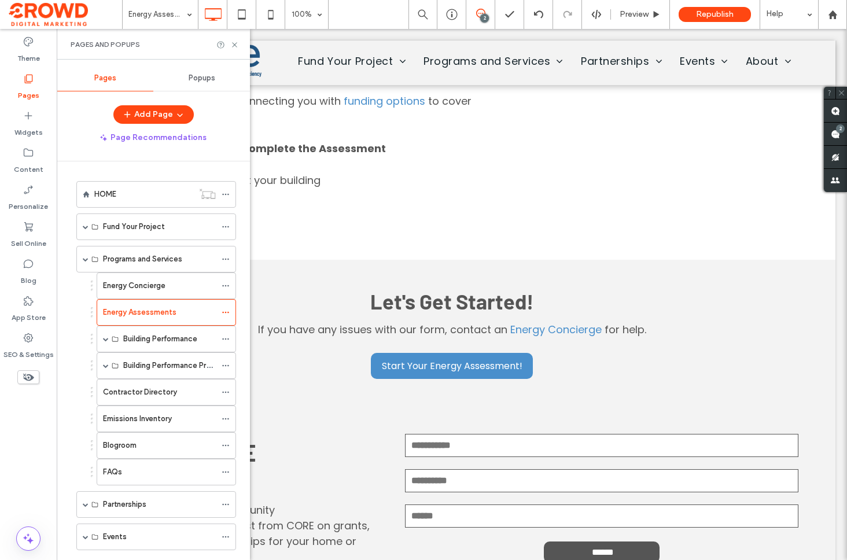
click at [161, 286] on label "Energy Concierge" at bounding box center [134, 285] width 62 height 20
click at [236, 45] on div at bounding box center [423, 280] width 847 height 560
click at [233, 44] on icon at bounding box center [234, 44] width 9 height 9
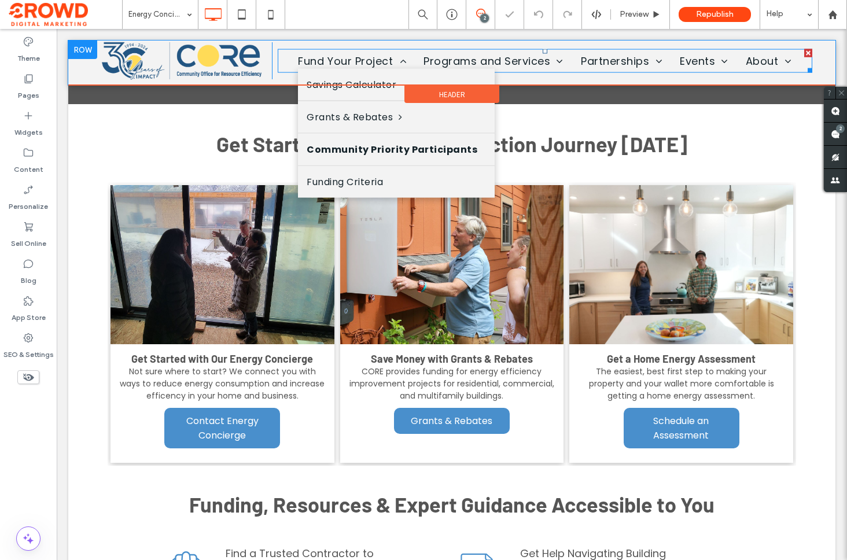
scroll to position [546, 0]
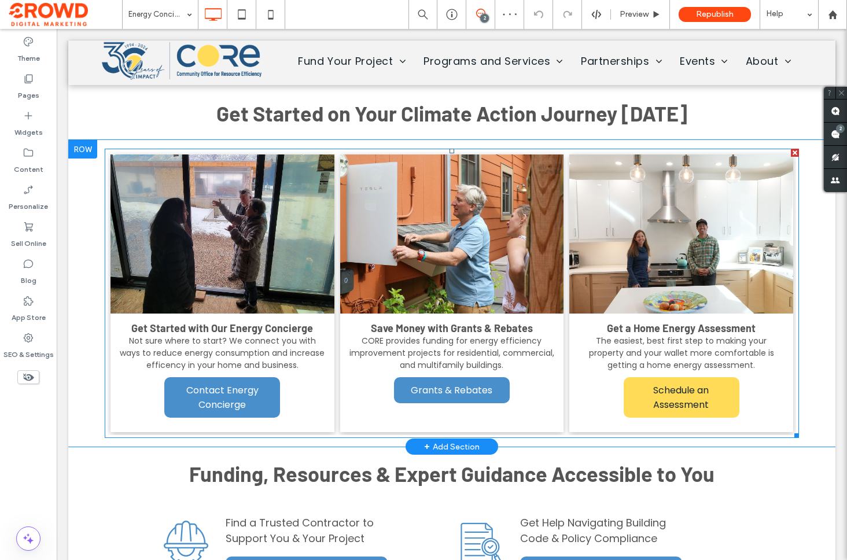
click at [689, 377] on span "Schedule an Assessment" at bounding box center [680, 397] width 113 height 40
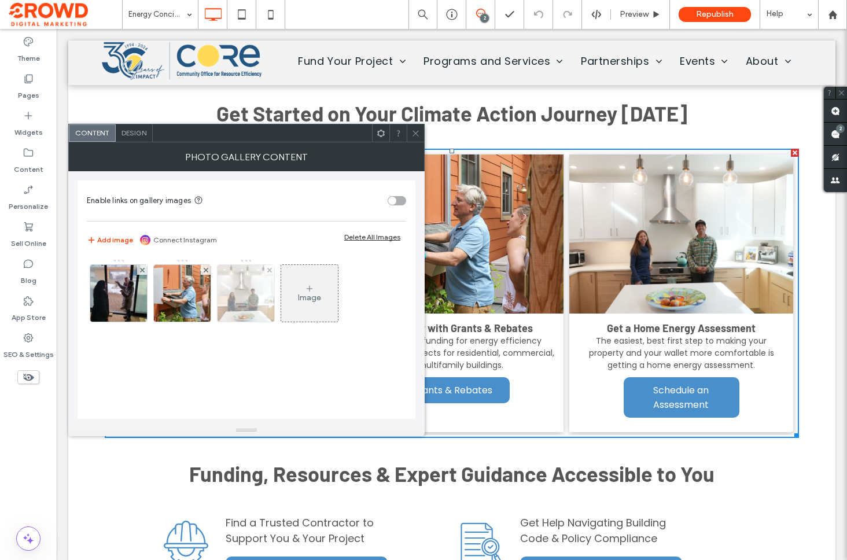
click at [234, 282] on div at bounding box center [245, 293] width 57 height 57
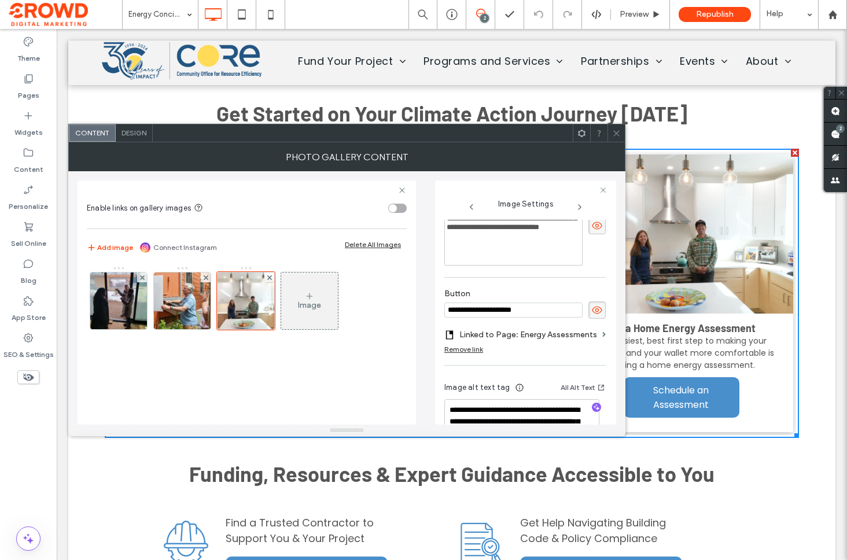
scroll to position [303, 0]
click at [617, 135] on icon at bounding box center [616, 133] width 9 height 9
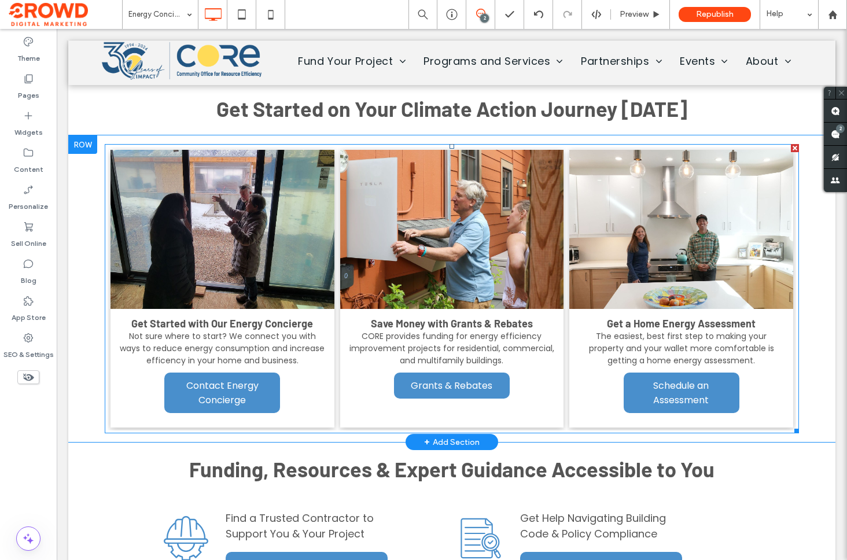
scroll to position [551, 0]
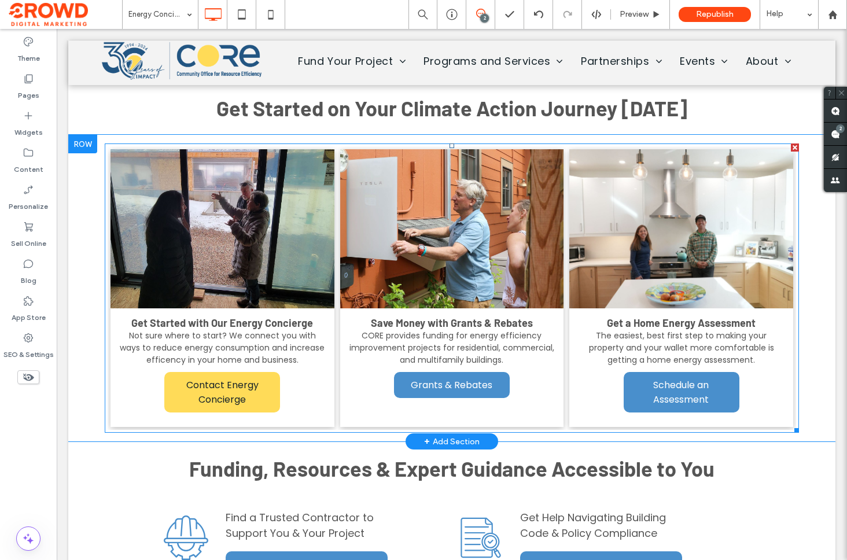
click at [213, 372] on span "Contact Energy Concierge" at bounding box center [221, 392] width 113 height 40
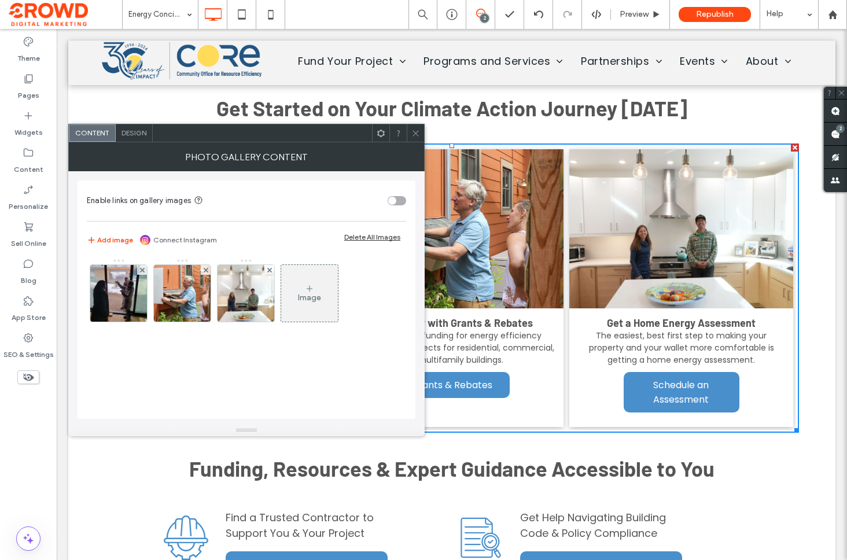
click at [102, 290] on img at bounding box center [118, 293] width 78 height 57
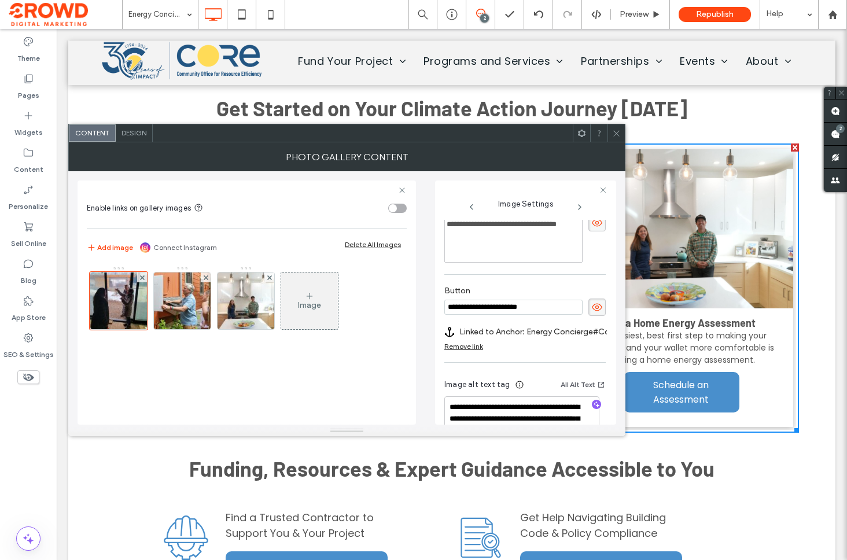
scroll to position [0, 0]
click at [540, 340] on label "Linked to Anchor: Energy Concierge#Contact Energy Concierge" at bounding box center [539, 331] width 161 height 21
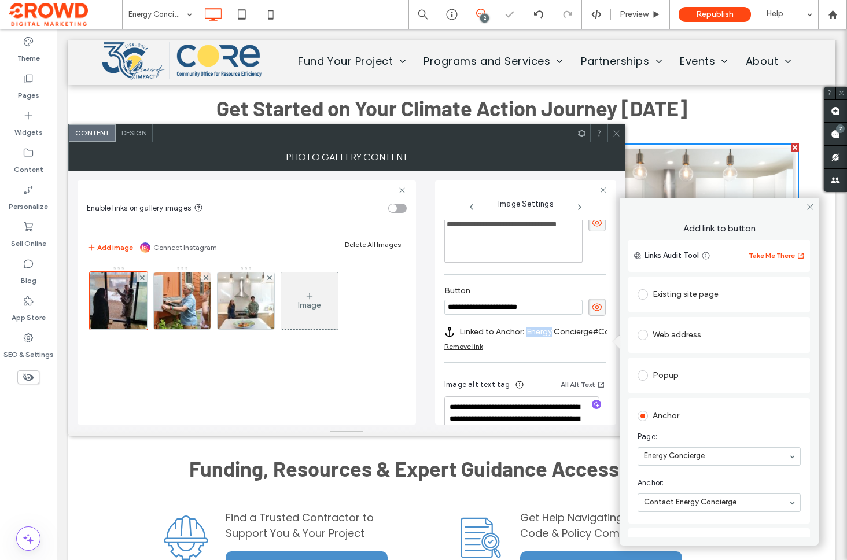
drag, startPoint x: 650, startPoint y: 328, endPoint x: 661, endPoint y: 336, distance: 13.3
click at [650, 330] on label at bounding box center [644, 335] width 15 height 10
click at [679, 353] on input "url" at bounding box center [718, 357] width 163 height 15
paste input "**********"
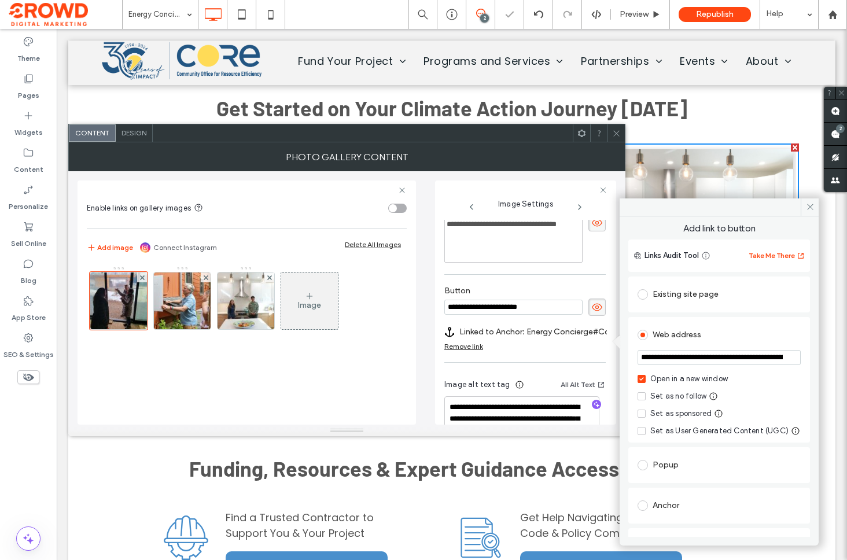
scroll to position [0, 82]
type input "**********"
click at [727, 335] on div "Web address" at bounding box center [718, 335] width 163 height 19
click at [811, 208] on icon at bounding box center [809, 206] width 9 height 9
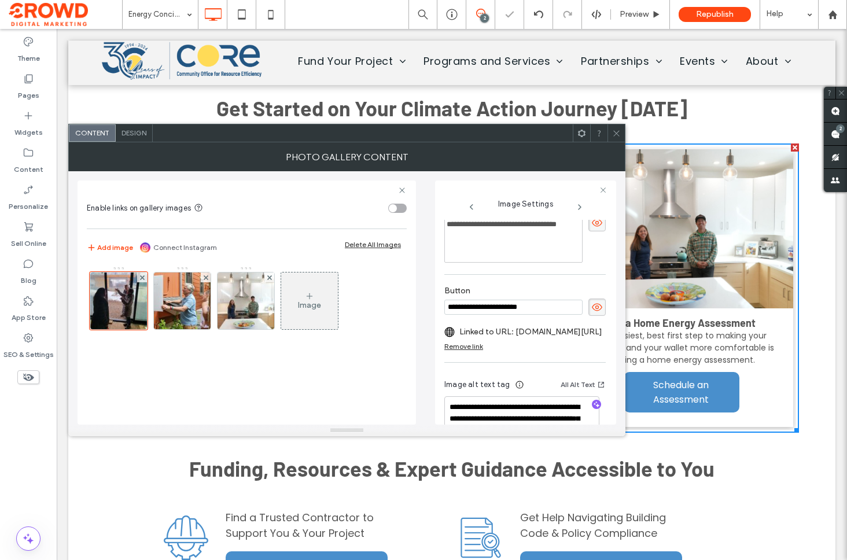
click at [616, 139] on span at bounding box center [616, 132] width 9 height 17
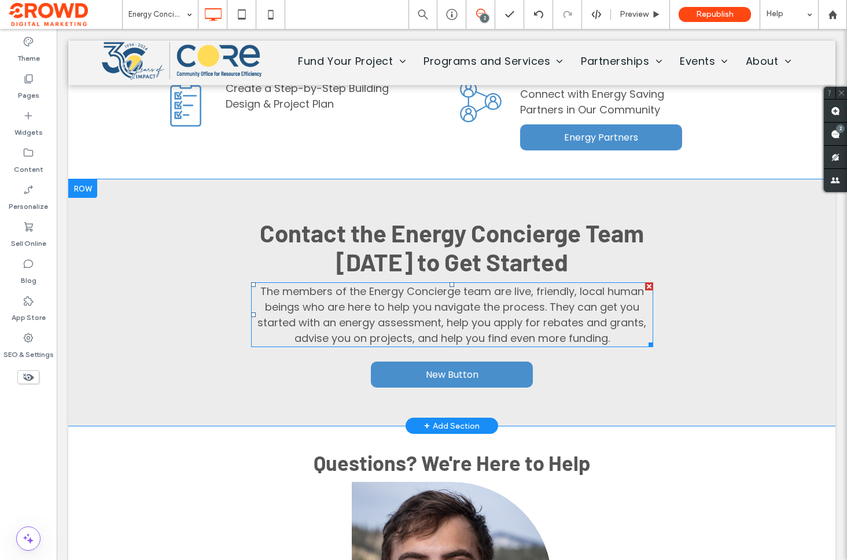
scroll to position [1150, 0]
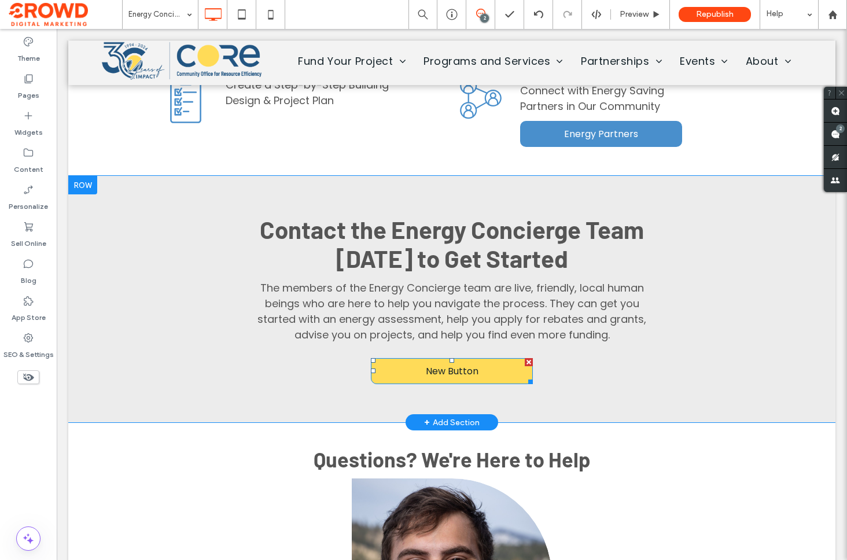
click at [470, 364] on span "New Button" at bounding box center [452, 371] width 53 height 14
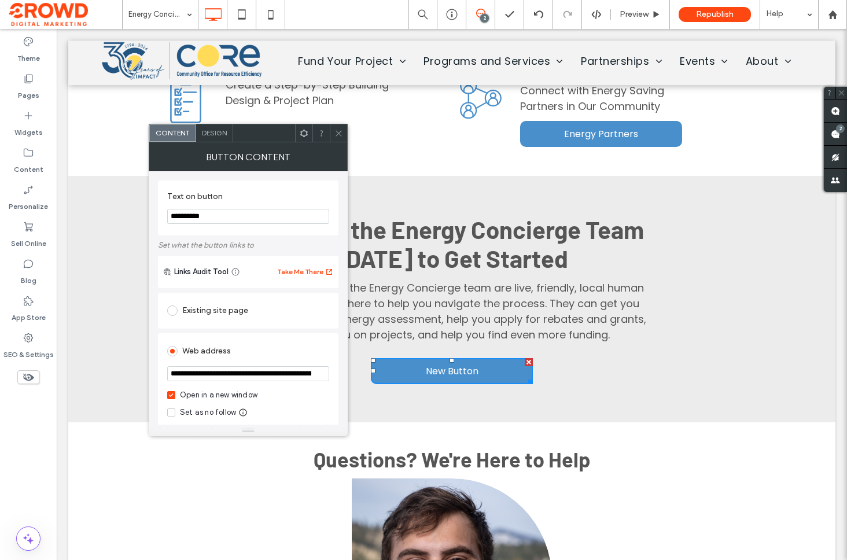
click at [238, 224] on section "**********" at bounding box center [248, 207] width 162 height 43
click at [236, 220] on input "**********" at bounding box center [248, 216] width 162 height 15
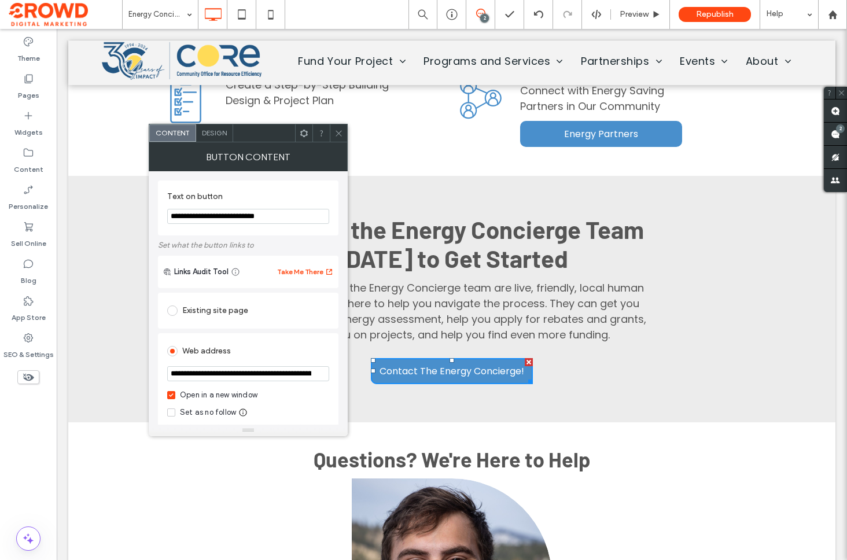
type input "**********"
click at [342, 132] on icon at bounding box center [338, 133] width 9 height 9
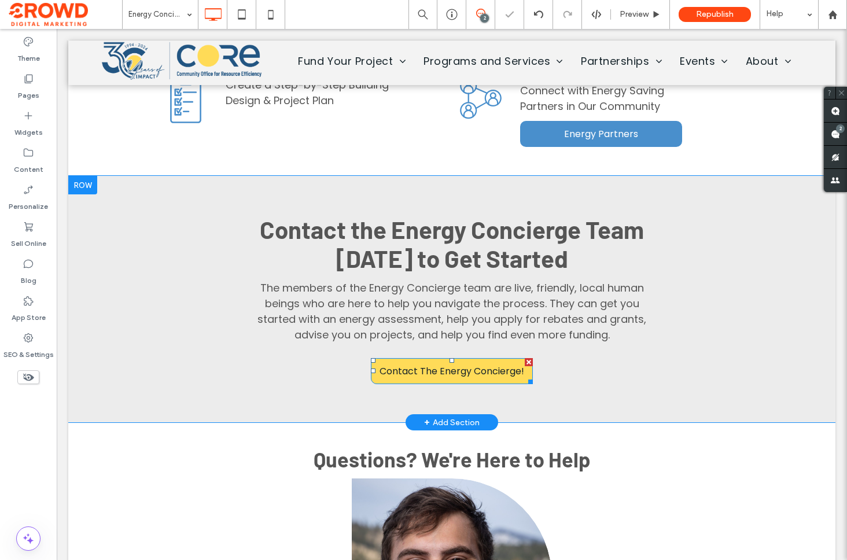
click at [403, 364] on span "Contact The Energy Concierge!" at bounding box center [451, 371] width 145 height 14
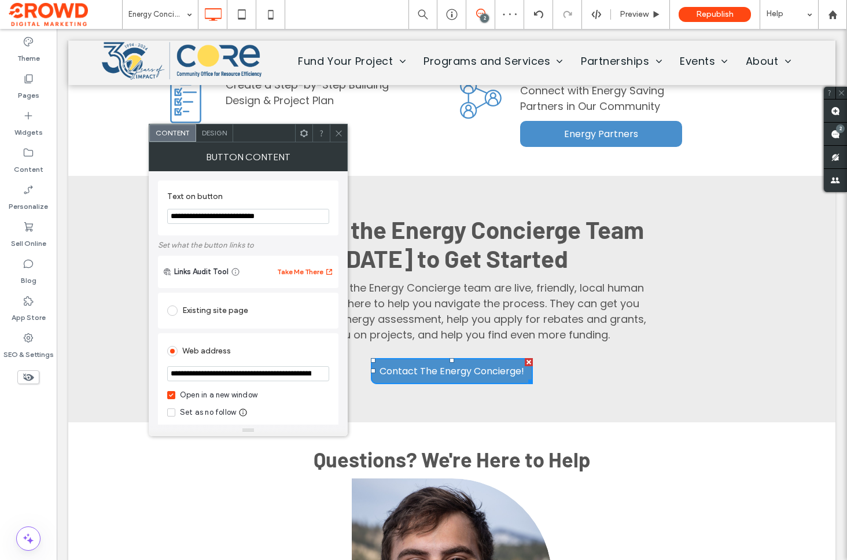
click at [339, 132] on icon at bounding box center [338, 133] width 9 height 9
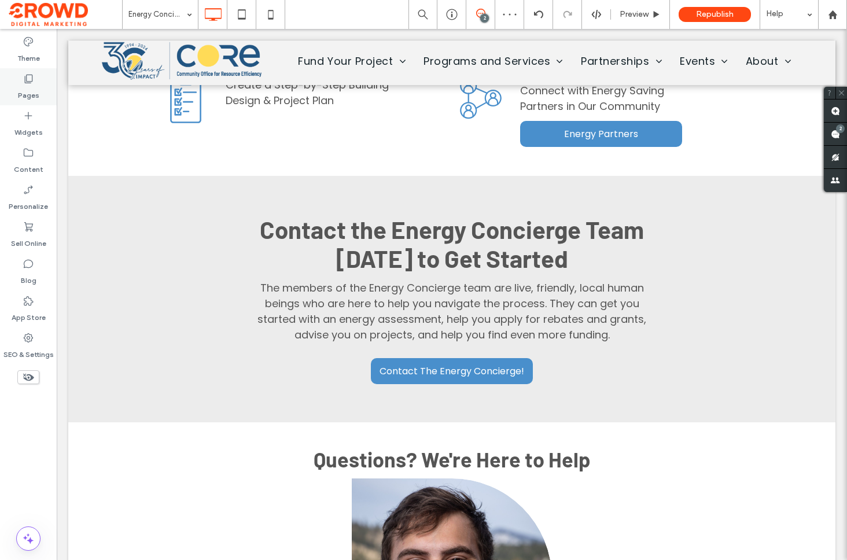
drag, startPoint x: 26, startPoint y: 87, endPoint x: 31, endPoint y: 91, distance: 6.1
click at [26, 87] on label "Pages" at bounding box center [28, 92] width 21 height 16
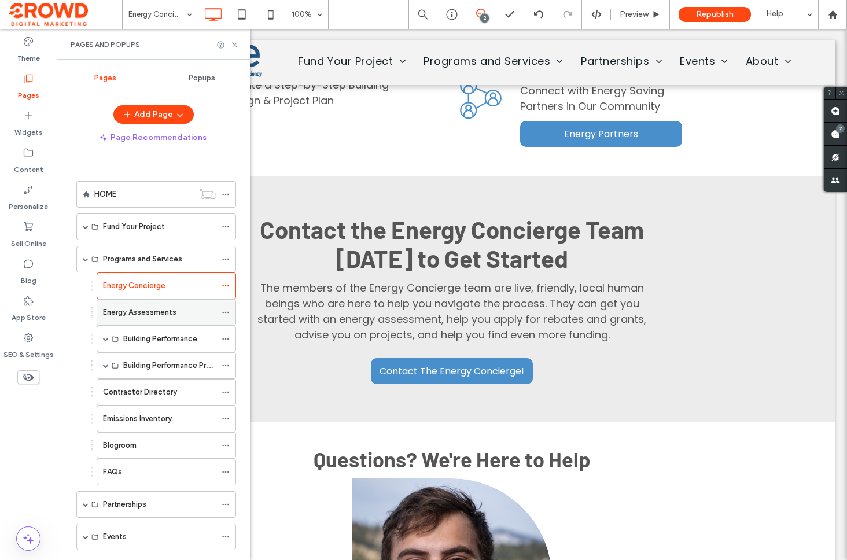
click at [141, 314] on label "Energy Assessments" at bounding box center [139, 312] width 73 height 20
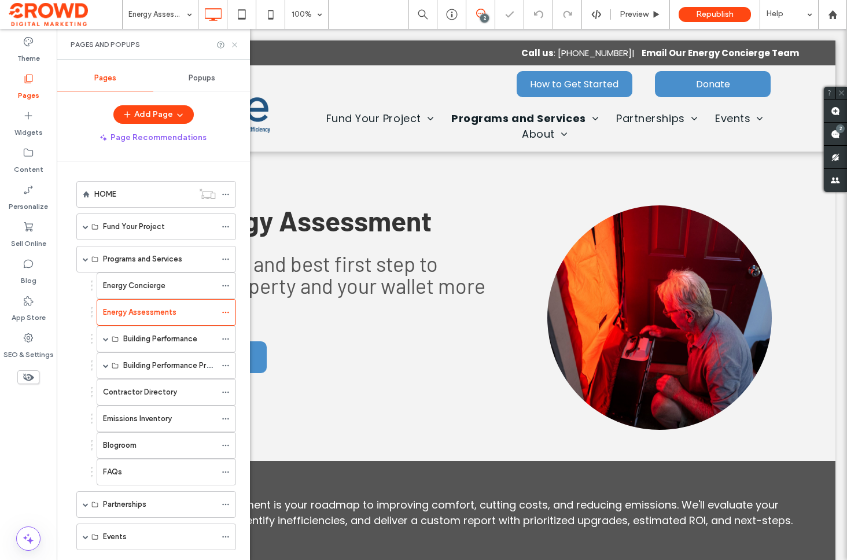
click at [233, 40] on icon at bounding box center [234, 44] width 9 height 9
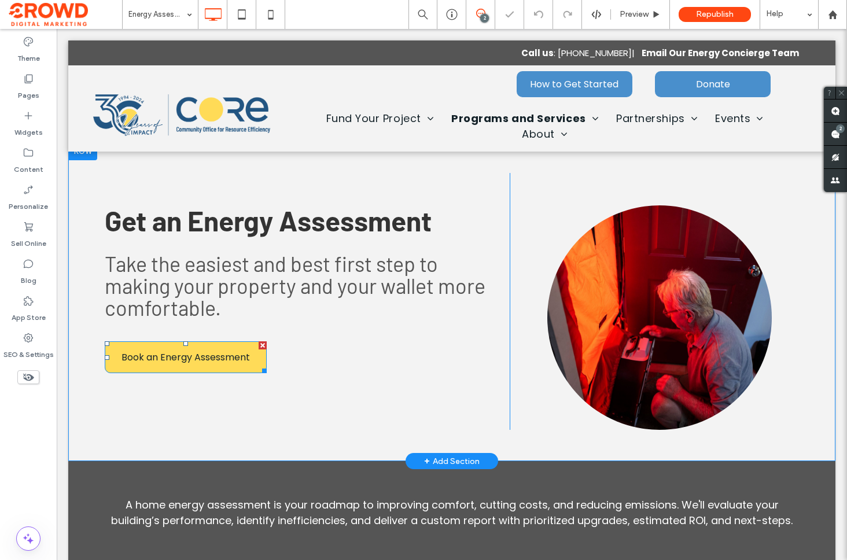
click at [208, 350] on span "Book an Energy Assessment" at bounding box center [185, 357] width 128 height 14
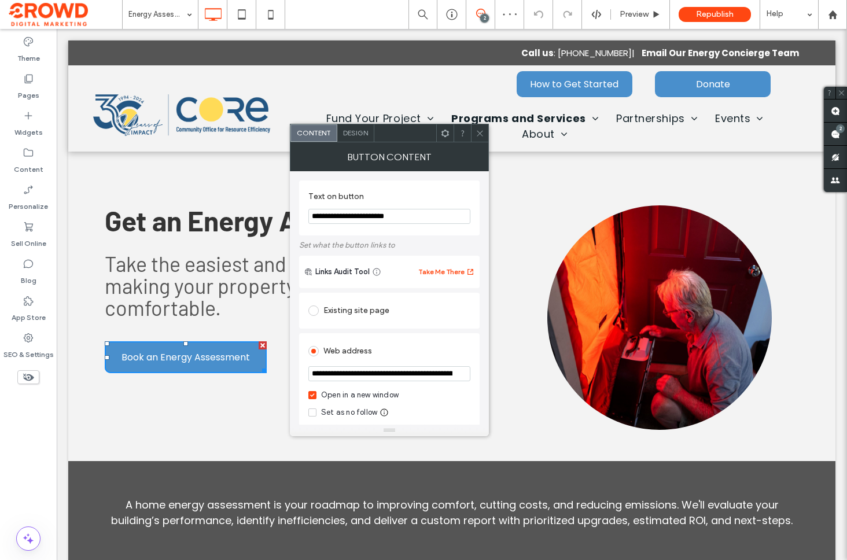
drag, startPoint x: 476, startPoint y: 134, endPoint x: 480, endPoint y: 144, distance: 10.4
click at [478, 135] on icon at bounding box center [479, 133] width 9 height 9
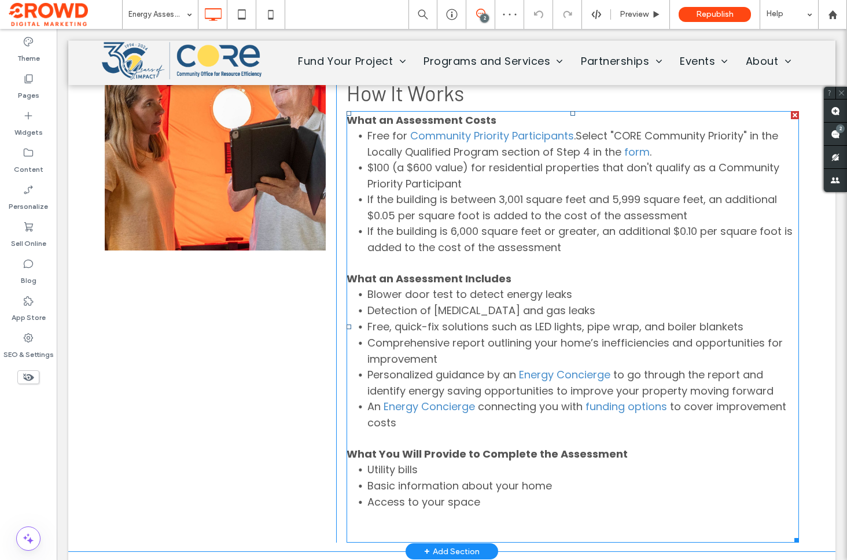
scroll to position [626, 0]
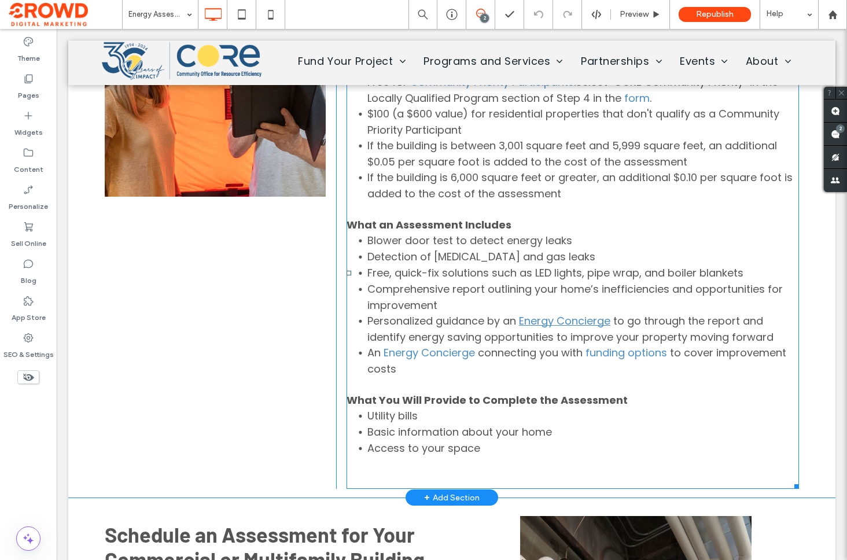
click at [539, 319] on link "Energy Concierge" at bounding box center [564, 320] width 91 height 14
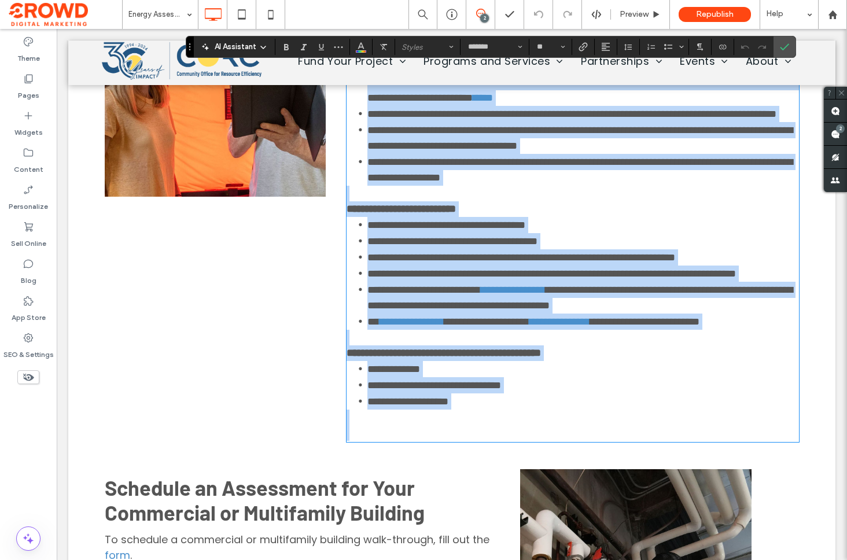
click at [539, 295] on link "**********" at bounding box center [513, 289] width 65 height 10
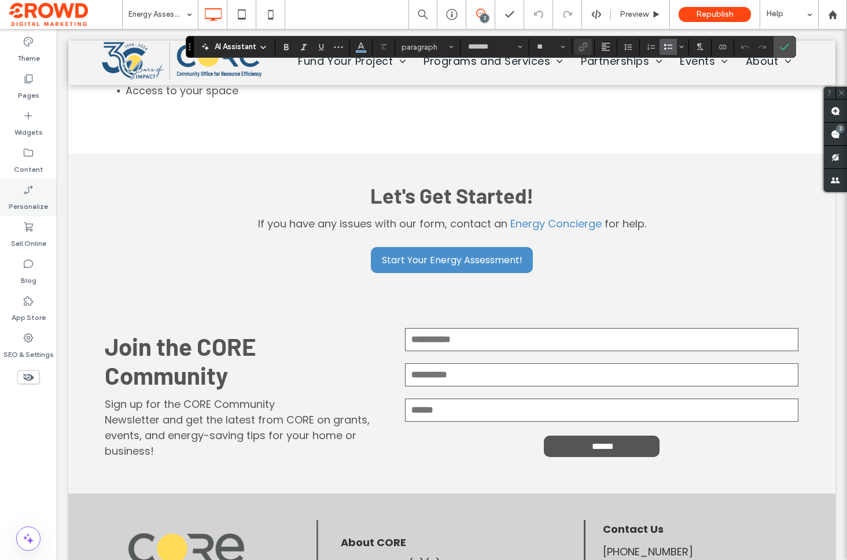
scroll to position [1402, 0]
